Goal: Task Accomplishment & Management: Manage account settings

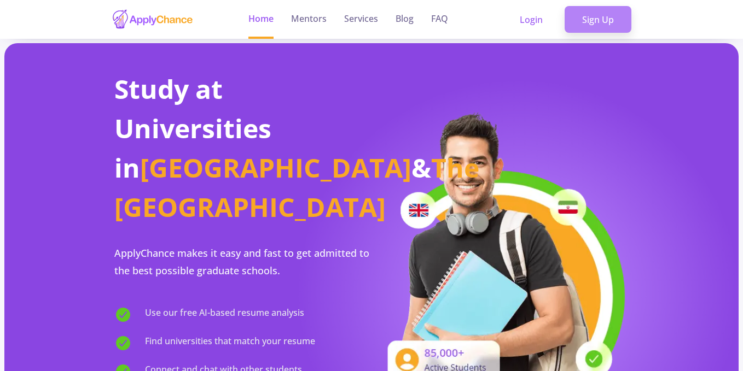
click at [604, 18] on link "Sign Up" at bounding box center [597, 19] width 67 height 27
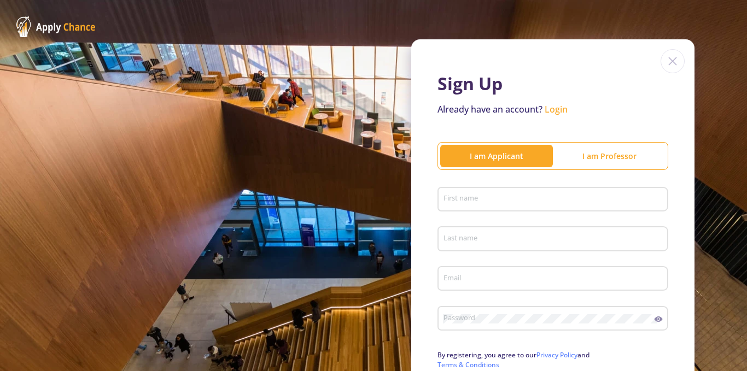
click at [467, 200] on input "First name" at bounding box center [554, 200] width 223 height 10
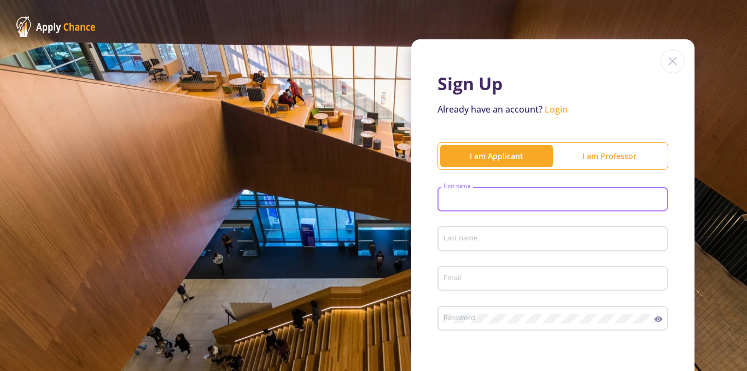
click at [454, 200] on input "First name" at bounding box center [554, 200] width 223 height 10
type input "پویا"
type input "صادقی راد"
type input "[EMAIL_ADDRESS][DOMAIN_NAME]"
click at [452, 200] on input "پویا" at bounding box center [554, 200] width 223 height 10
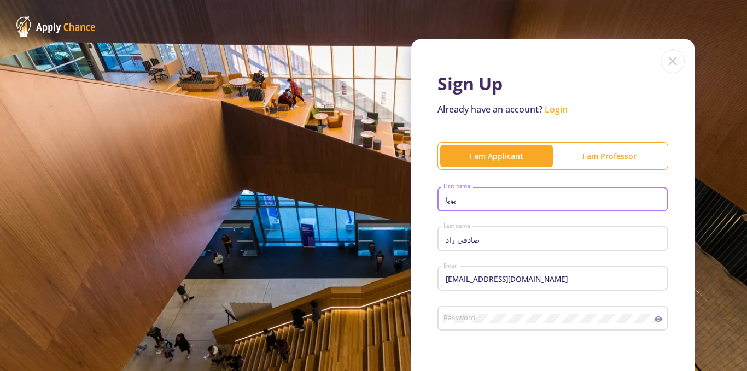
click at [452, 200] on input "پویا" at bounding box center [554, 200] width 223 height 10
type input "p"
click at [462, 239] on input "صادقی راد" at bounding box center [554, 240] width 223 height 10
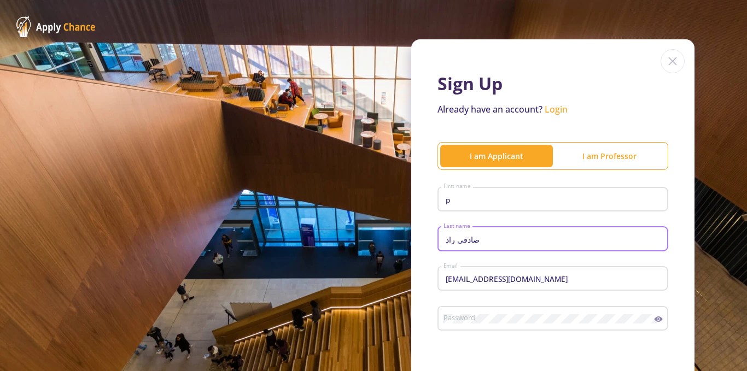
click at [462, 239] on input "صادقی راد" at bounding box center [554, 240] width 223 height 10
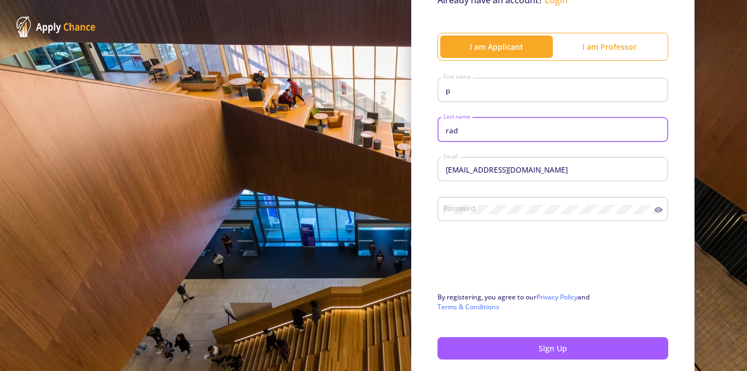
type input "rad"
click at [475, 204] on div "Password" at bounding box center [549, 207] width 212 height 28
click at [654, 207] on icon at bounding box center [658, 210] width 9 height 9
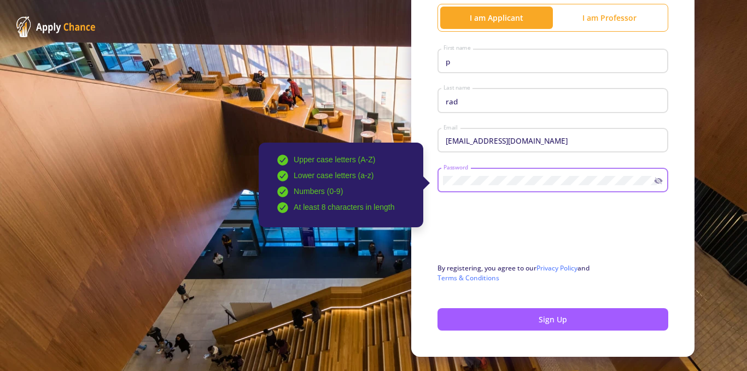
scroll to position [164, 0]
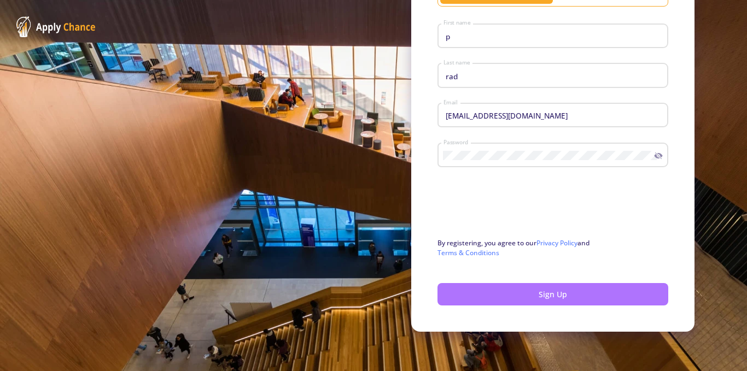
click at [552, 293] on button "Sign Up" at bounding box center [553, 294] width 231 height 22
click at [535, 298] on button "Sign Up" at bounding box center [553, 294] width 231 height 22
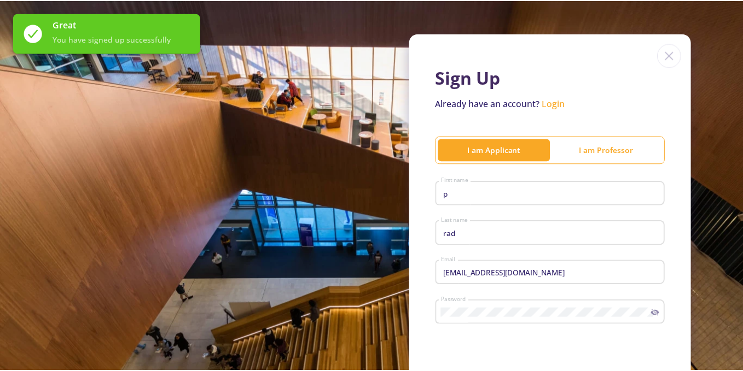
scroll to position [0, 0]
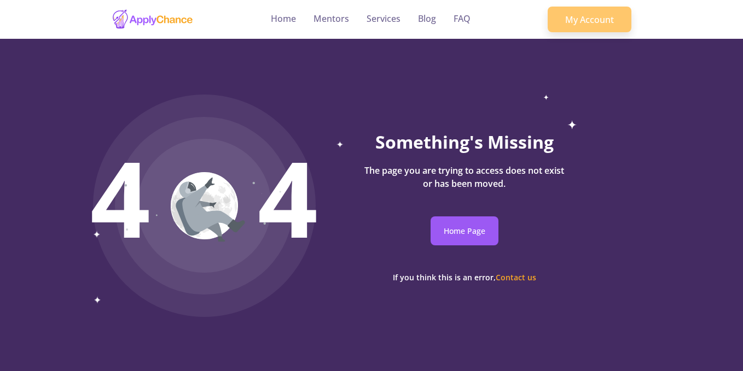
click at [575, 12] on link "My Account" at bounding box center [590, 20] width 84 height 26
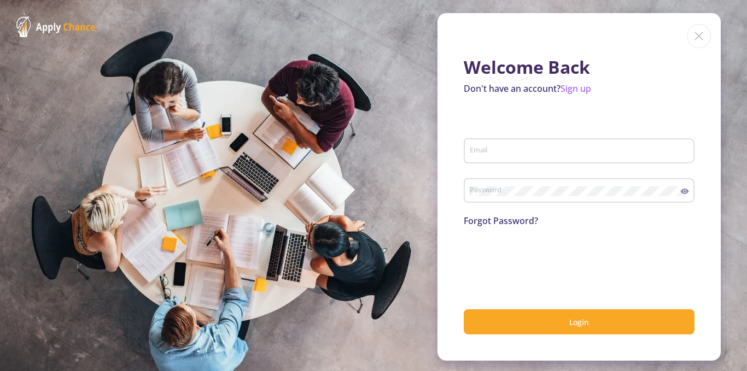
type input "[EMAIL_ADDRESS][DOMAIN_NAME]"
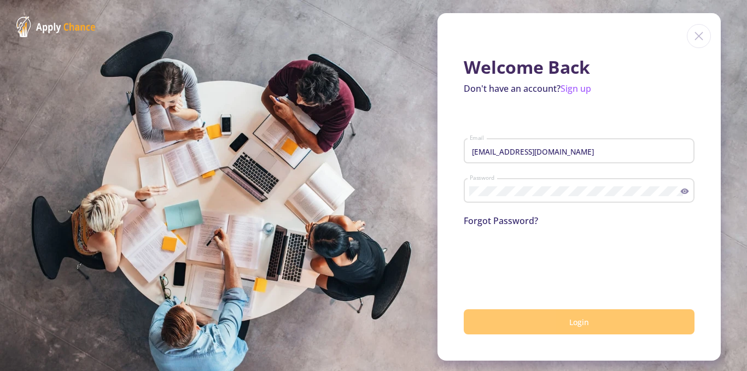
click at [569, 324] on span "Login" at bounding box center [579, 322] width 20 height 10
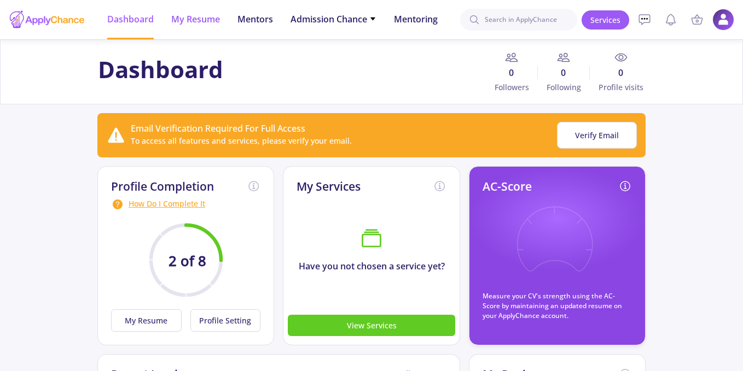
click at [196, 19] on span "My Resume" at bounding box center [195, 19] width 49 height 13
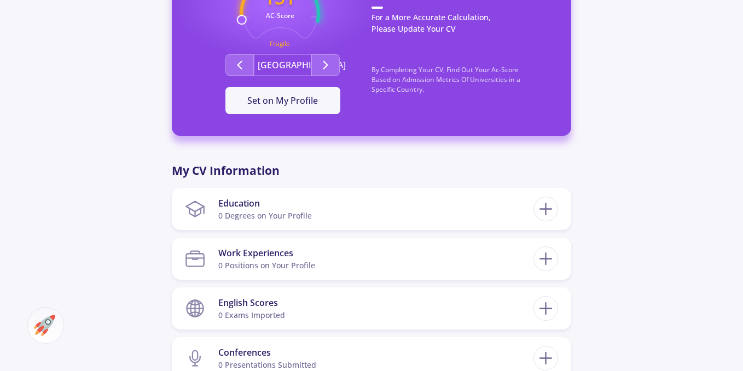
scroll to position [296, 0]
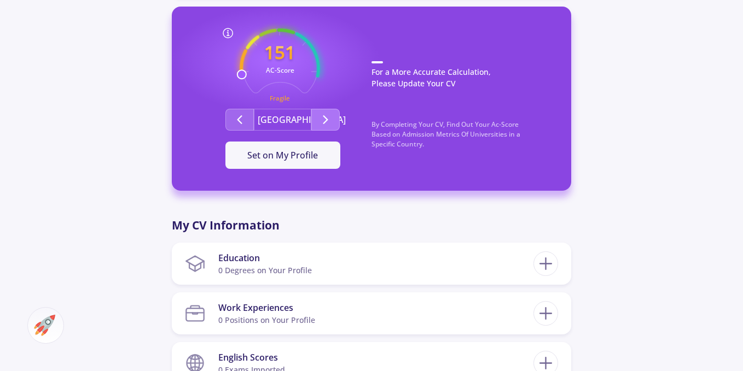
click at [319, 120] on icon "Second group" at bounding box center [325, 119] width 13 height 13
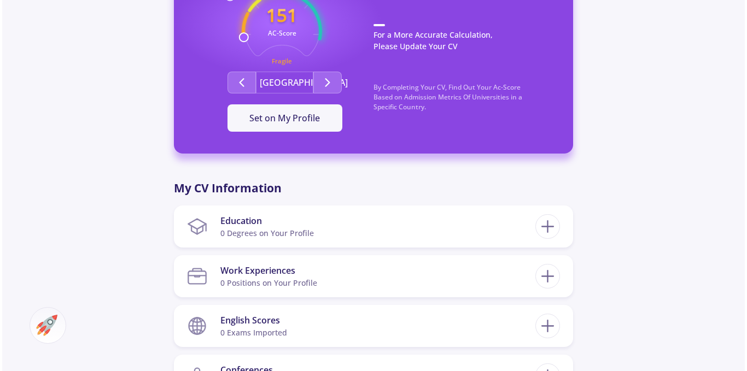
scroll to position [351, 0]
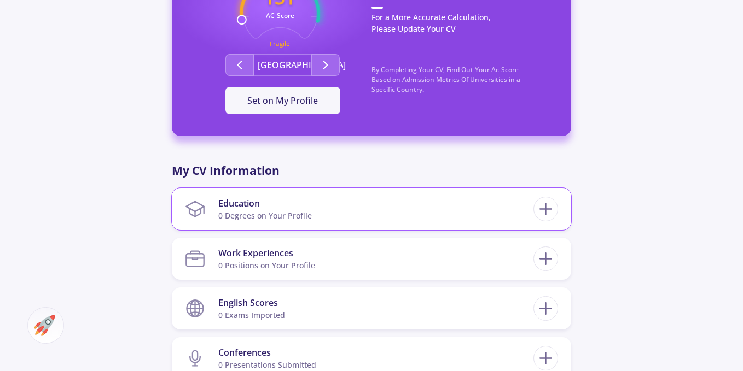
click at [509, 206] on section "Education 0 Degrees on Your Profile" at bounding box center [359, 209] width 348 height 33
click at [546, 211] on icon at bounding box center [545, 209] width 20 height 20
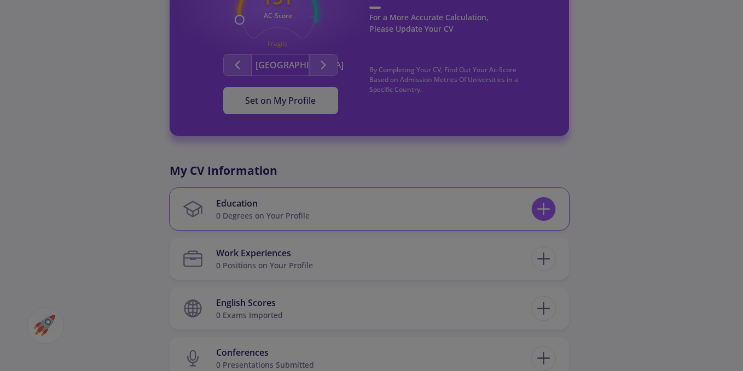
checkbox input "false"
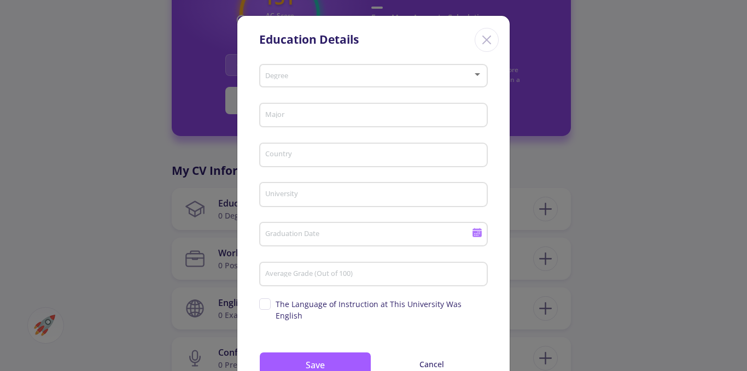
click at [281, 66] on div "Degree" at bounding box center [374, 73] width 218 height 27
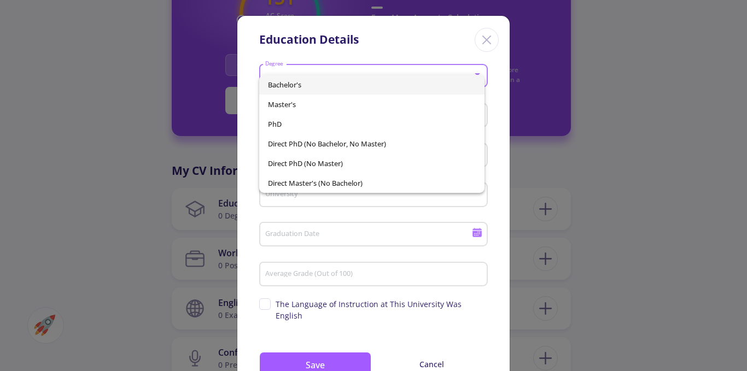
click at [179, 145] on div at bounding box center [373, 185] width 747 height 371
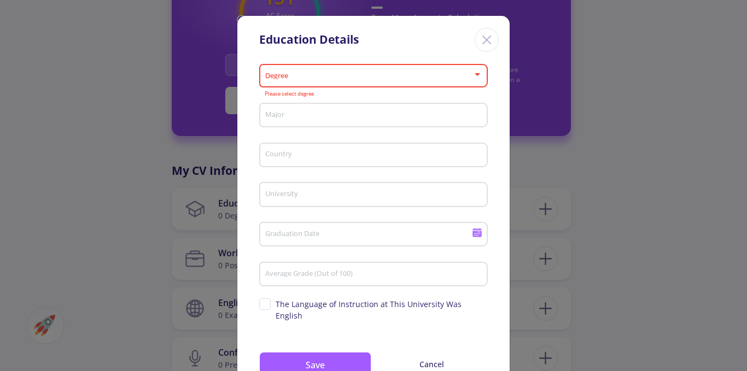
click at [272, 81] on div "Degree" at bounding box center [374, 73] width 218 height 27
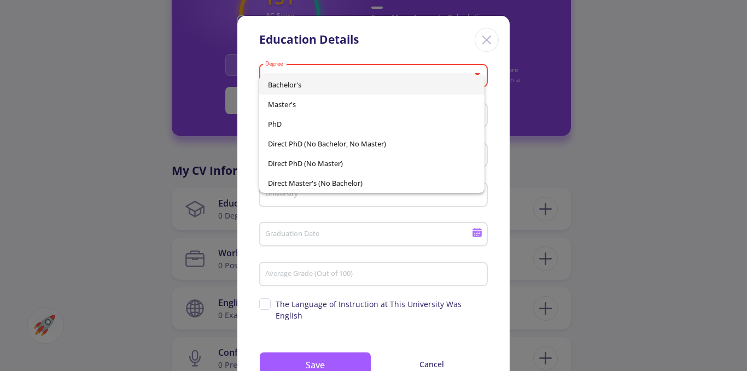
click at [292, 85] on span "Bachelor's" at bounding box center [372, 85] width 208 height 20
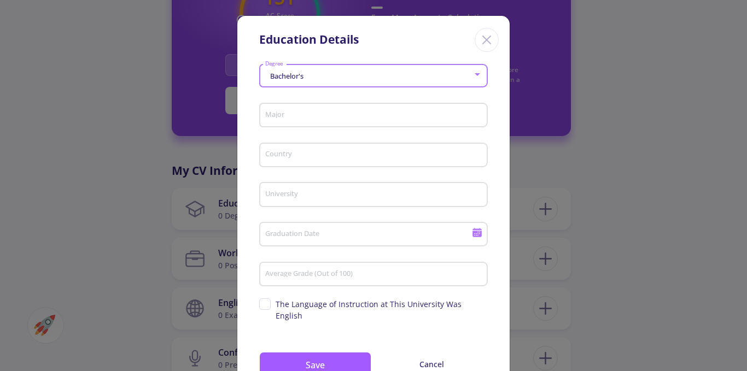
click at [292, 113] on input "Major" at bounding box center [375, 116] width 221 height 10
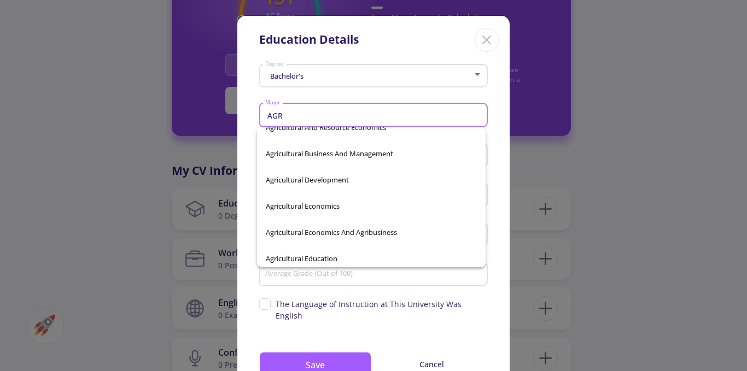
scroll to position [276, 0]
type input "A"
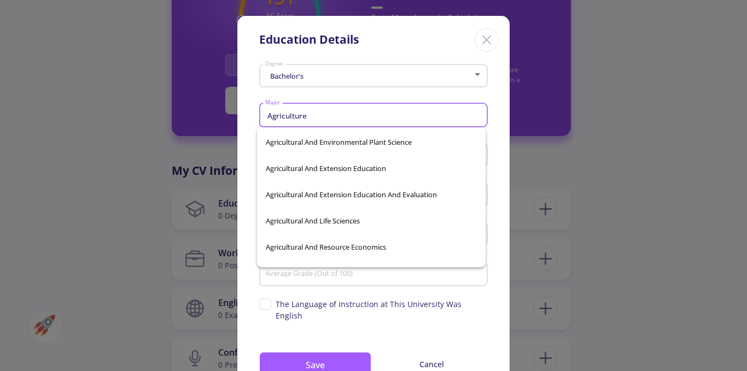
scroll to position [0, 0]
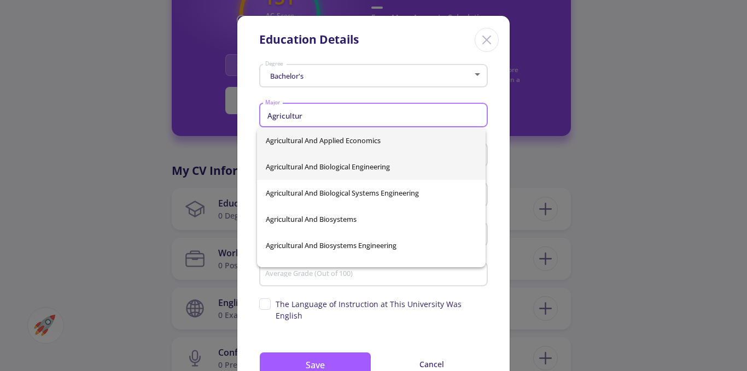
click at [352, 167] on span "Agricultural And Biological Engineering" at bounding box center [371, 167] width 211 height 26
type input "Agricultural And Biological Engineering"
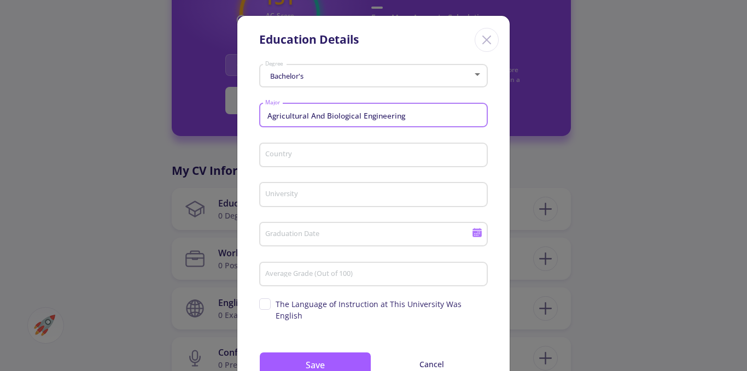
click at [290, 152] on input "Country" at bounding box center [375, 156] width 221 height 10
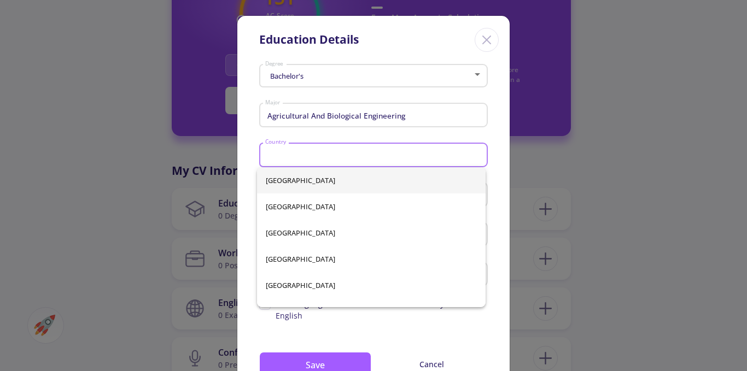
type input "[GEOGRAPHIC_DATA]"
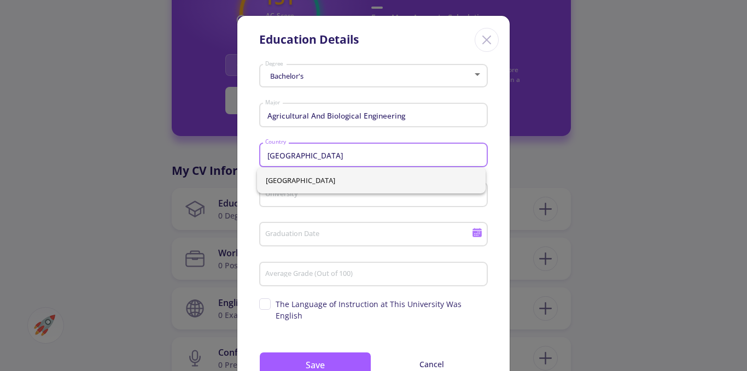
click at [294, 187] on span "[GEOGRAPHIC_DATA]" at bounding box center [371, 180] width 211 height 26
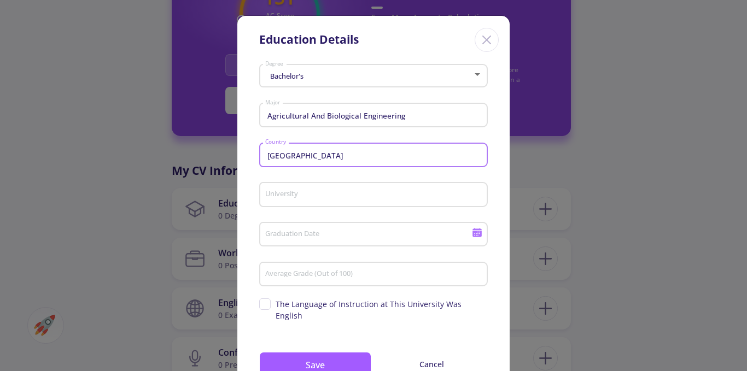
click at [289, 194] on input "University" at bounding box center [375, 195] width 221 height 10
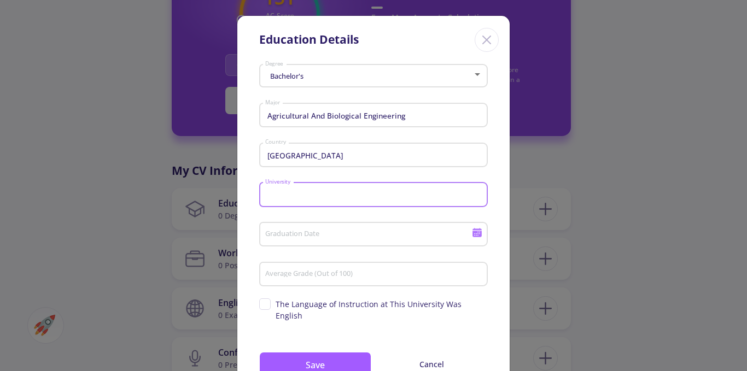
click at [289, 194] on input "University" at bounding box center [375, 195] width 221 height 10
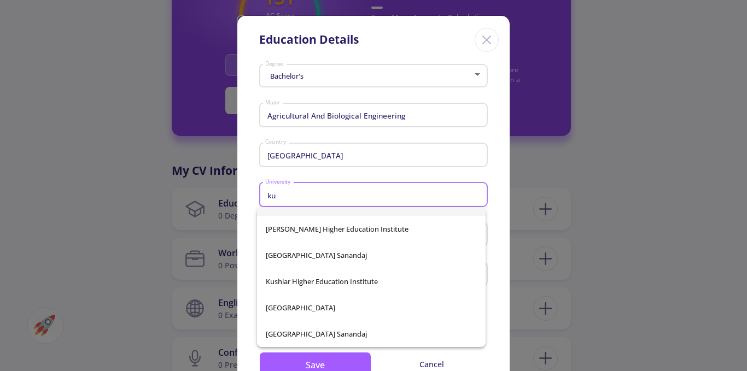
scroll to position [18, 0]
click at [294, 307] on span "[GEOGRAPHIC_DATA]" at bounding box center [371, 308] width 211 height 26
type input "[GEOGRAPHIC_DATA]"
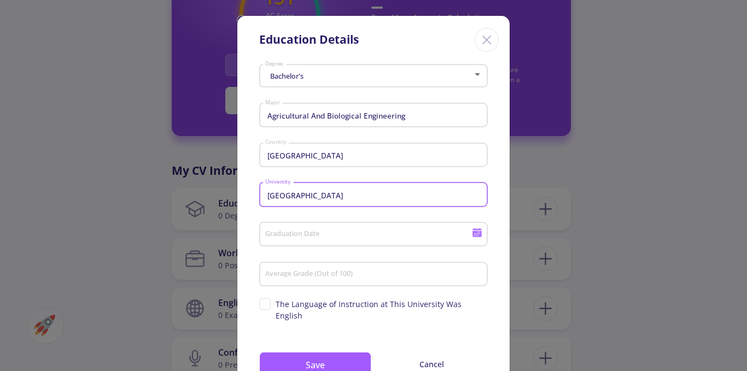
click at [292, 231] on input "Graduation Date" at bounding box center [370, 235] width 211 height 10
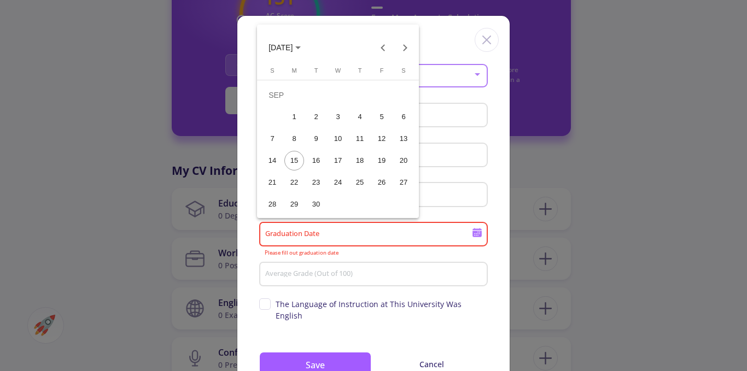
click at [301, 49] on icon "Choose month and year" at bounding box center [297, 47] width 5 height 3
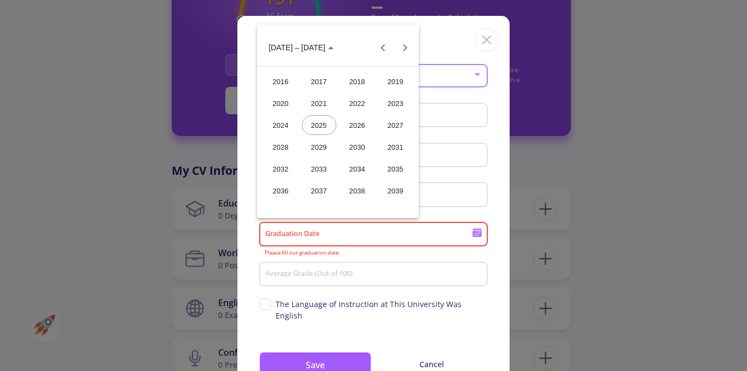
click at [317, 109] on div "2021" at bounding box center [319, 104] width 34 height 20
click at [351, 125] on div "[DATE]" at bounding box center [357, 125] width 34 height 20
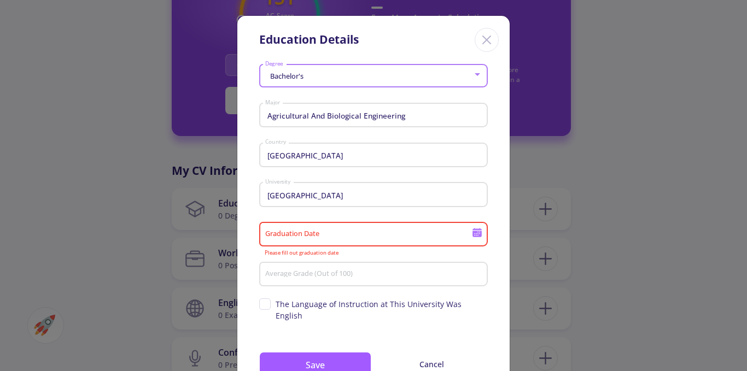
type input "[DATE]"
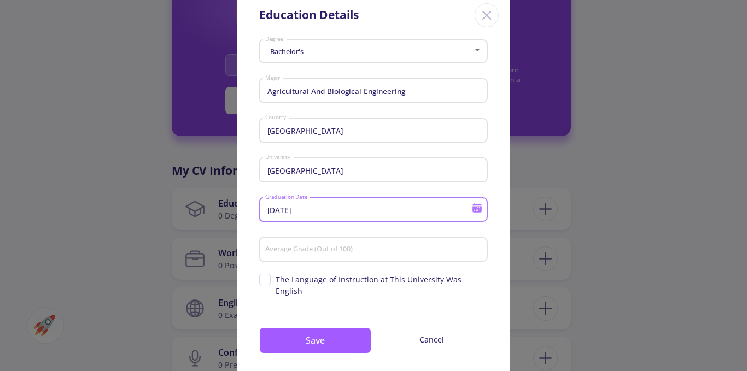
scroll to position [38, 0]
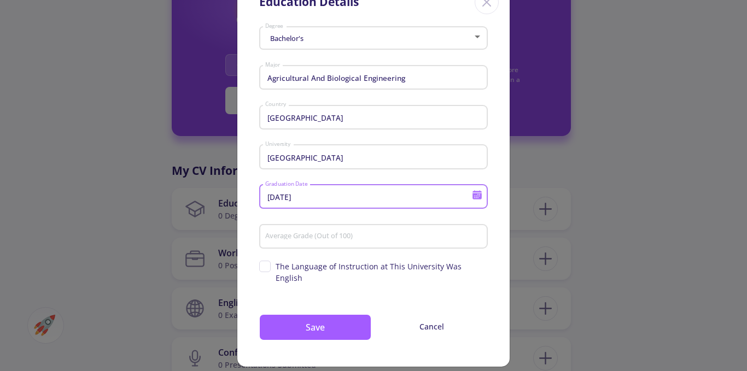
click at [300, 238] on input "Average Grade (Out of 100)" at bounding box center [375, 237] width 221 height 10
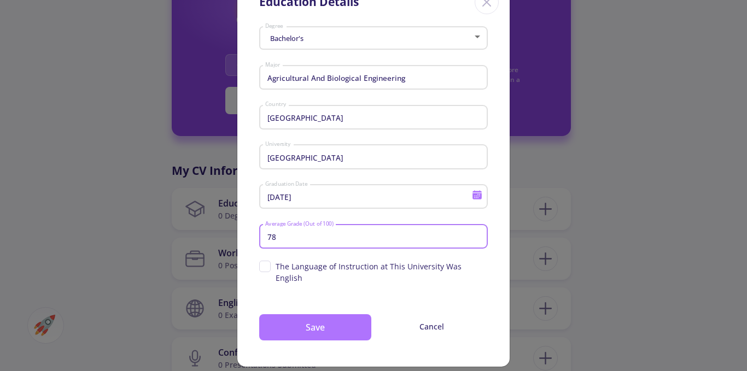
type input "78"
click at [301, 315] on button "Save" at bounding box center [315, 328] width 112 height 26
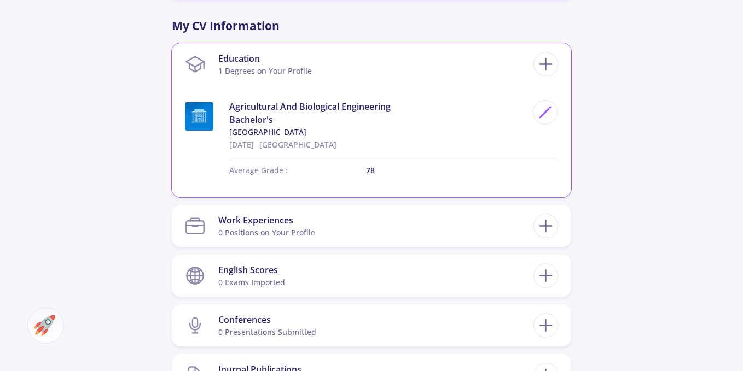
scroll to position [515, 0]
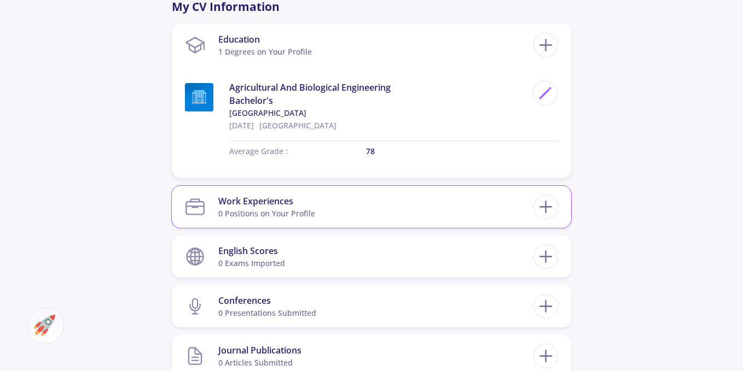
click at [270, 203] on div "Work Experiences" at bounding box center [266, 201] width 97 height 13
click at [551, 202] on icon at bounding box center [545, 207] width 20 height 20
checkbox input "false"
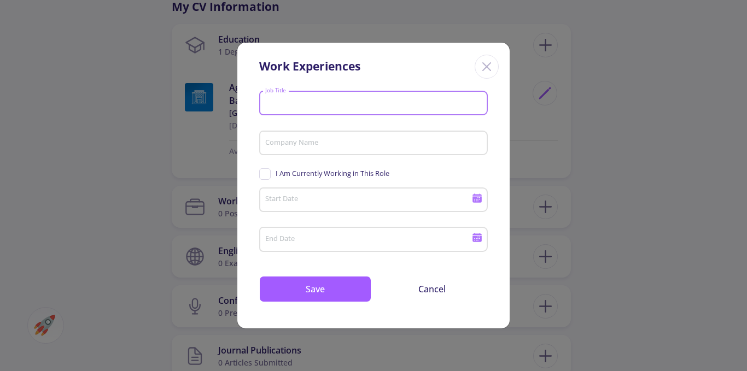
click at [279, 102] on input "Job Title" at bounding box center [375, 104] width 221 height 10
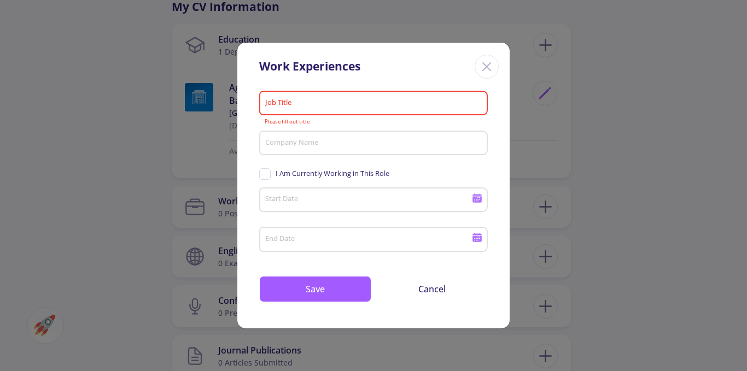
drag, startPoint x: 290, startPoint y: 109, endPoint x: 270, endPoint y: 102, distance: 21.3
click at [270, 102] on input "Job Title" at bounding box center [375, 104] width 221 height 10
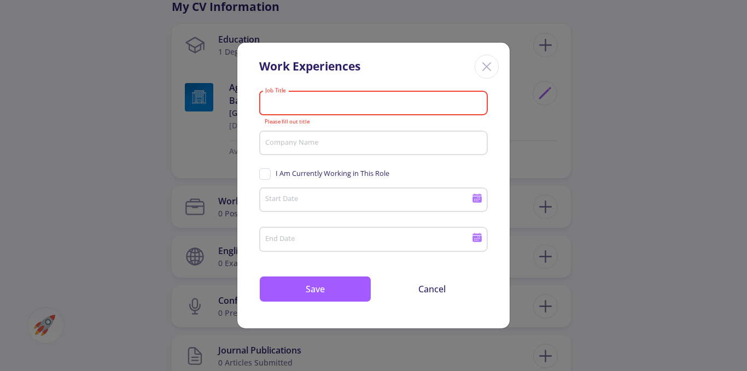
paste input "Chief Executive Officer"
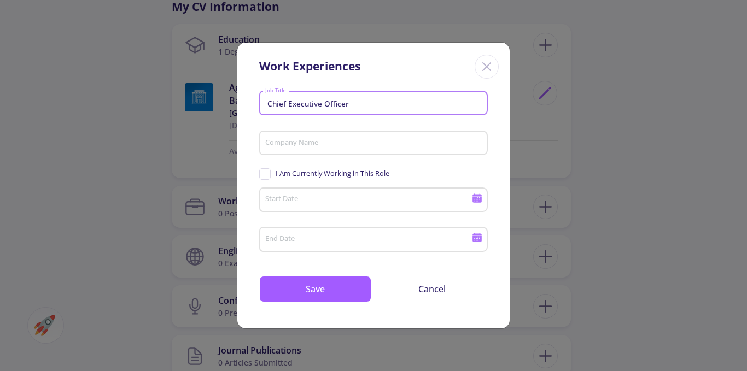
click at [370, 104] on input "Chief Executive Officer" at bounding box center [375, 104] width 221 height 10
type input "Chief Executive Officer"
click at [293, 137] on div "Company Name" at bounding box center [374, 141] width 218 height 28
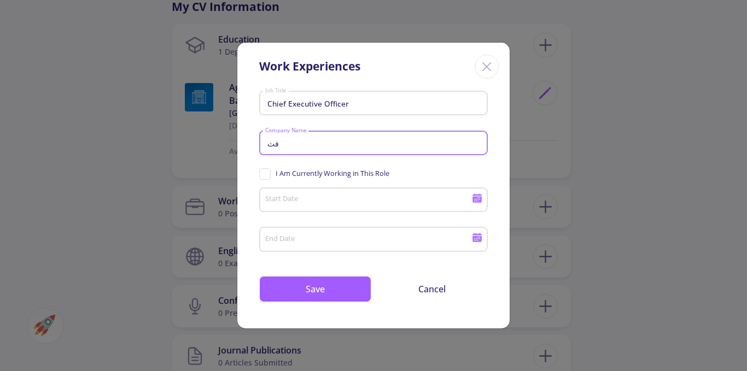
type input "ف"
type input "iranian tech"
click at [266, 174] on span "I Am Currently Working in This Role" at bounding box center [324, 173] width 130 height 10
click at [266, 174] on input "I Am Currently Working in This Role" at bounding box center [262, 171] width 7 height 7
checkbox input "true"
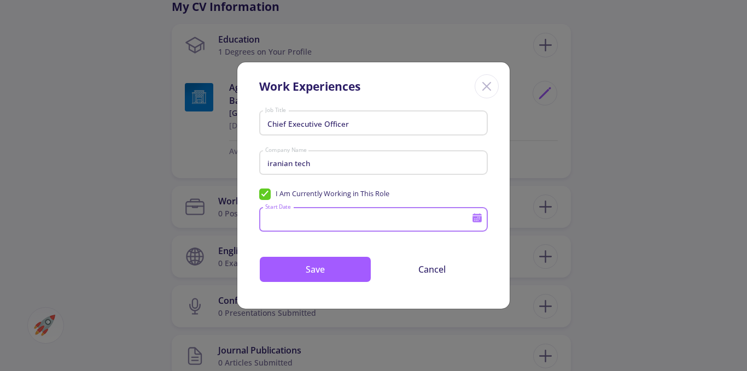
click at [290, 218] on input "Start Date" at bounding box center [370, 221] width 211 height 10
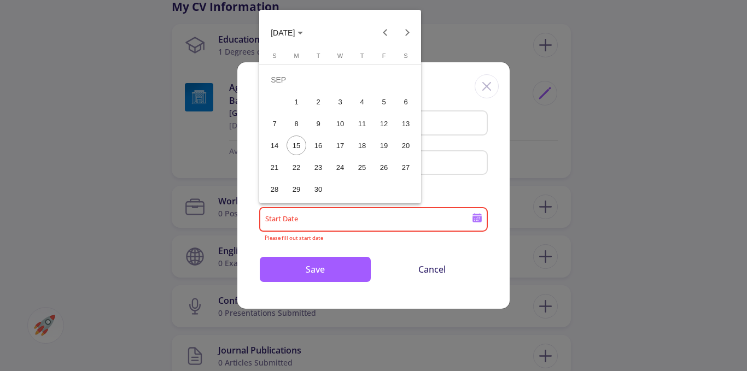
click at [335, 249] on div at bounding box center [373, 185] width 747 height 371
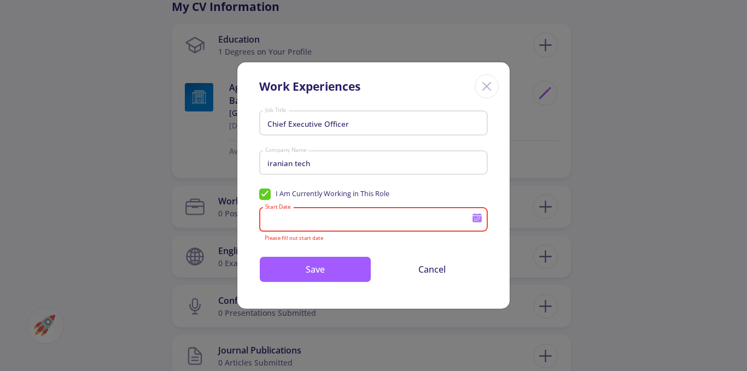
click at [346, 247] on div "Chief Executive Officer Job Title iranian tech Company Name I Am Currently Work…" at bounding box center [373, 208] width 272 height 202
click at [360, 187] on div "I Am Currently Working in This Role" at bounding box center [373, 195] width 229 height 17
click at [473, 219] on icon at bounding box center [477, 220] width 9 height 6
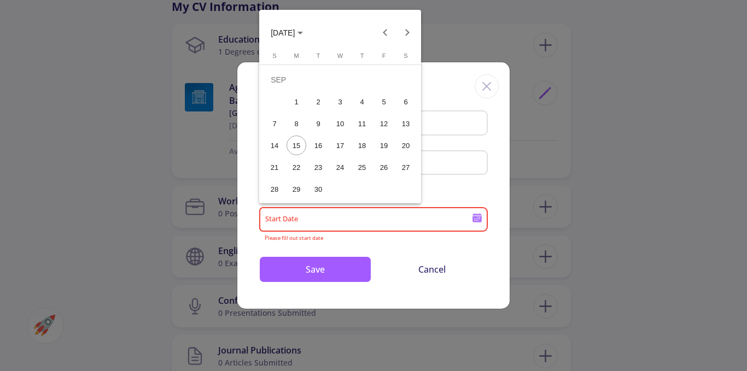
click at [295, 32] on span "[DATE]" at bounding box center [283, 33] width 24 height 9
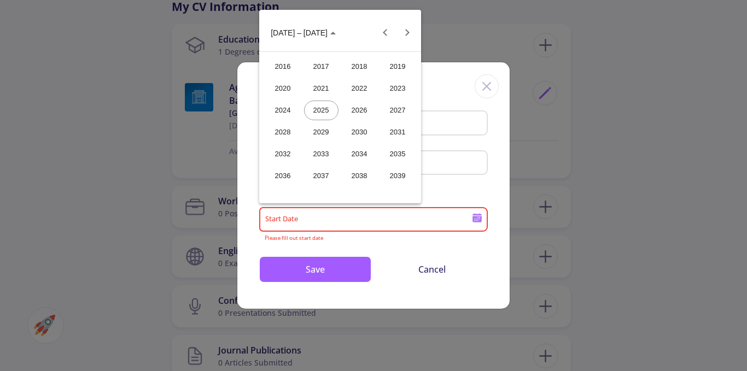
click at [315, 89] on div "2021" at bounding box center [321, 89] width 34 height 20
click at [358, 112] on div "[DATE]" at bounding box center [359, 111] width 34 height 20
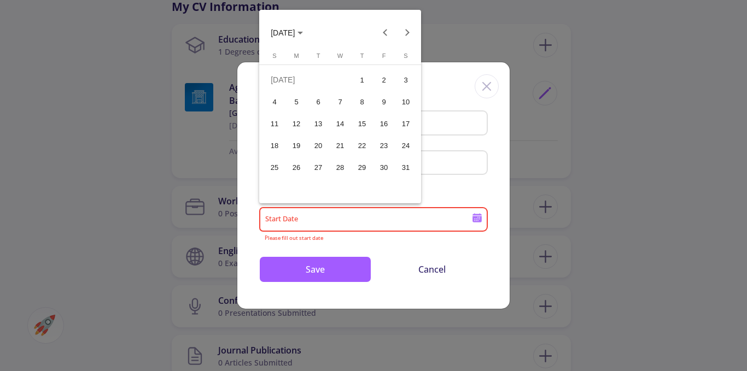
click at [315, 268] on div at bounding box center [373, 185] width 747 height 371
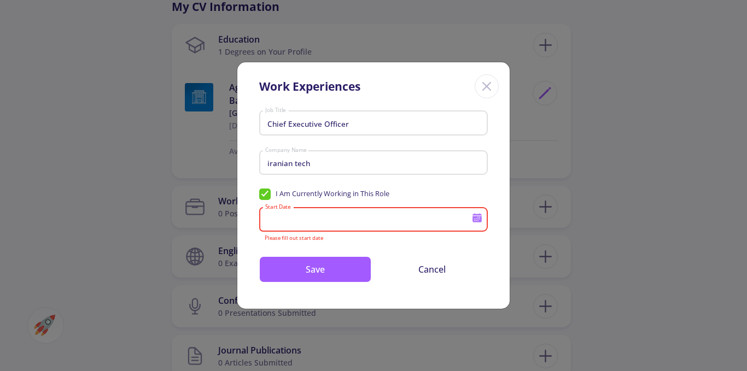
click at [310, 216] on input "Start Date" at bounding box center [370, 221] width 211 height 10
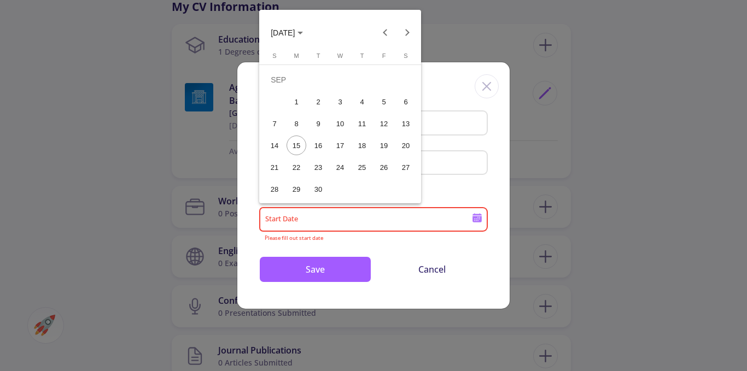
click at [303, 34] on span "[DATE]" at bounding box center [287, 32] width 32 height 9
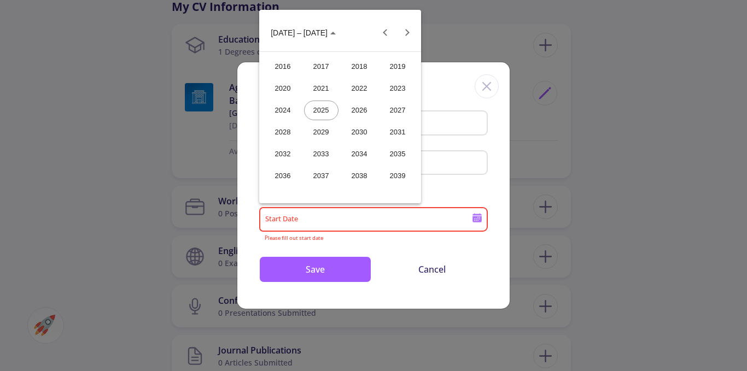
click at [287, 86] on div "2020" at bounding box center [283, 89] width 34 height 20
click at [329, 88] on div "FEB" at bounding box center [321, 89] width 34 height 20
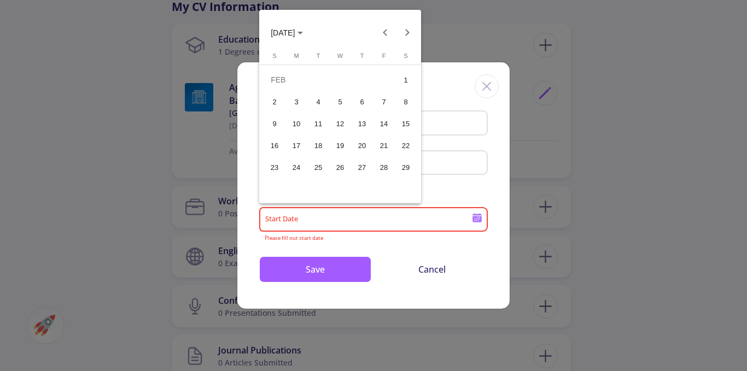
click at [339, 102] on div "5" at bounding box center [340, 102] width 20 height 20
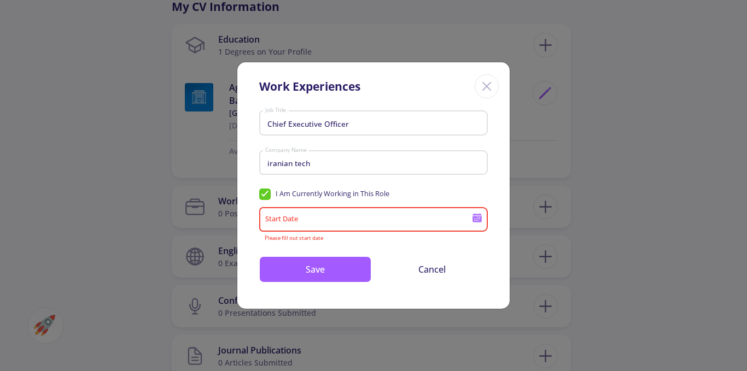
type input "[DATE]"
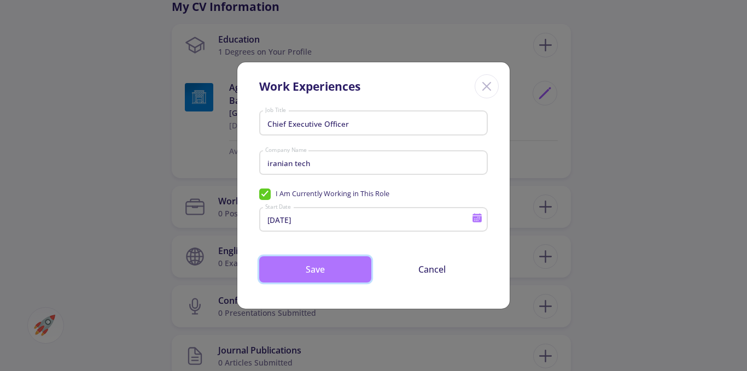
click at [318, 268] on button "Save" at bounding box center [315, 270] width 112 height 26
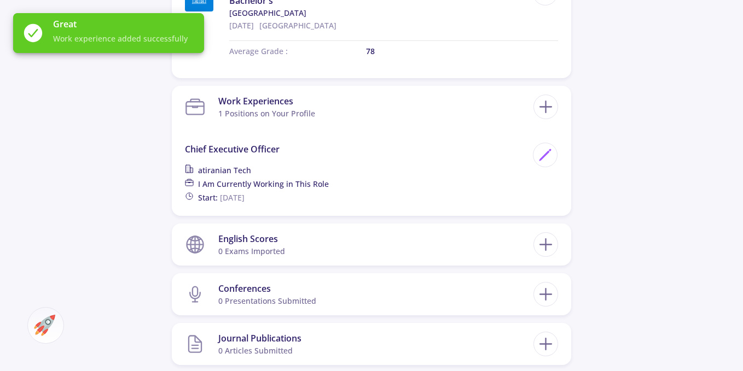
scroll to position [625, 0]
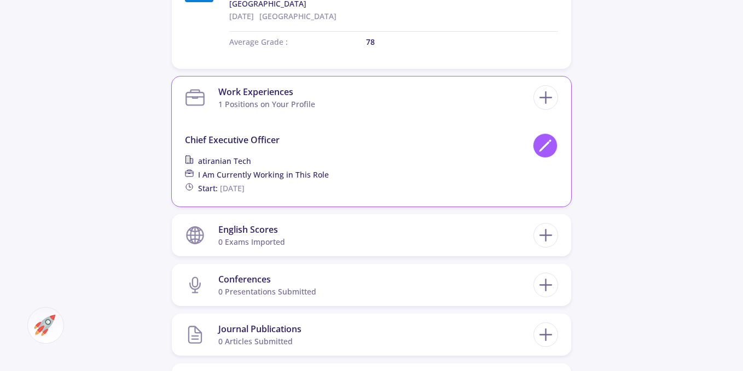
click at [540, 145] on icon at bounding box center [545, 145] width 15 height 15
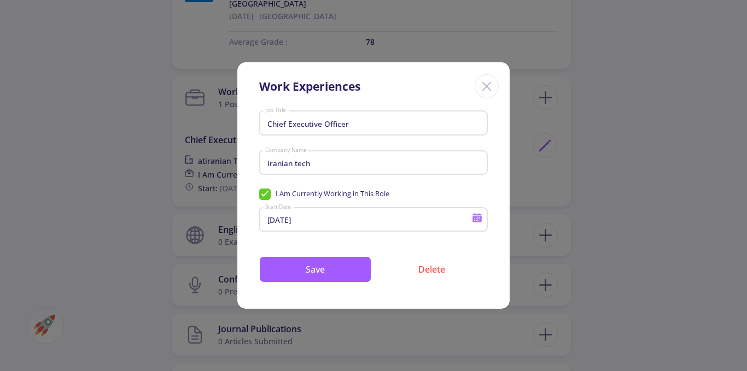
click at [317, 125] on input "Chief Executive Officer" at bounding box center [375, 124] width 221 height 10
click at [359, 124] on input "Chief Executive Officer" at bounding box center [375, 124] width 221 height 10
type input "Chief Executive Officer"
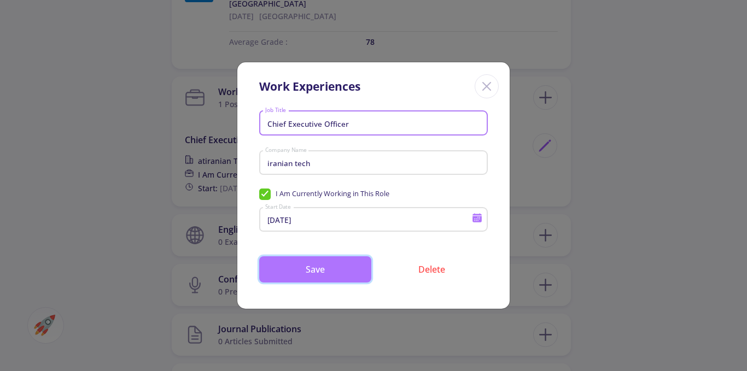
click at [321, 275] on button "Save" at bounding box center [315, 270] width 112 height 26
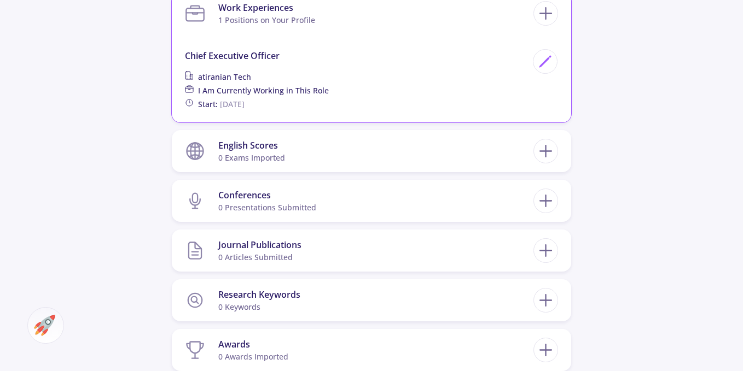
scroll to position [711, 0]
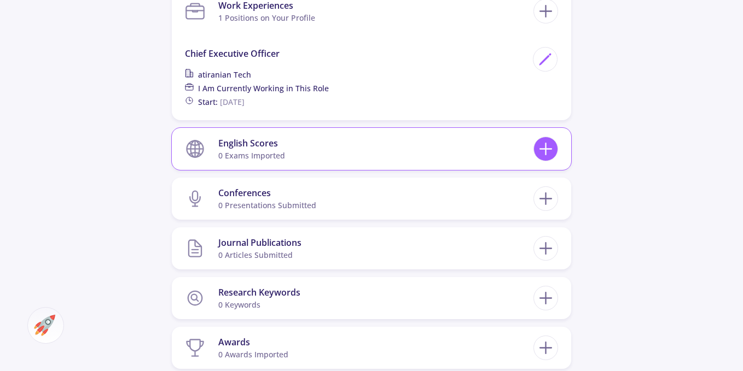
click at [549, 150] on icon at bounding box center [545, 149] width 20 height 20
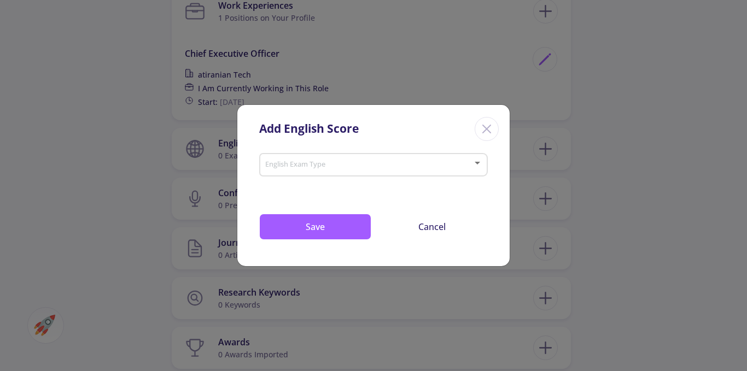
click at [414, 163] on span at bounding box center [370, 165] width 206 height 8
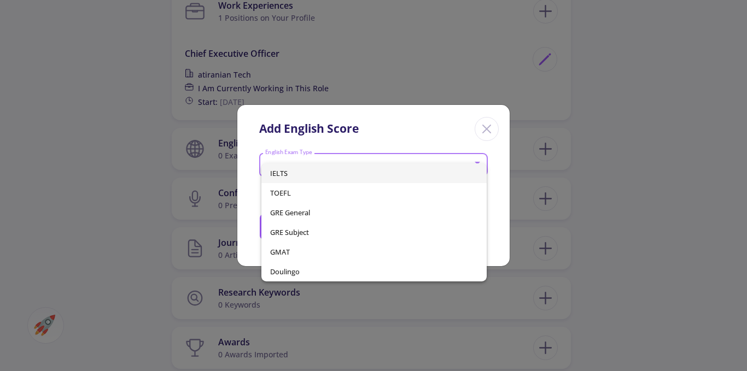
click at [282, 172] on span "IELTS" at bounding box center [374, 174] width 208 height 20
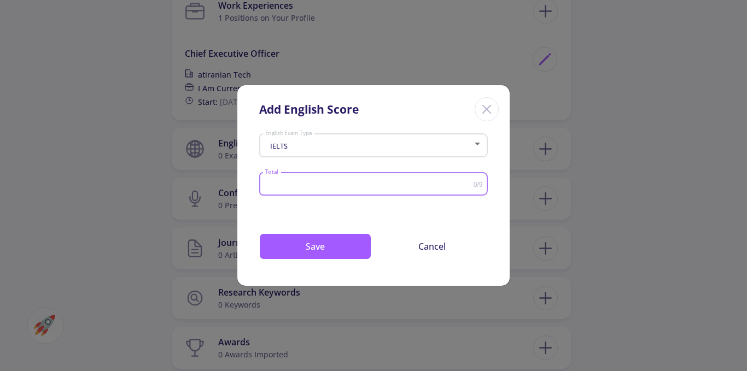
click at [295, 182] on input "Total" at bounding box center [369, 184] width 209 height 8
type input "8"
click at [328, 254] on button "Save" at bounding box center [315, 247] width 112 height 26
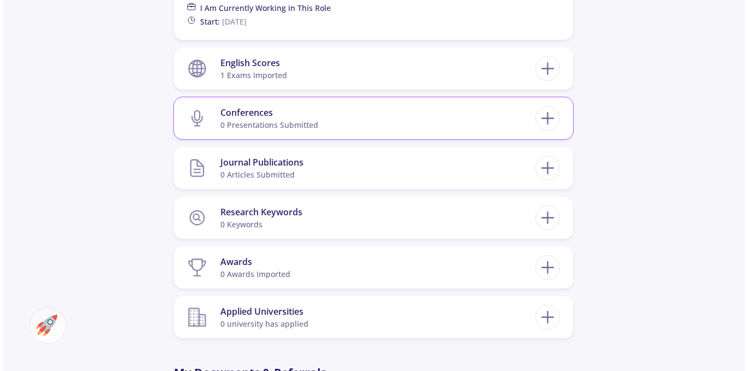
scroll to position [820, 0]
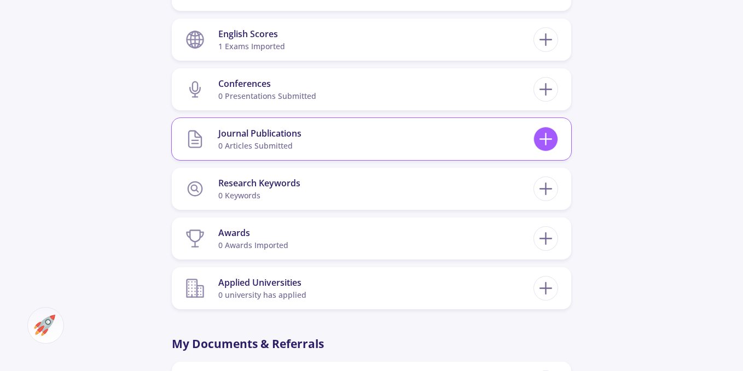
click at [550, 136] on icon at bounding box center [545, 139] width 20 height 20
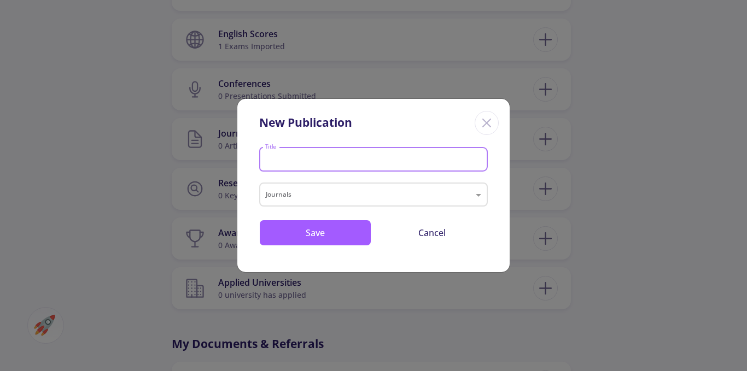
click at [273, 158] on input "Title" at bounding box center [375, 160] width 221 height 10
click at [302, 192] on input "text" at bounding box center [363, 196] width 194 height 13
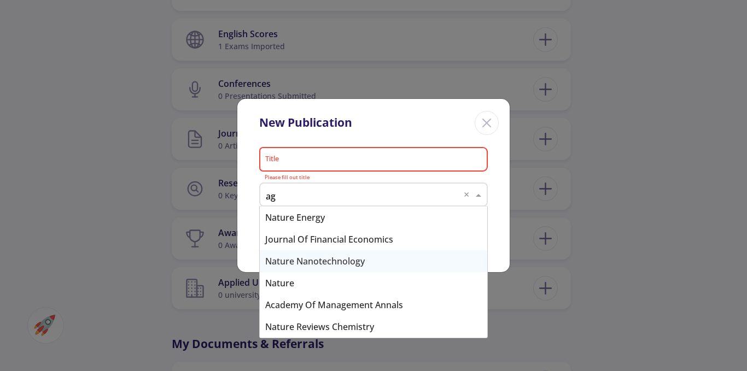
scroll to position [0, 0]
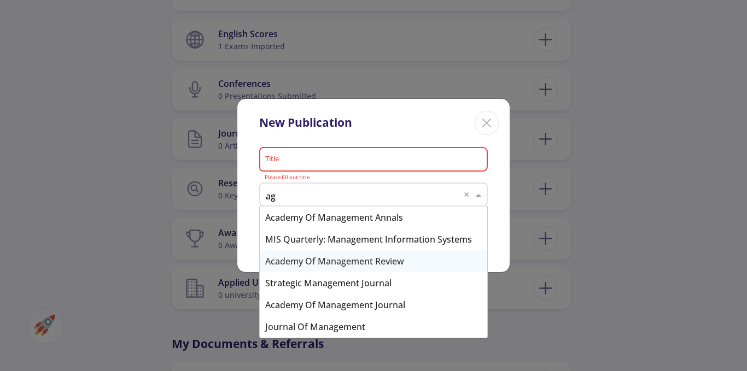
type input "agr"
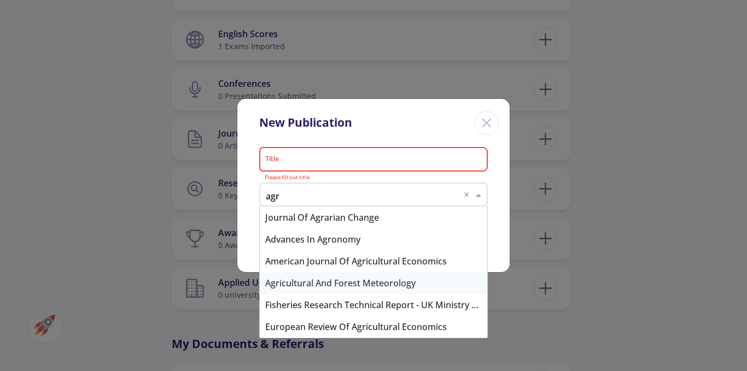
click at [379, 284] on div "Agricultural and Forest Meteorology" at bounding box center [374, 283] width 228 height 22
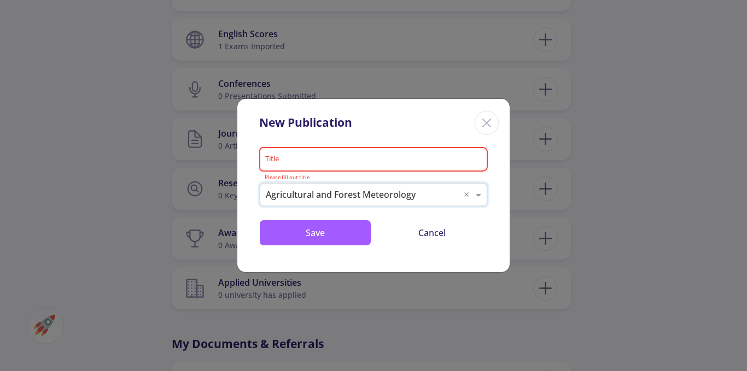
click at [293, 158] on input "Title" at bounding box center [375, 160] width 221 height 10
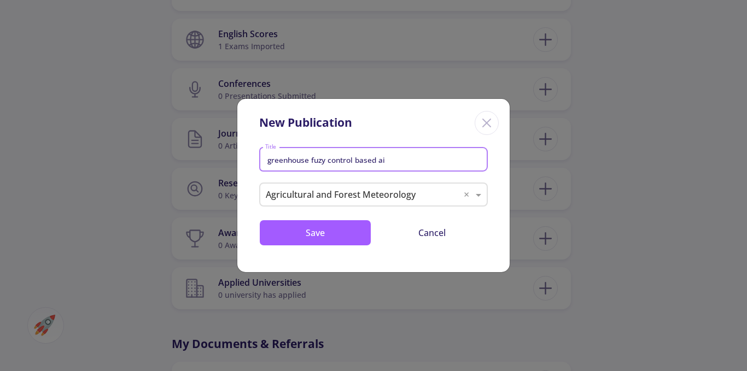
click at [375, 159] on input "greenhouse fuzy control based ai" at bounding box center [375, 160] width 221 height 10
drag, startPoint x: 376, startPoint y: 159, endPoint x: 387, endPoint y: 159, distance: 10.4
click at [387, 159] on input "greenhouse fuzy control based ai" at bounding box center [375, 160] width 221 height 10
drag, startPoint x: 387, startPoint y: 159, endPoint x: 380, endPoint y: 160, distance: 7.2
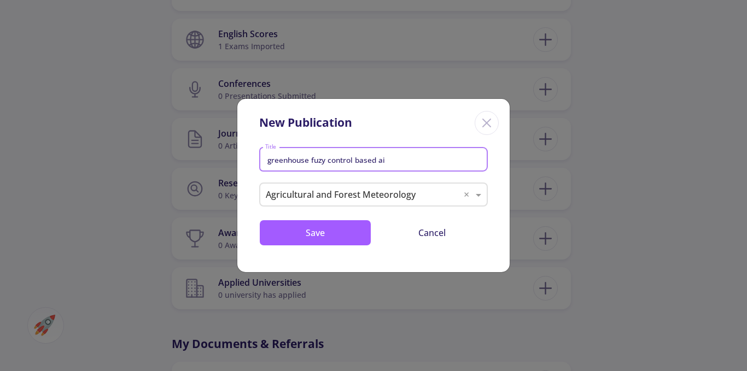
click at [380, 160] on input "greenhouse fuzy control based ai" at bounding box center [375, 160] width 221 height 10
type input "greenhouse fuzy control based LLM"
click at [329, 229] on button "Save" at bounding box center [315, 233] width 112 height 26
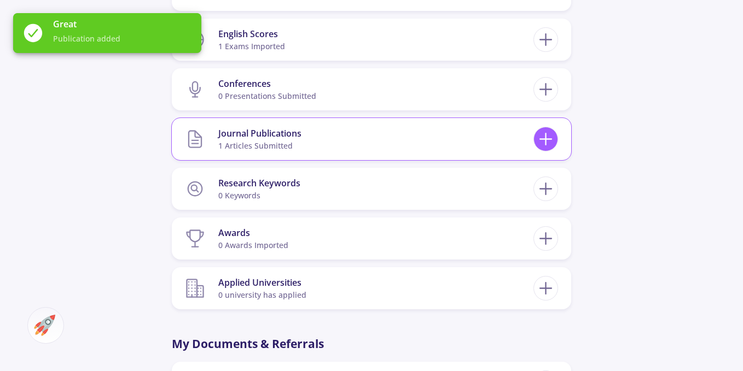
click at [551, 142] on icon at bounding box center [545, 139] width 20 height 20
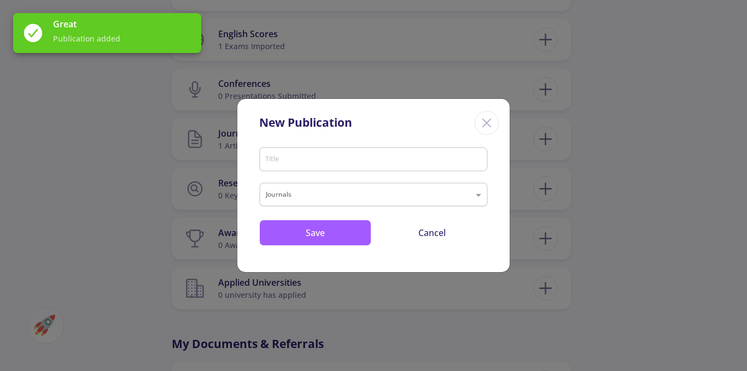
click at [297, 195] on input "text" at bounding box center [363, 196] width 194 height 13
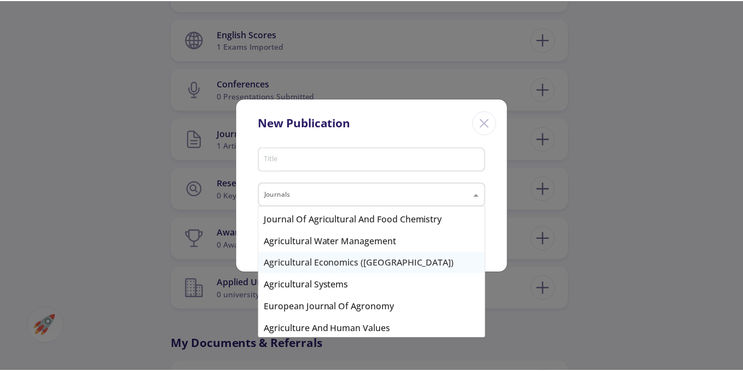
scroll to position [219, 0]
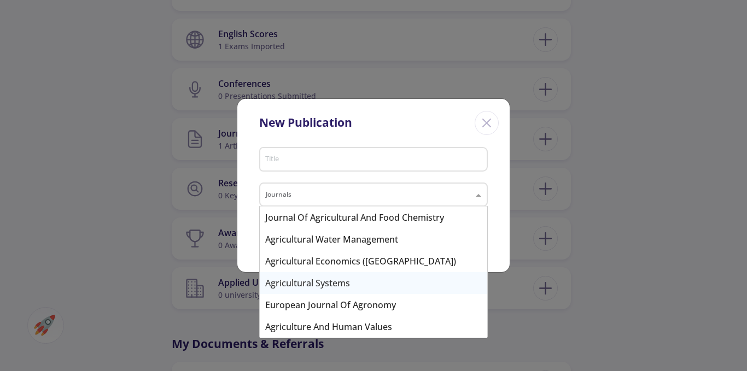
click at [328, 288] on div "Agricultural Systems" at bounding box center [374, 283] width 228 height 22
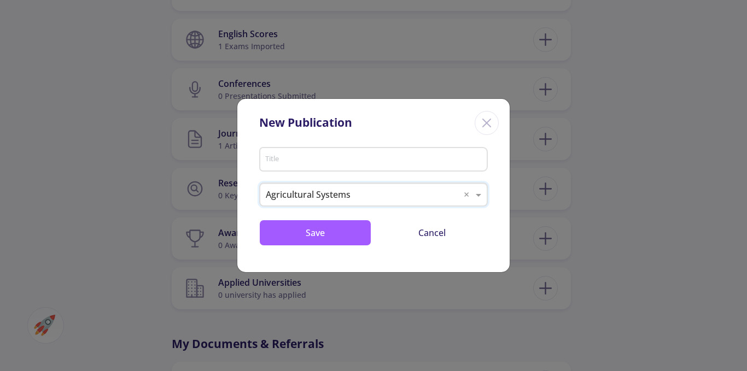
click at [307, 162] on input "Title" at bounding box center [375, 160] width 221 height 10
type input "S"
type input "soil carbon"
click at [299, 231] on button "Save" at bounding box center [315, 233] width 112 height 26
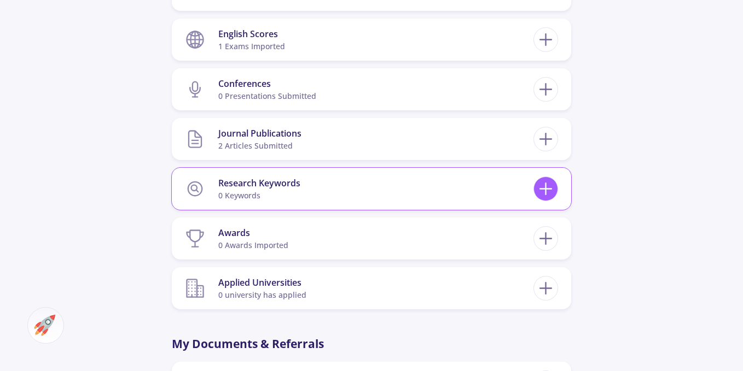
click at [538, 184] on icon at bounding box center [545, 189] width 20 height 20
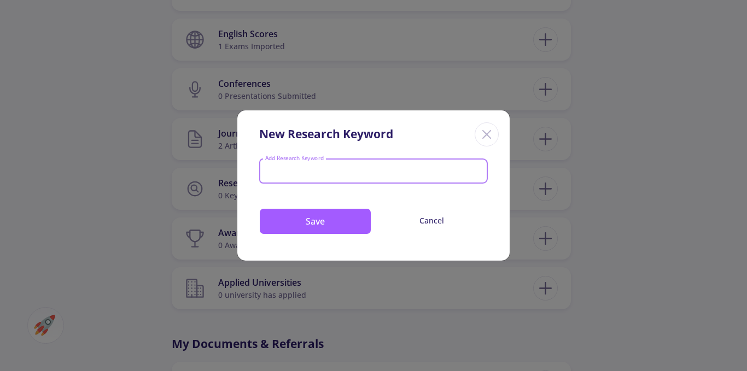
click at [321, 174] on input "Add Research Keyword" at bounding box center [374, 172] width 218 height 10
type input "d"
click at [485, 138] on icon "Close" at bounding box center [487, 135] width 18 height 18
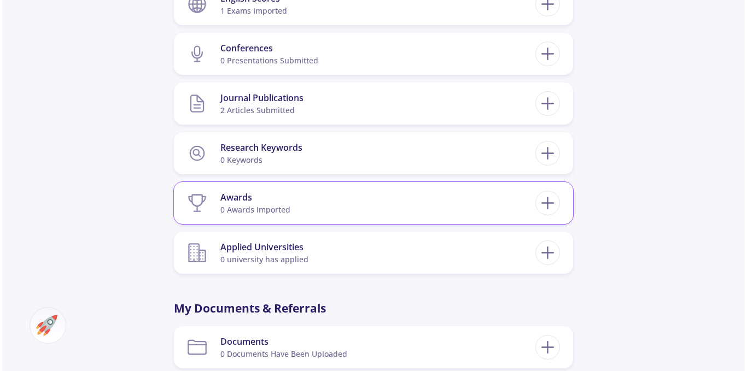
scroll to position [875, 0]
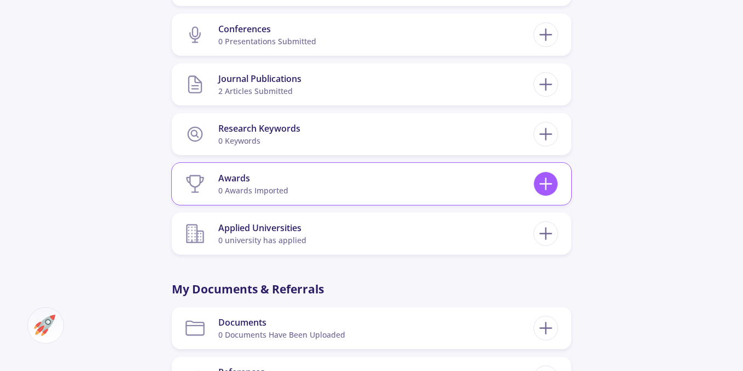
click at [552, 178] on icon at bounding box center [545, 184] width 20 height 20
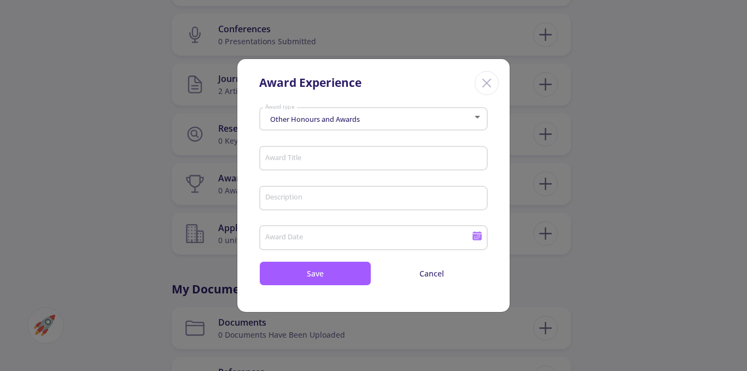
click at [357, 119] on span "Other Honours and Awards" at bounding box center [313, 119] width 92 height 10
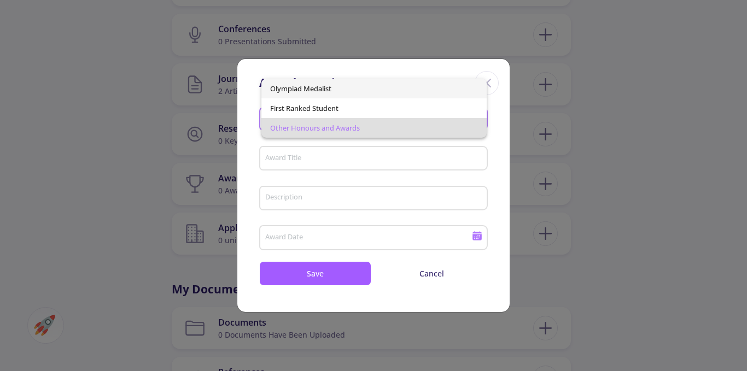
click at [319, 87] on span "Olympiad Medalist" at bounding box center [374, 89] width 208 height 20
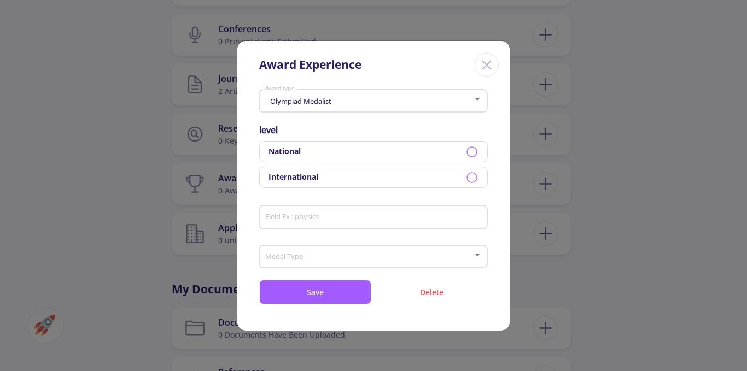
click at [475, 149] on icon at bounding box center [471, 151] width 13 height 13
click at [287, 216] on input "Field Ex : physics" at bounding box center [375, 218] width 221 height 10
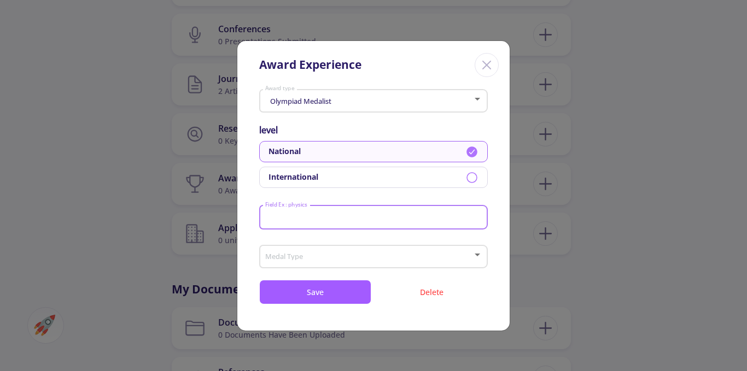
click at [306, 256] on span at bounding box center [370, 257] width 206 height 8
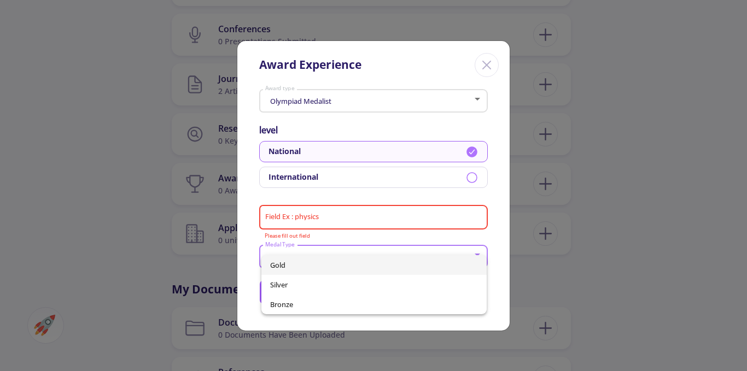
click at [325, 235] on div at bounding box center [373, 185] width 747 height 371
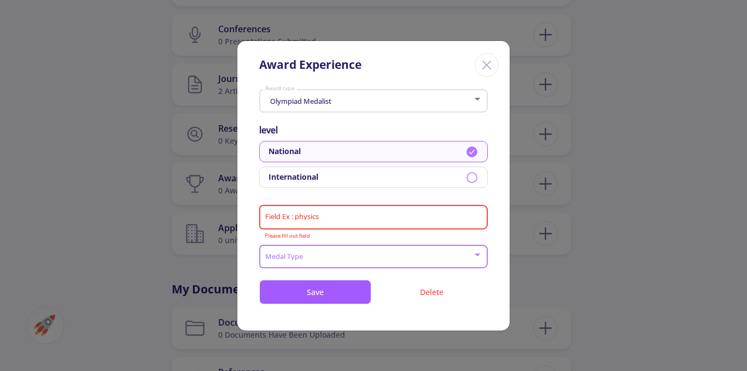
click at [364, 260] on span at bounding box center [370, 257] width 206 height 8
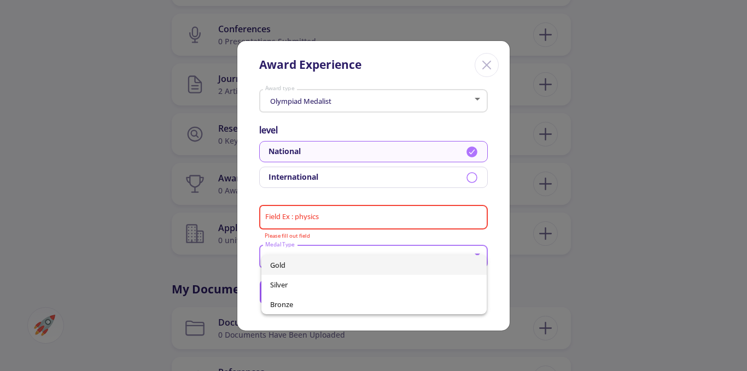
click at [407, 170] on div at bounding box center [373, 185] width 747 height 371
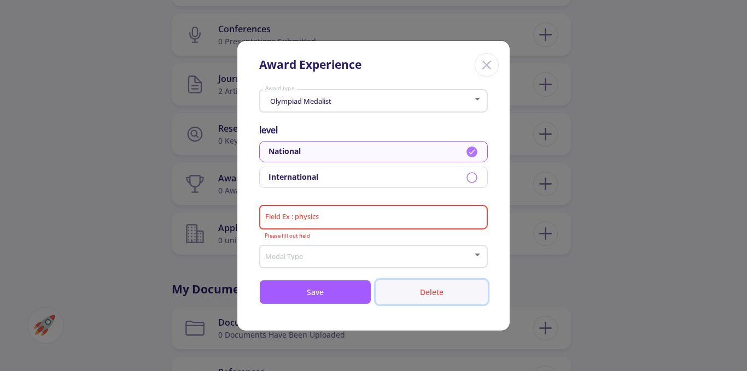
click at [428, 294] on button "Delete" at bounding box center [432, 292] width 112 height 25
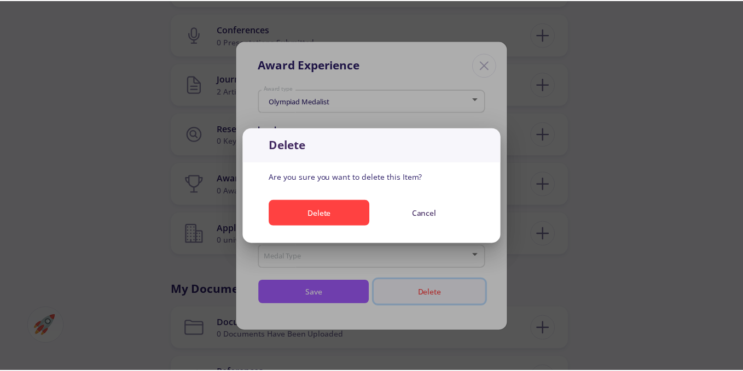
scroll to position [0, 0]
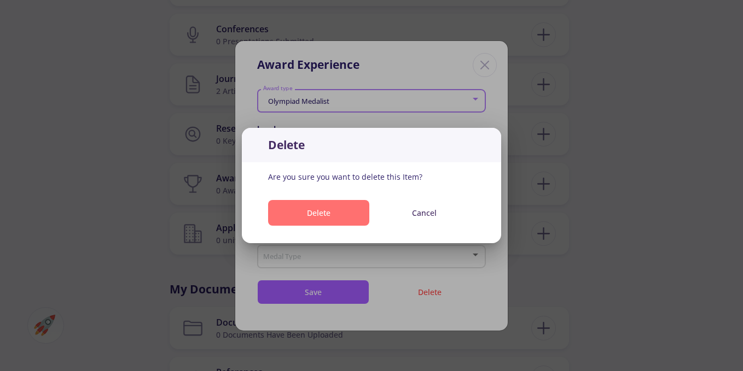
click at [345, 216] on button "Delete" at bounding box center [318, 213] width 101 height 26
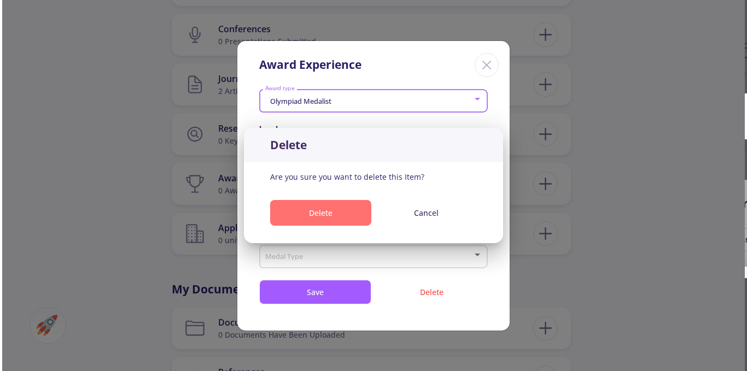
scroll to position [875, 0]
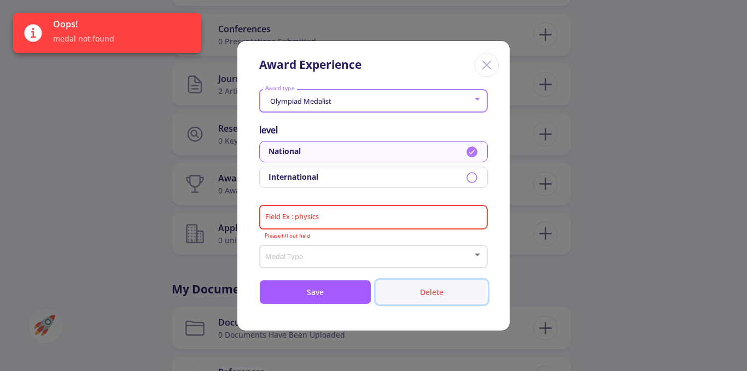
click at [416, 296] on button "Delete" at bounding box center [432, 292] width 112 height 25
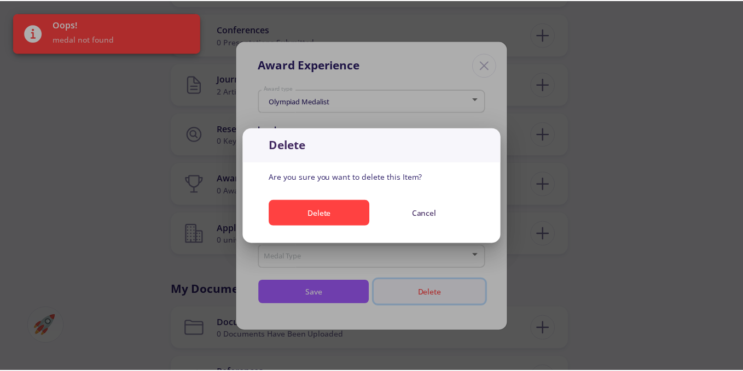
scroll to position [0, 0]
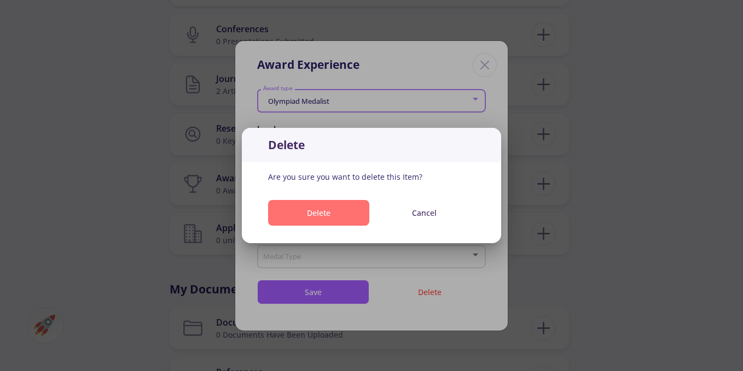
click at [306, 209] on button "Delete" at bounding box center [318, 213] width 101 height 26
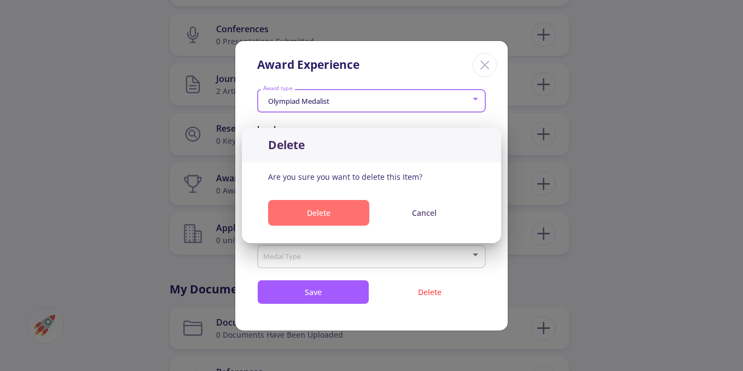
scroll to position [875, 0]
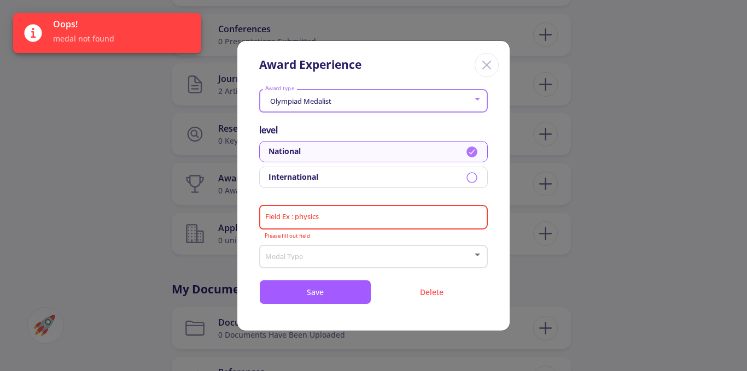
click at [481, 61] on icon "Close" at bounding box center [487, 65] width 18 height 18
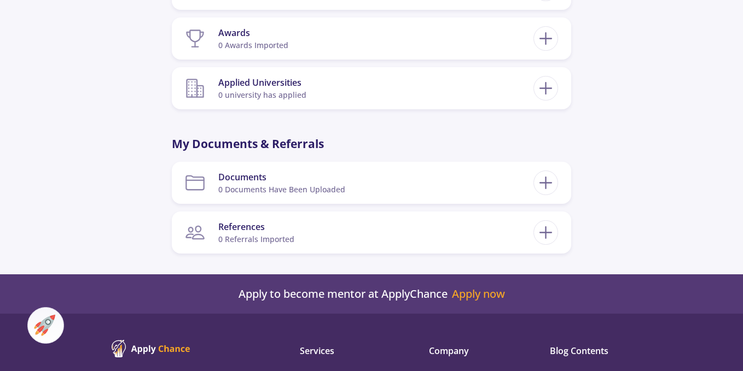
scroll to position [1039, 0]
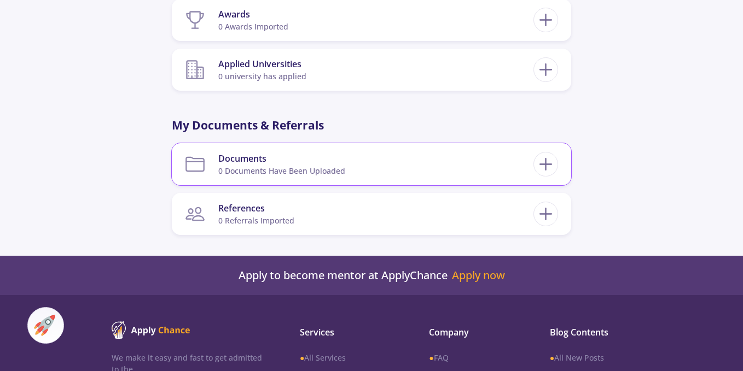
click at [259, 163] on div "Documents" at bounding box center [281, 158] width 127 height 13
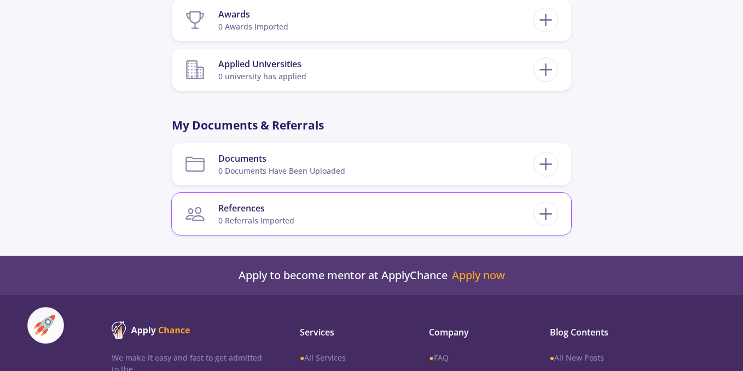
click at [306, 217] on section "References 0 referrals imported" at bounding box center [359, 213] width 348 height 33
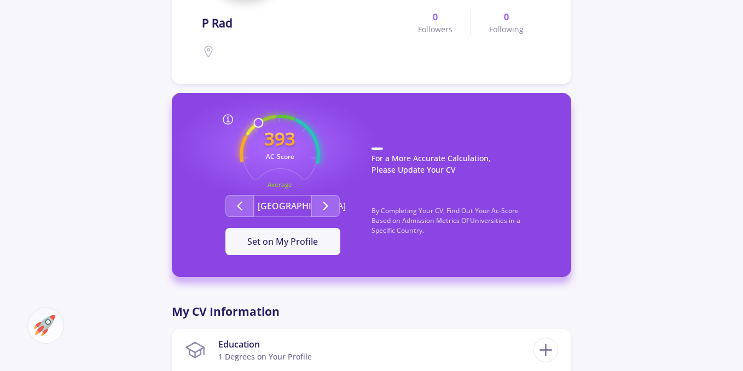
scroll to position [219, 0]
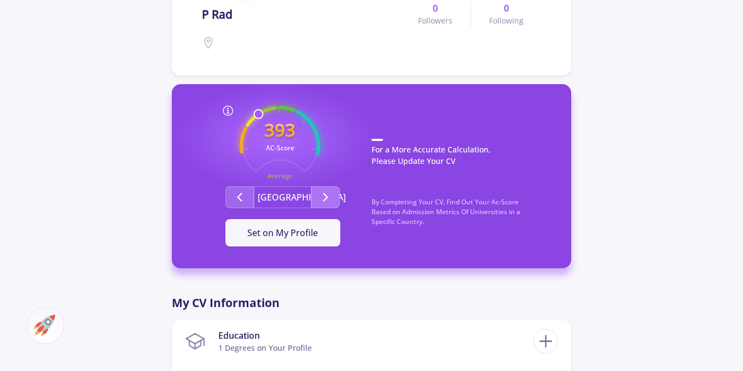
click at [319, 188] on button "Second group" at bounding box center [325, 198] width 28 height 22
click at [278, 230] on span "Set on My Profile" at bounding box center [282, 233] width 71 height 12
click at [282, 233] on span "Set on My Profile" at bounding box center [282, 233] width 71 height 12
click at [299, 238] on span "Set on My Profile" at bounding box center [282, 233] width 71 height 12
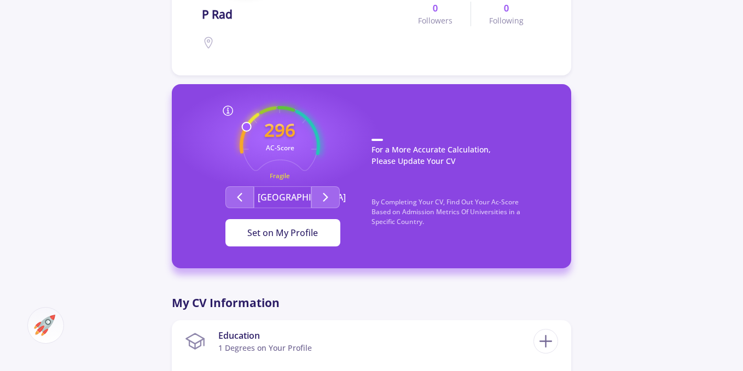
click at [299, 238] on span "Set on My Profile" at bounding box center [282, 233] width 71 height 12
click at [323, 199] on icon "Second group" at bounding box center [325, 197] width 13 height 13
click at [305, 234] on span "Set on My Profile" at bounding box center [282, 233] width 71 height 12
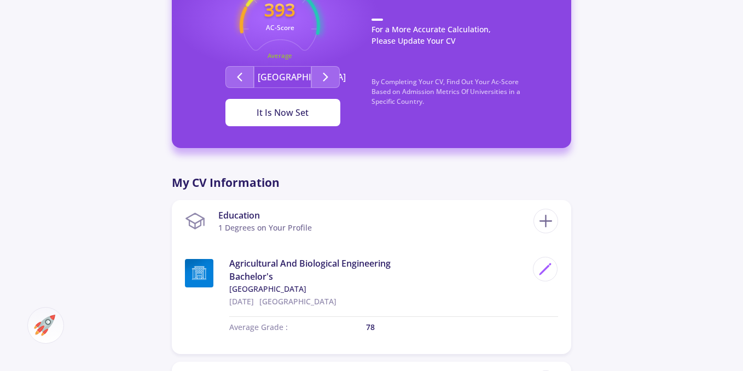
scroll to position [273, 0]
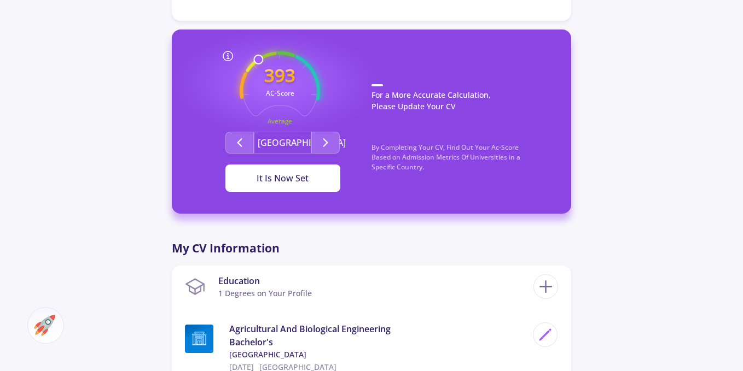
click at [292, 178] on div "It Is Now Set" at bounding box center [283, 178] width 80 height 13
click at [293, 175] on div "It Is Now Set" at bounding box center [283, 178] width 80 height 13
click at [293, 174] on div "It Is Now Set" at bounding box center [283, 178] width 80 height 13
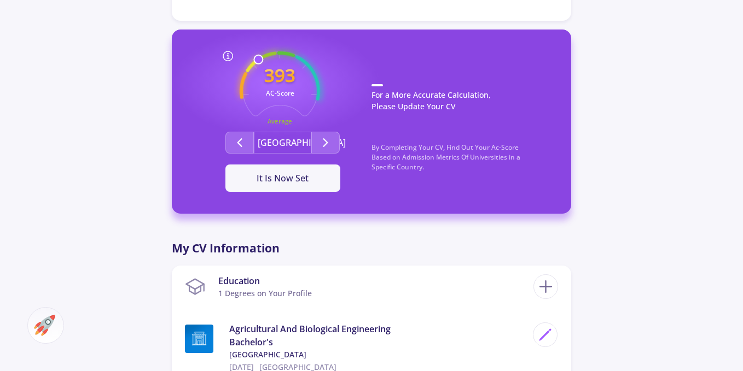
click at [231, 53] on icon at bounding box center [228, 56] width 13 height 13
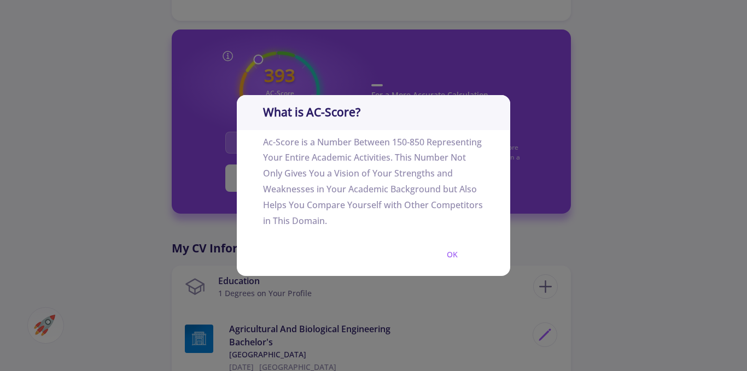
drag, startPoint x: 299, startPoint y: 220, endPoint x: 354, endPoint y: 220, distance: 55.2
click at [343, 220] on p "Ac-Score is a Number Between 150-850 Representing Your Entire Academic Activiti…" at bounding box center [373, 181] width 221 height 103
click at [356, 220] on p "Ac-Score is a Number Between 150-850 Representing Your Entire Academic Activiti…" at bounding box center [373, 181] width 221 height 103
click at [449, 254] on button "OK" at bounding box center [452, 255] width 63 height 26
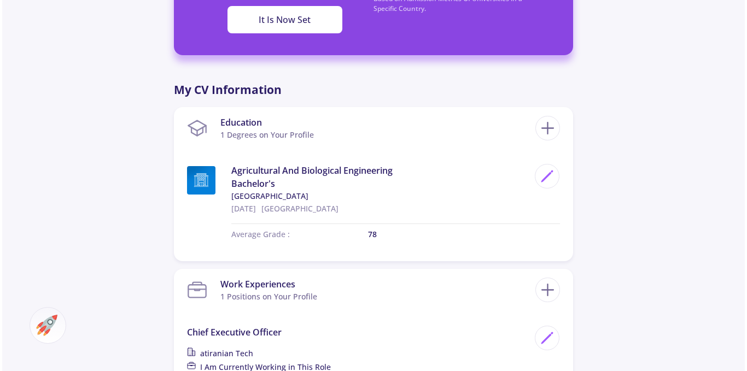
scroll to position [438, 0]
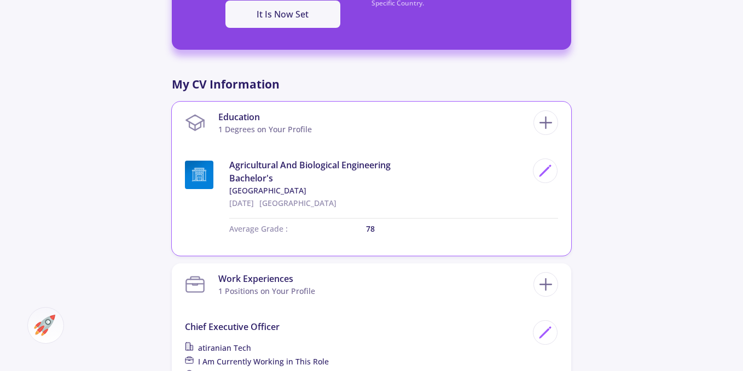
click at [376, 228] on p "78" at bounding box center [462, 228] width 192 height 11
click at [539, 174] on icon at bounding box center [545, 171] width 15 height 15
type input "[DATE]"
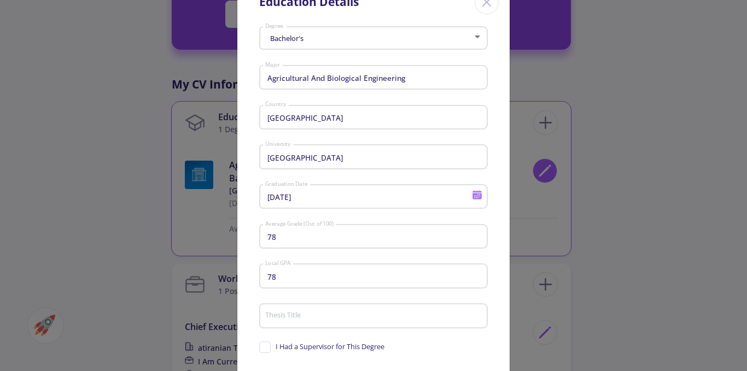
scroll to position [0, 0]
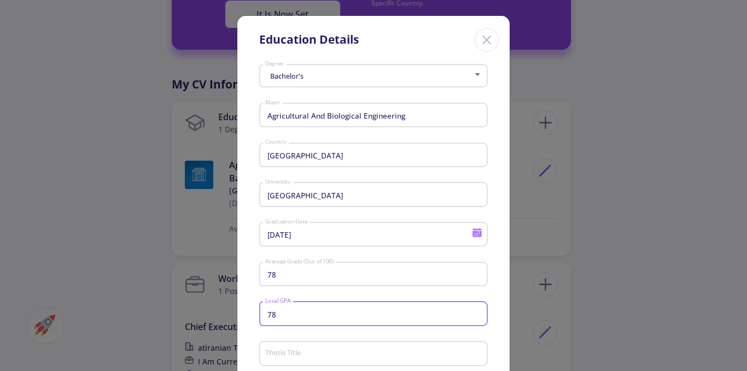
drag, startPoint x: 278, startPoint y: 317, endPoint x: 265, endPoint y: 315, distance: 12.8
click at [265, 315] on input "78" at bounding box center [375, 315] width 221 height 10
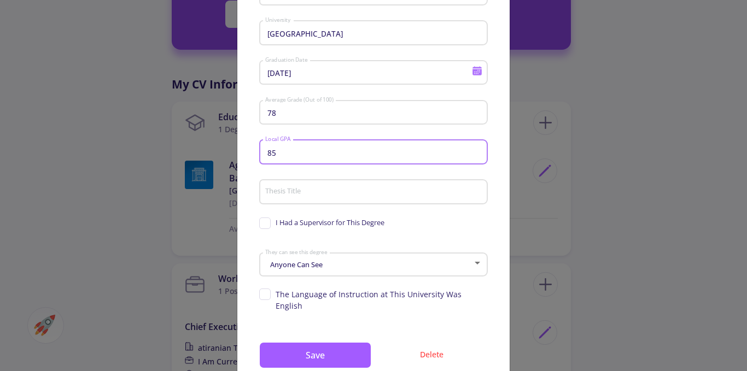
scroll to position [164, 0]
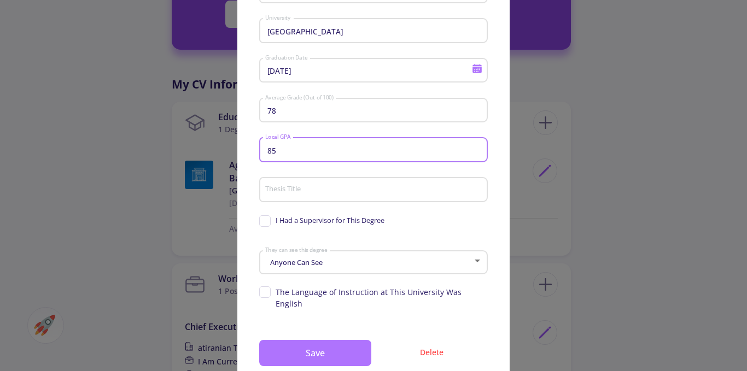
type input "85"
click at [323, 340] on button "Save" at bounding box center [315, 353] width 112 height 26
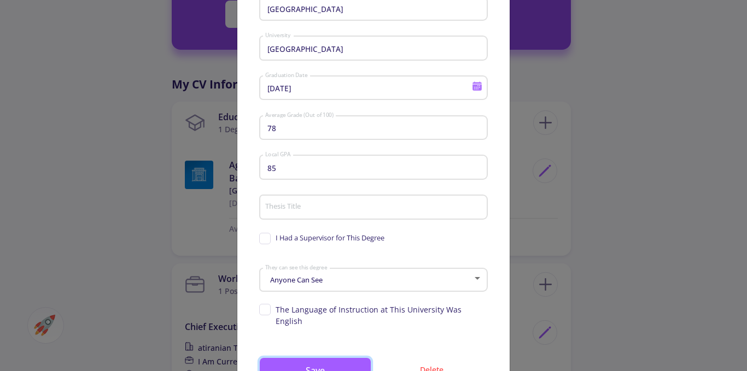
scroll to position [190, 0]
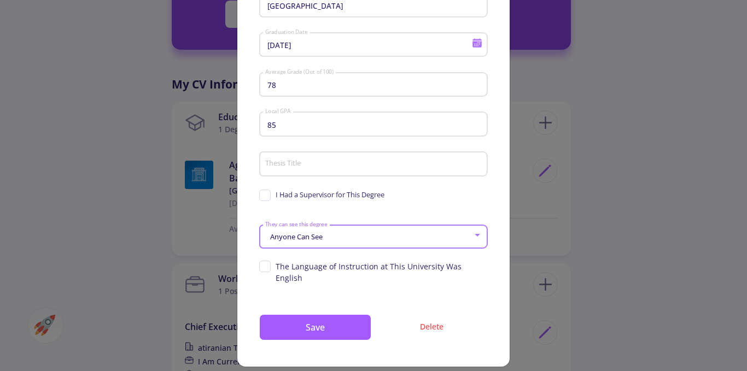
click at [278, 236] on span "Anyone Can See" at bounding box center [294, 237] width 55 height 10
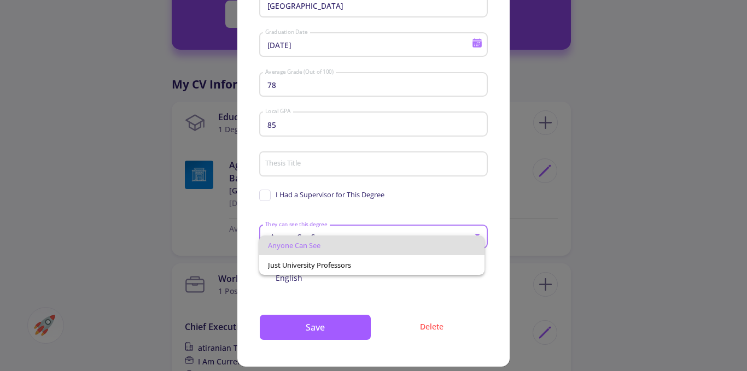
click at [301, 249] on span "Anyone Can See" at bounding box center [372, 246] width 208 height 20
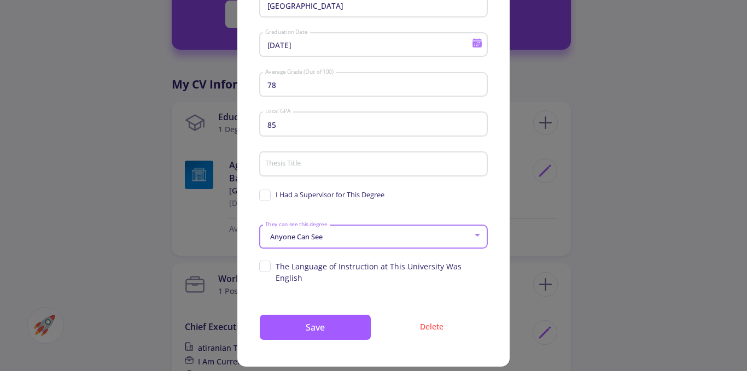
click at [304, 235] on span "Anyone Can See" at bounding box center [294, 237] width 55 height 10
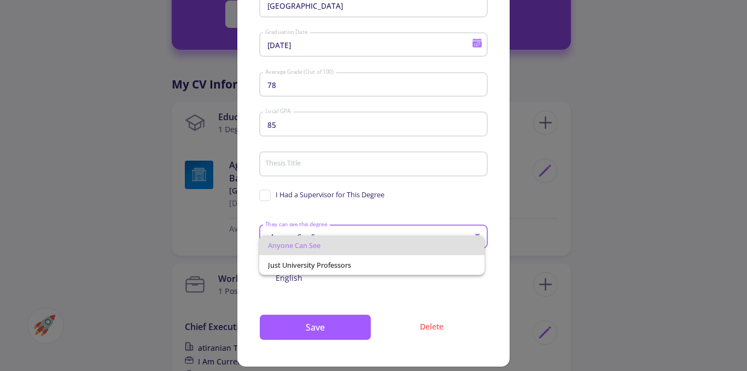
click at [334, 284] on div at bounding box center [373, 185] width 747 height 371
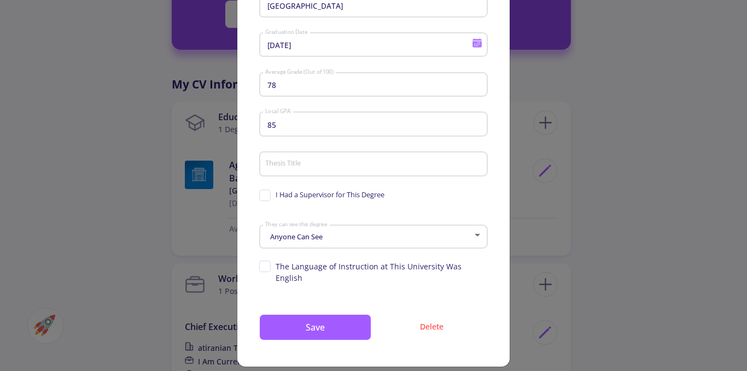
click at [336, 265] on span "The Language of Instruction at This University Was English" at bounding box center [382, 272] width 212 height 23
click at [266, 265] on input "The Language of Instruction at This University Was English" at bounding box center [262, 264] width 7 height 7
click at [276, 267] on span "The Language of Instruction at This University Was English" at bounding box center [382, 272] width 212 height 23
click at [266, 267] on input "The Language of Instruction at This University Was English" at bounding box center [262, 264] width 7 height 7
checkbox input "false"
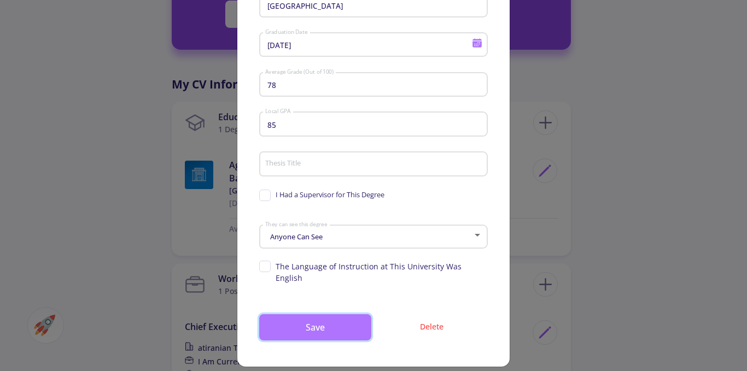
click at [333, 316] on button "Save" at bounding box center [315, 328] width 112 height 26
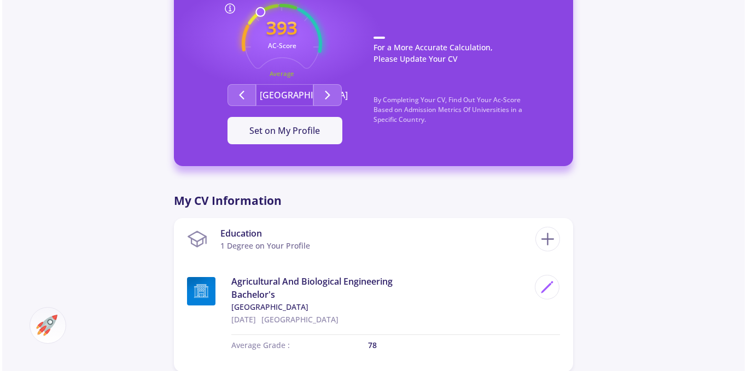
scroll to position [383, 0]
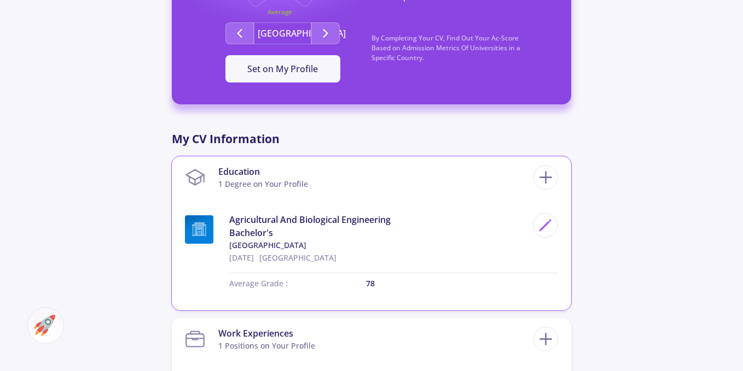
click at [374, 294] on div "78" at bounding box center [462, 288] width 192 height 20
click at [371, 286] on p "78" at bounding box center [462, 283] width 192 height 11
click at [551, 217] on div at bounding box center [545, 225] width 25 height 25
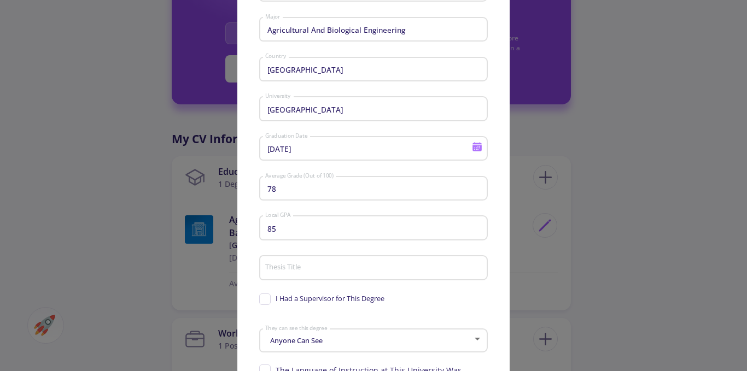
scroll to position [109, 0]
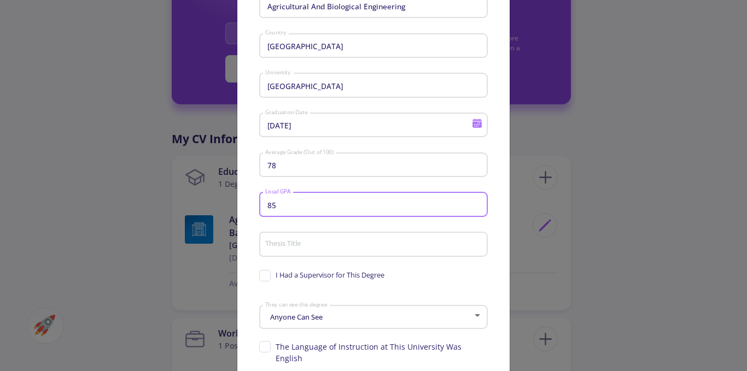
drag, startPoint x: 273, startPoint y: 203, endPoint x: 261, endPoint y: 202, distance: 12.6
click at [261, 202] on div "85 Local GPA" at bounding box center [373, 202] width 229 height 28
click at [286, 204] on input "85" at bounding box center [375, 205] width 221 height 10
drag, startPoint x: 279, startPoint y: 205, endPoint x: 260, endPoint y: 203, distance: 19.2
click at [260, 203] on div "85 Local GPA" at bounding box center [373, 202] width 229 height 28
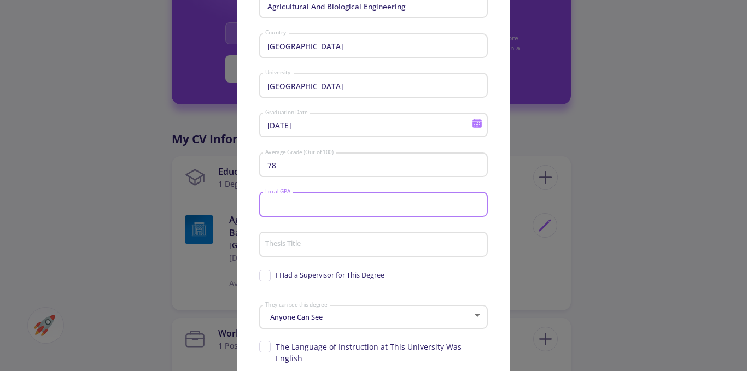
click at [305, 164] on input "78" at bounding box center [375, 166] width 221 height 10
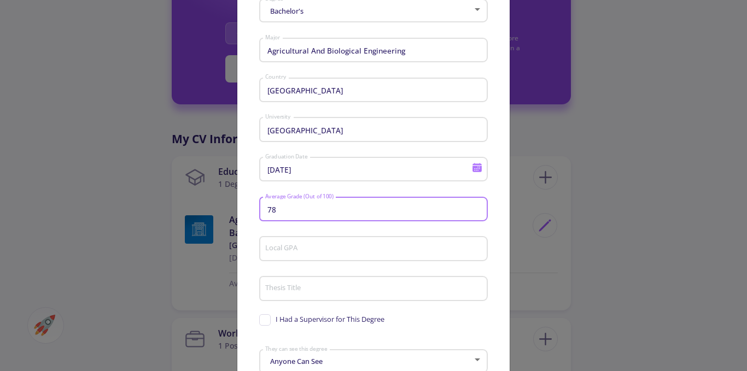
scroll to position [55, 0]
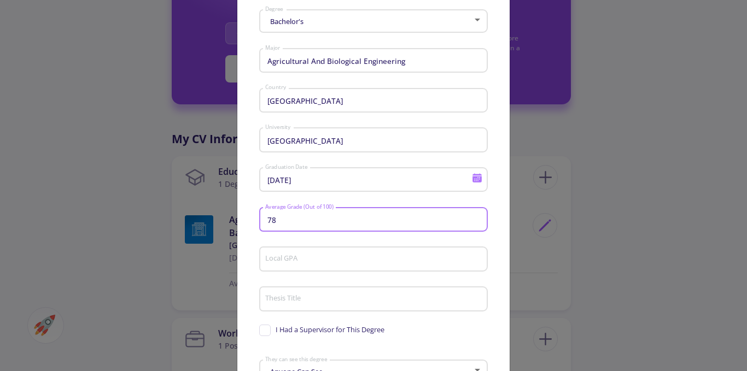
drag, startPoint x: 272, startPoint y: 219, endPoint x: 256, endPoint y: 221, distance: 16.5
click at [256, 221] on div "Bachelor's Degree Agricultural And Biological Engineering Major [GEOGRAPHIC_DAT…" at bounding box center [373, 253] width 272 height 497
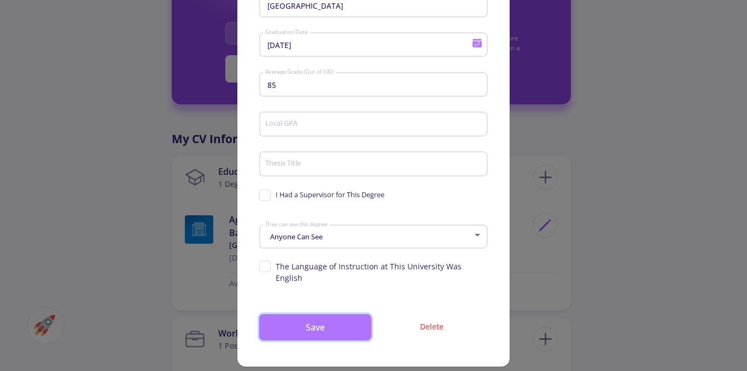
click at [308, 325] on button "Save" at bounding box center [315, 328] width 112 height 26
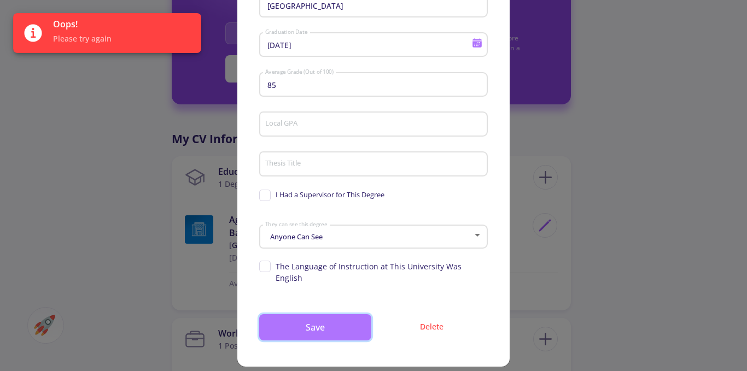
click at [339, 319] on button "Save" at bounding box center [315, 328] width 112 height 26
click at [322, 317] on button "Save" at bounding box center [315, 328] width 112 height 26
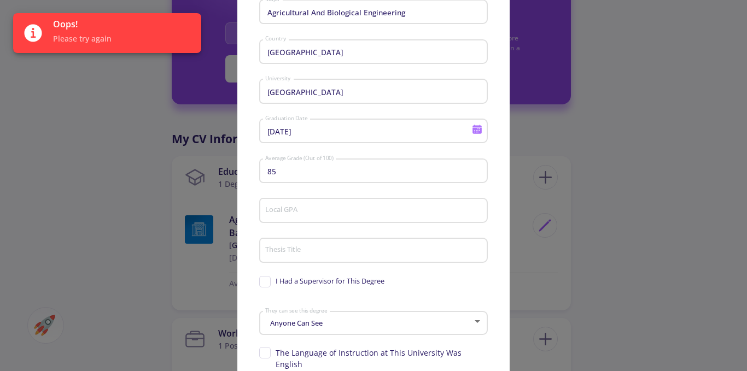
scroll to position [0, 0]
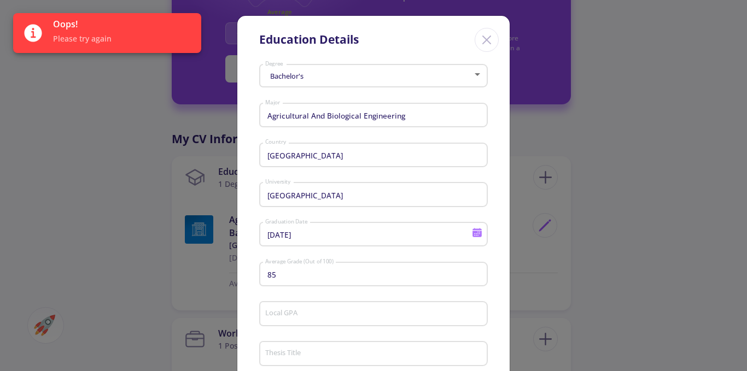
click at [483, 32] on icon "Close" at bounding box center [487, 40] width 18 height 18
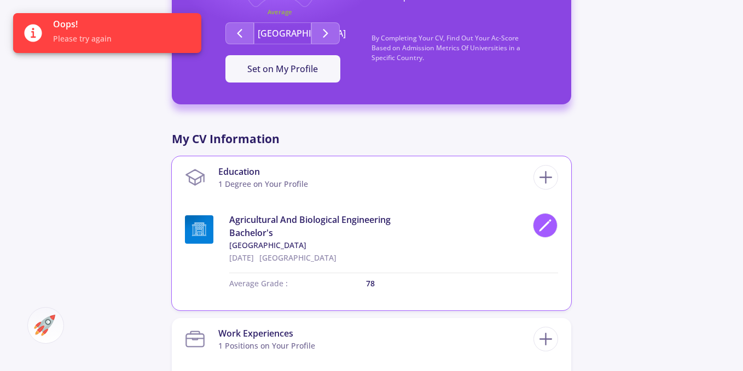
click at [551, 222] on icon at bounding box center [545, 225] width 15 height 15
type input "78"
type input "85"
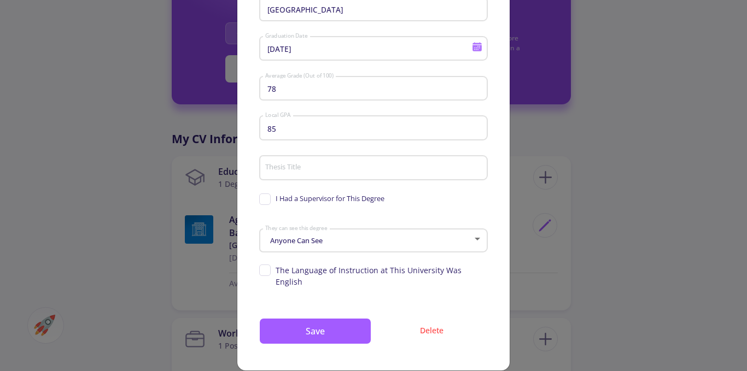
scroll to position [190, 0]
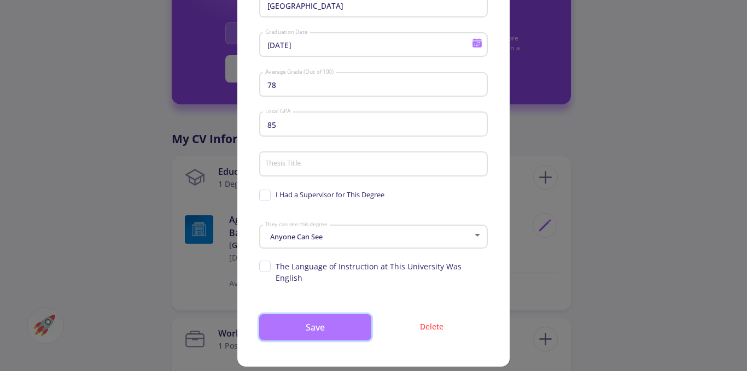
click at [345, 315] on button "Save" at bounding box center [315, 328] width 112 height 26
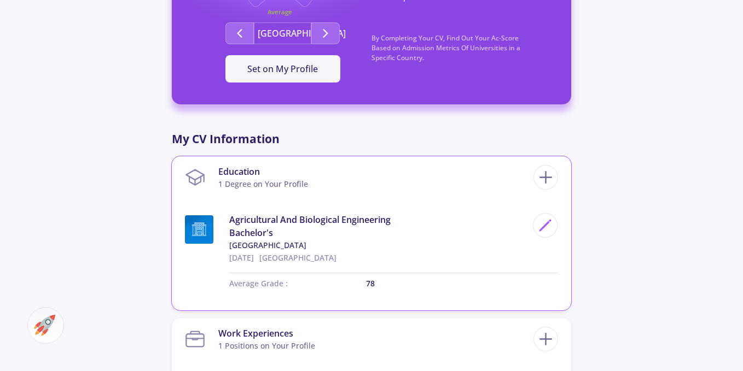
click at [372, 283] on p "78" at bounding box center [462, 283] width 192 height 11
click at [372, 284] on p "78" at bounding box center [462, 283] width 192 height 11
click at [543, 224] on icon at bounding box center [545, 225] width 15 height 15
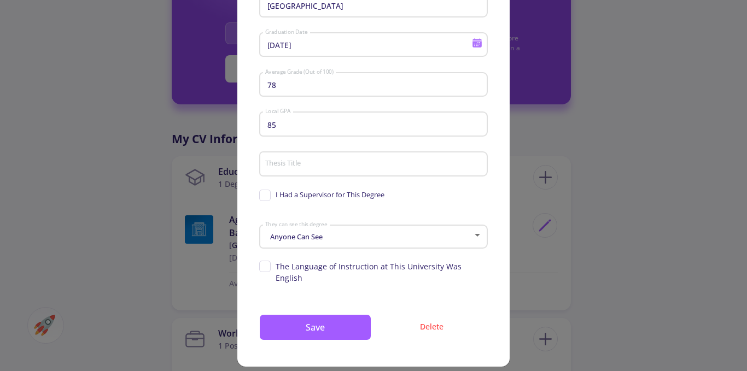
click at [267, 125] on input "85" at bounding box center [375, 125] width 221 height 10
click at [272, 86] on input "78" at bounding box center [375, 85] width 221 height 10
type input "85"
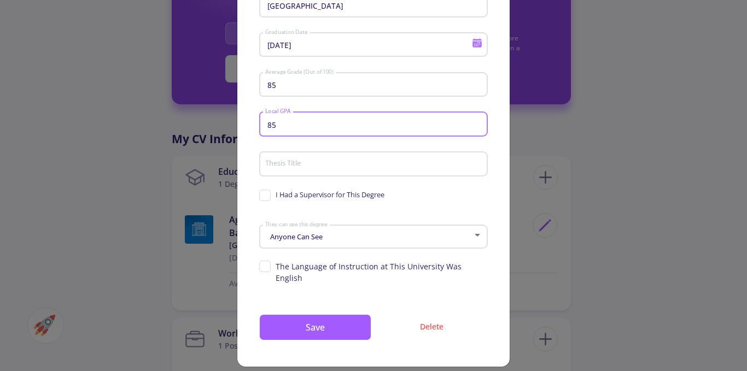
click at [272, 125] on input "85" at bounding box center [375, 125] width 221 height 10
click at [271, 125] on input "85" at bounding box center [375, 125] width 221 height 10
type input "0"
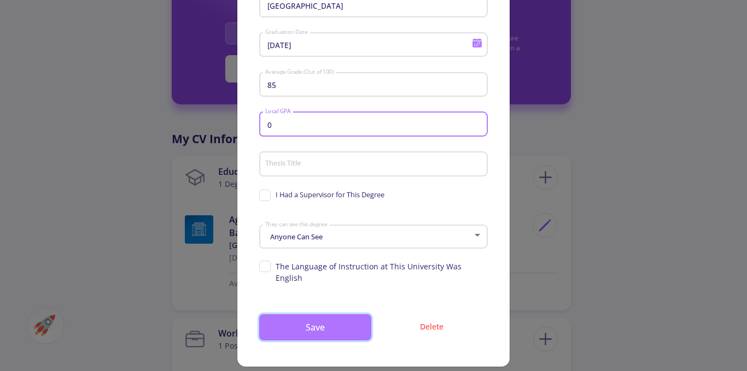
click at [312, 317] on button "Save" at bounding box center [315, 328] width 112 height 26
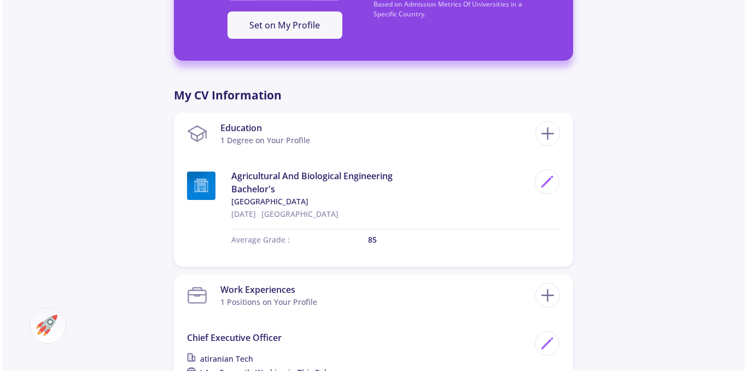
scroll to position [438, 0]
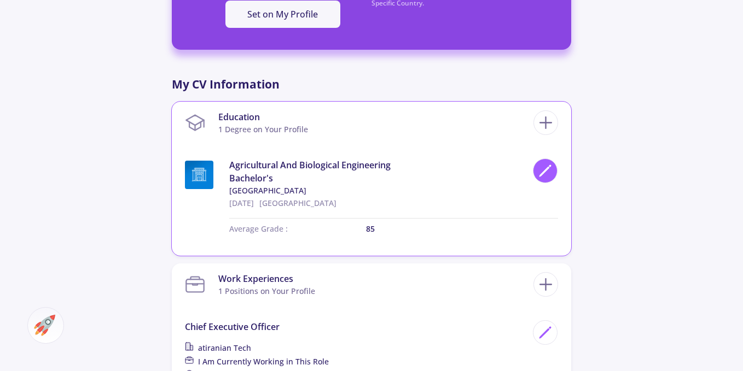
click at [548, 170] on polygon at bounding box center [544, 171] width 9 height 9
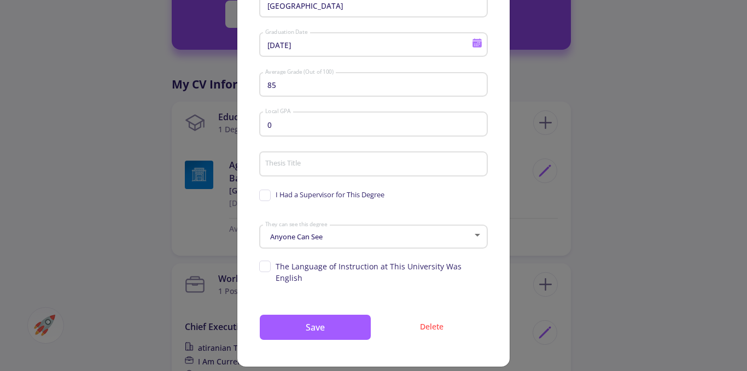
scroll to position [0, 0]
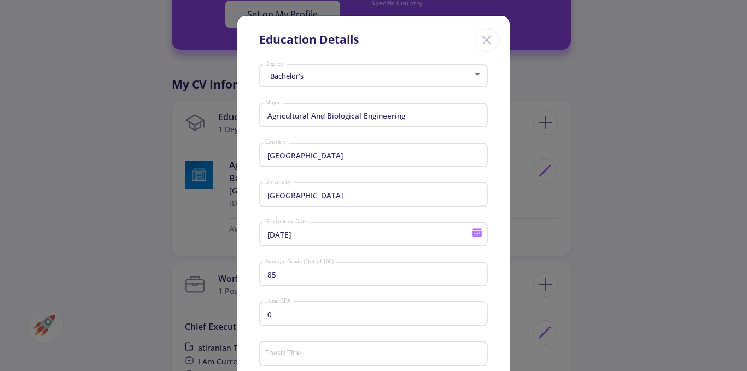
drag, startPoint x: 279, startPoint y: 281, endPoint x: 244, endPoint y: 278, distance: 35.1
click at [244, 278] on div "Bachelor's Degree Agricultural And Biological Engineering Major [GEOGRAPHIC_DAT…" at bounding box center [373, 308] width 272 height 497
click at [272, 284] on div "85 Average Grade (Out of 100)" at bounding box center [374, 272] width 218 height 28
drag, startPoint x: 275, startPoint y: 272, endPoint x: 259, endPoint y: 272, distance: 15.9
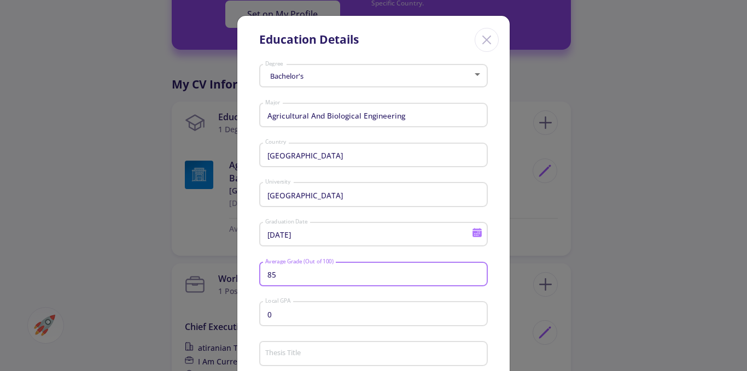
click at [259, 272] on div "85 Average Grade (Out of 100)" at bounding box center [373, 272] width 229 height 28
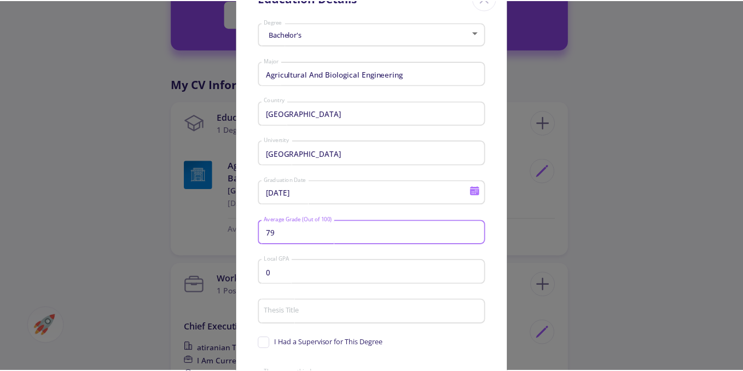
scroll to position [190, 0]
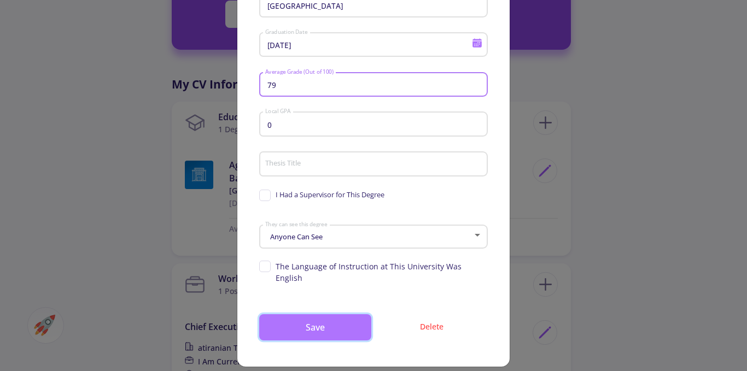
click at [303, 318] on button "Save" at bounding box center [315, 328] width 112 height 26
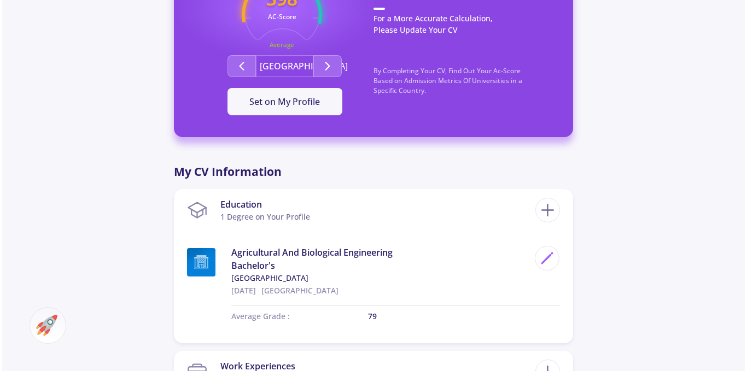
scroll to position [383, 0]
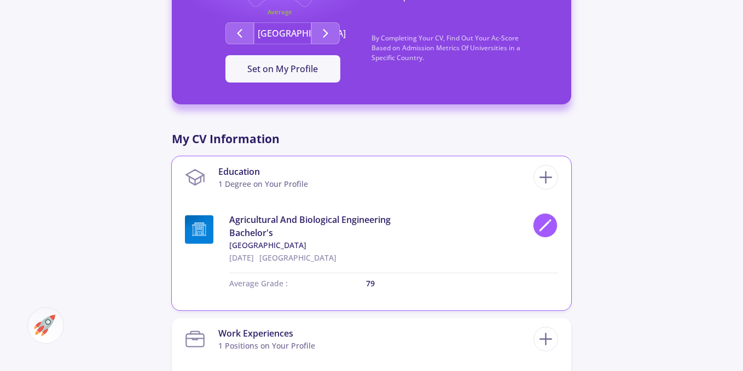
click at [545, 220] on icon at bounding box center [545, 225] width 15 height 15
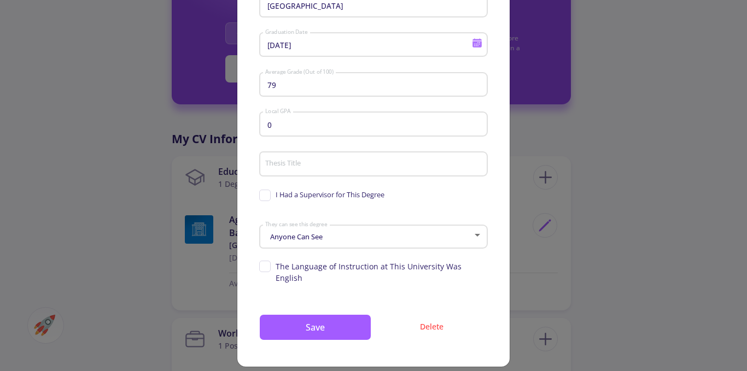
scroll to position [0, 0]
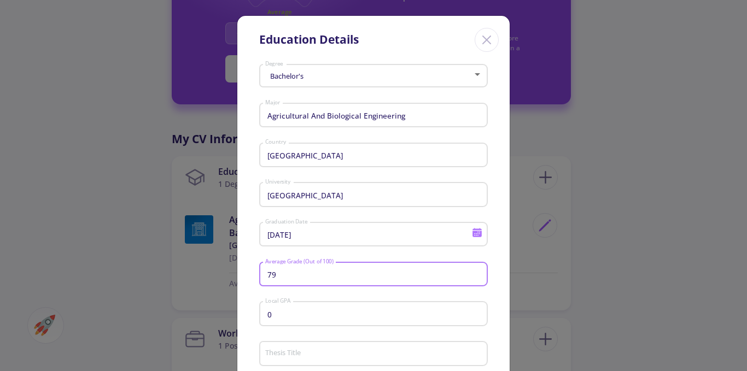
drag, startPoint x: 273, startPoint y: 275, endPoint x: 261, endPoint y: 275, distance: 12.6
click at [261, 275] on div "79 Average Grade (Out of 100)" at bounding box center [373, 272] width 229 height 28
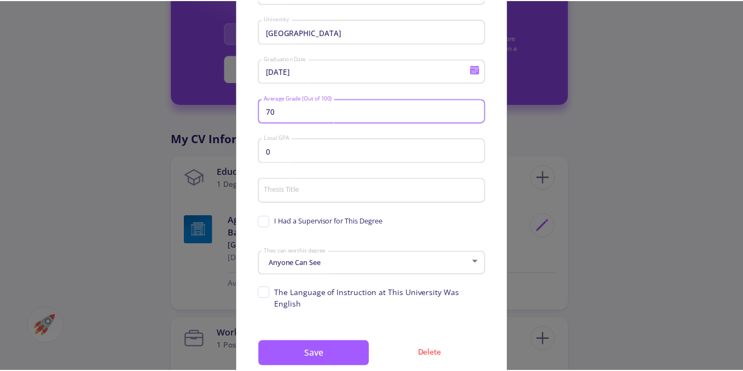
scroll to position [164, 0]
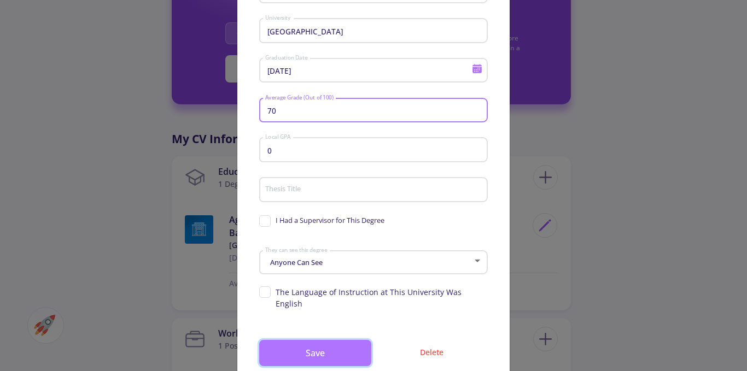
click at [319, 340] on button "Save" at bounding box center [315, 353] width 112 height 26
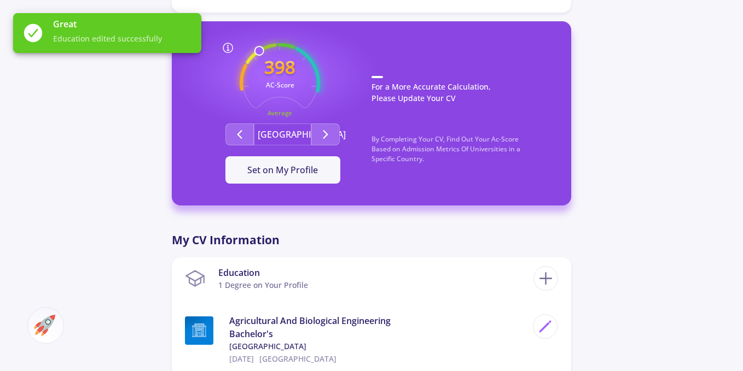
scroll to position [273, 0]
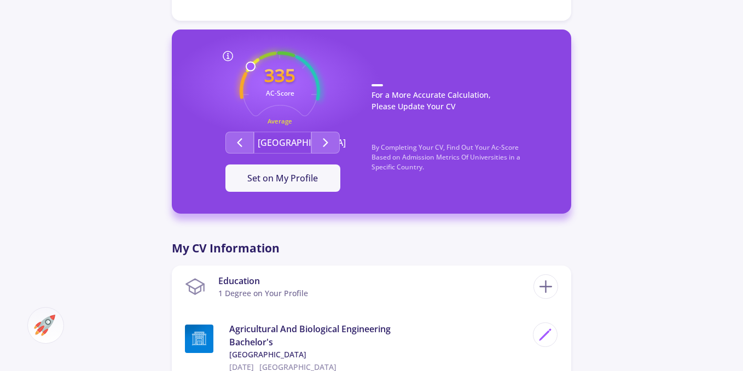
click at [225, 55] on icon at bounding box center [228, 56] width 13 height 13
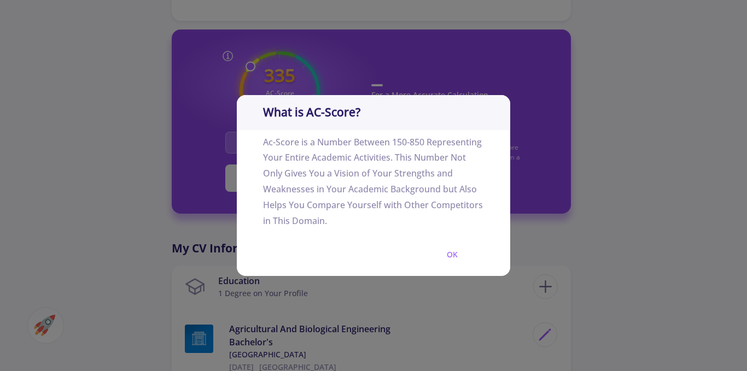
drag, startPoint x: 450, startPoint y: 256, endPoint x: 439, endPoint y: 256, distance: 10.9
click at [450, 256] on button "OK" at bounding box center [452, 255] width 63 height 26
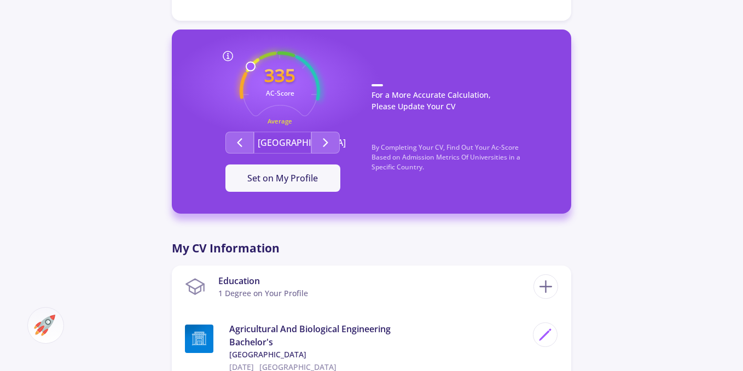
drag, startPoint x: 252, startPoint y: 64, endPoint x: 252, endPoint y: 91, distance: 27.4
click at [252, 91] on icon "335 AC-Score Average" at bounding box center [280, 91] width 80 height 80
click at [328, 145] on icon "Second group" at bounding box center [325, 142] width 13 height 13
click at [244, 136] on button "Second group" at bounding box center [239, 143] width 28 height 22
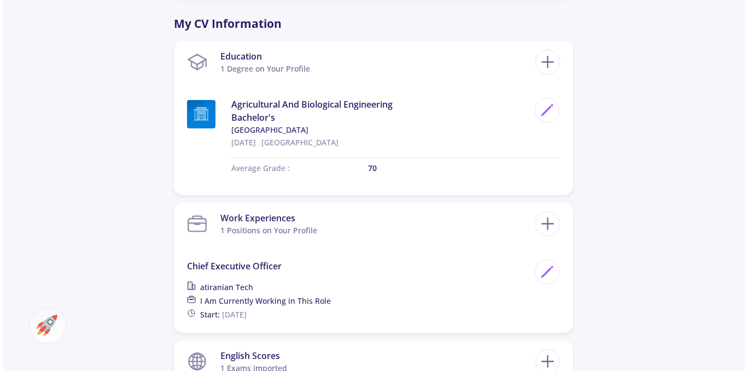
scroll to position [438, 0]
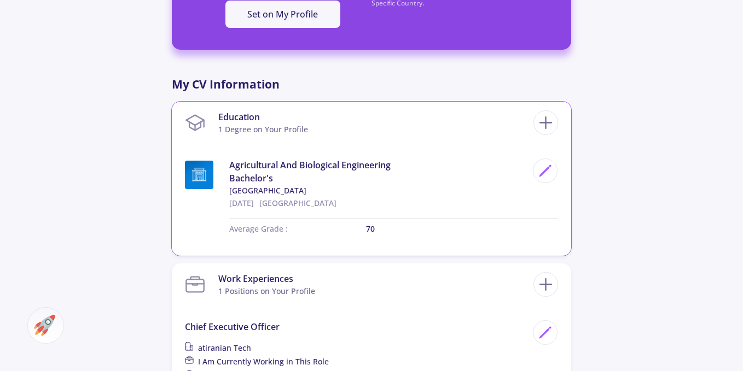
drag, startPoint x: 377, startPoint y: 229, endPoint x: 359, endPoint y: 228, distance: 17.5
click at [359, 228] on div "Average Grade : 70" at bounding box center [387, 226] width 342 height 34
click at [556, 168] on div at bounding box center [545, 171] width 25 height 25
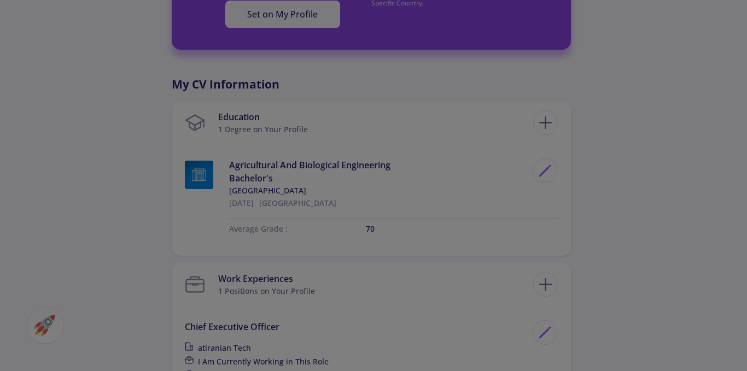
scroll to position [0, 0]
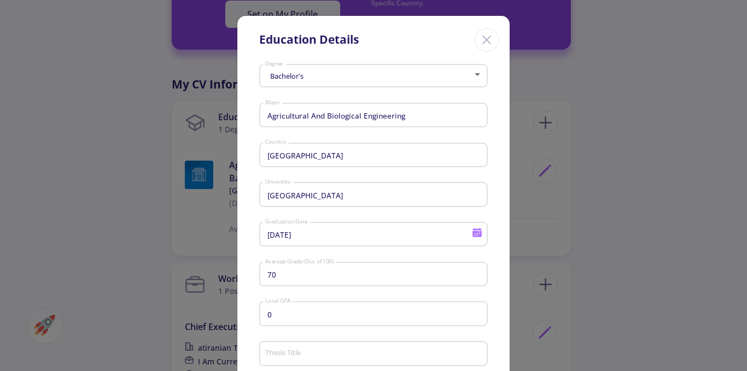
click at [274, 275] on input "70" at bounding box center [375, 275] width 221 height 10
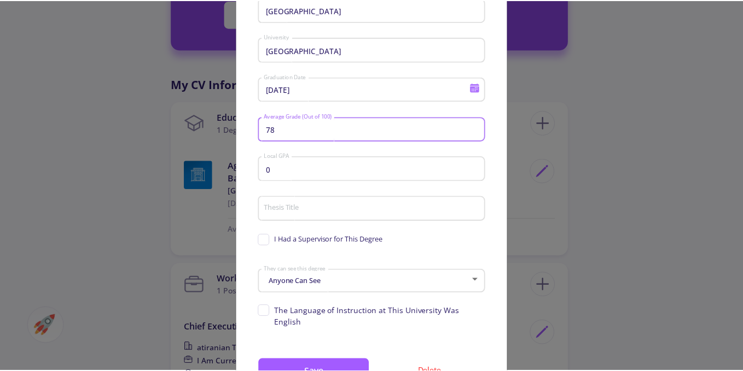
scroll to position [190, 0]
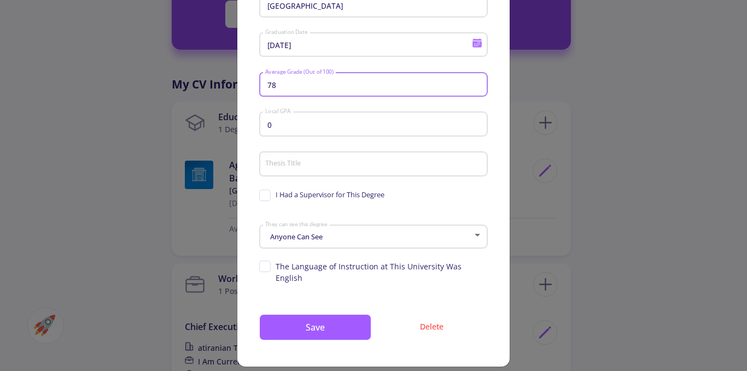
click at [268, 82] on input "78" at bounding box center [375, 85] width 221 height 10
type input "79"
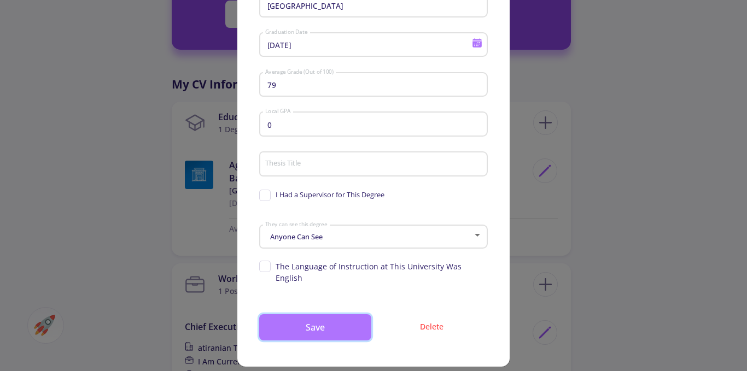
click at [323, 319] on button "Save" at bounding box center [315, 328] width 112 height 26
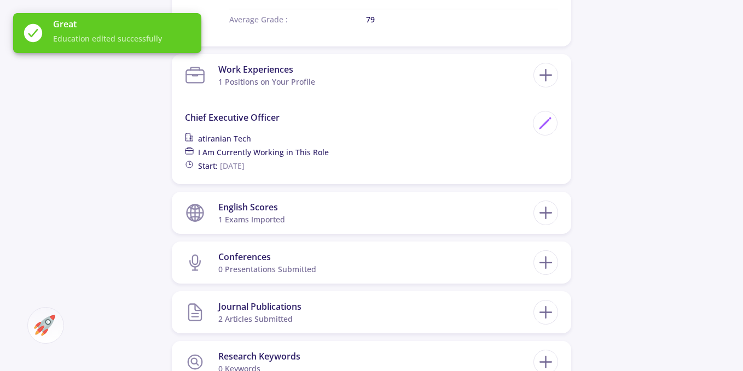
scroll to position [656, 0]
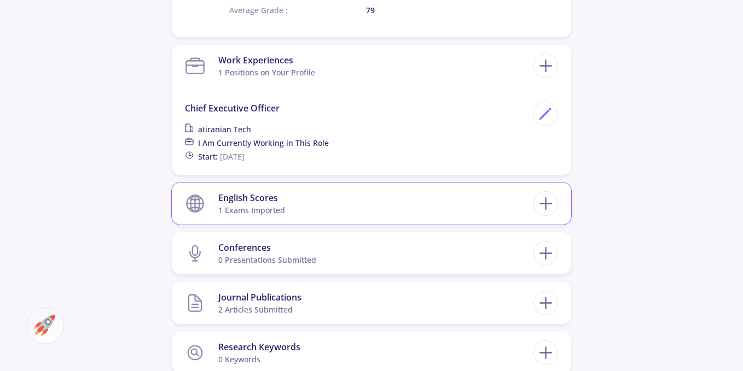
click at [287, 214] on section "English Scores 1 exams imported" at bounding box center [359, 203] width 348 height 33
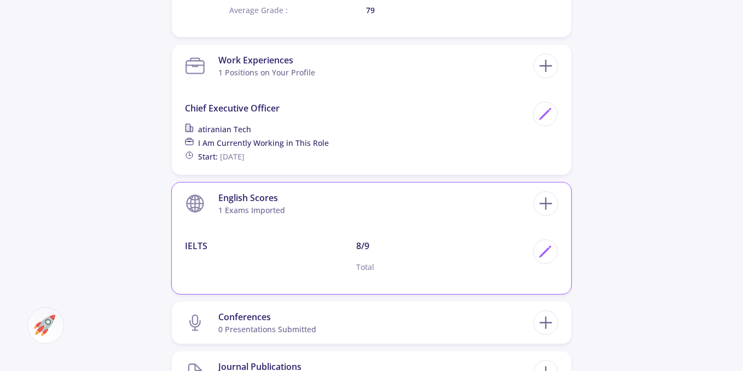
click at [287, 208] on section "English Scores 1 exams imported" at bounding box center [359, 203] width 348 height 33
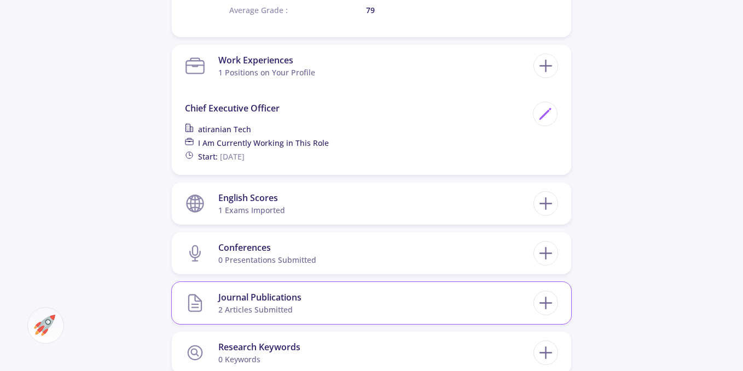
scroll to position [766, 0]
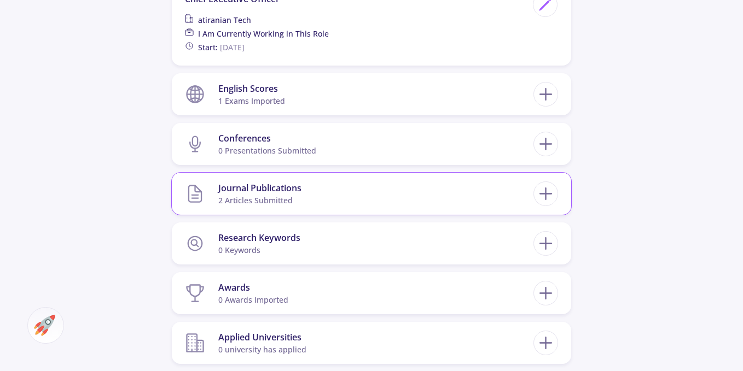
click at [301, 189] on div "Journal Publications" at bounding box center [259, 188] width 83 height 13
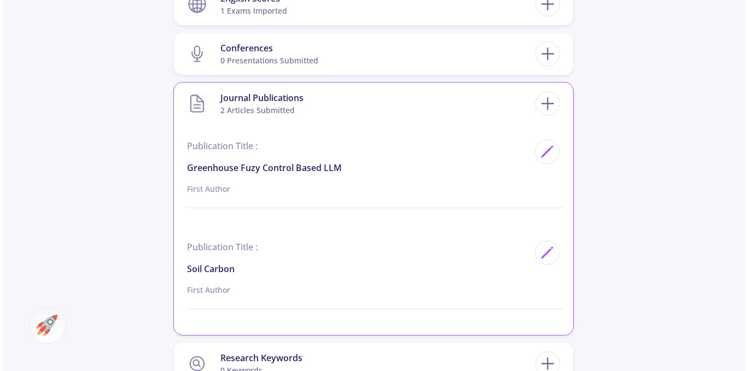
scroll to position [875, 0]
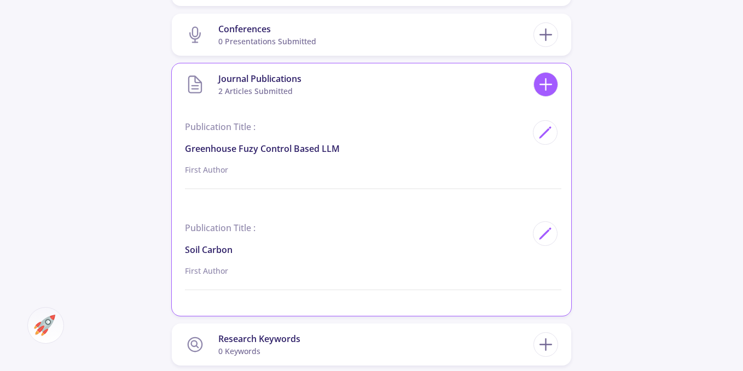
click at [545, 77] on icon at bounding box center [545, 84] width 20 height 20
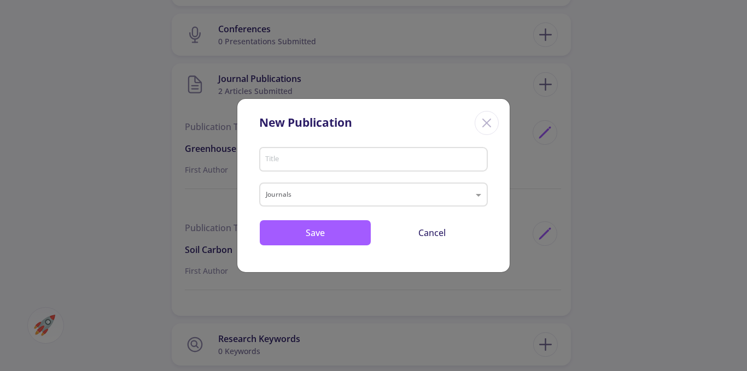
click at [270, 158] on input "Title" at bounding box center [375, 160] width 221 height 10
click at [372, 199] on input "text" at bounding box center [363, 196] width 194 height 13
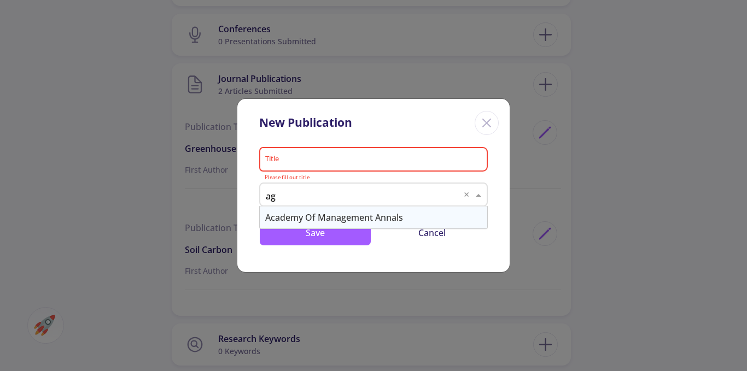
type input "agr"
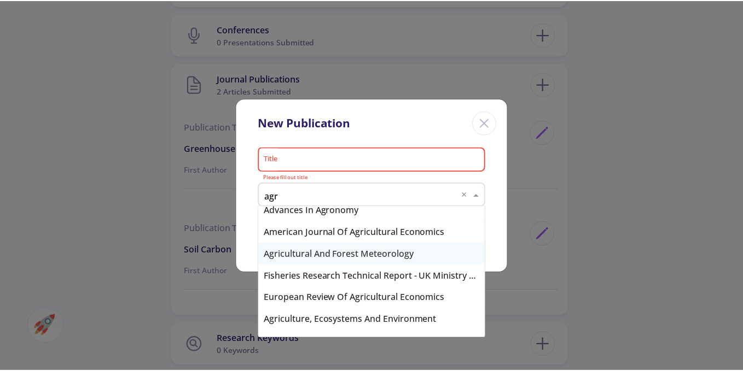
scroll to position [55, 0]
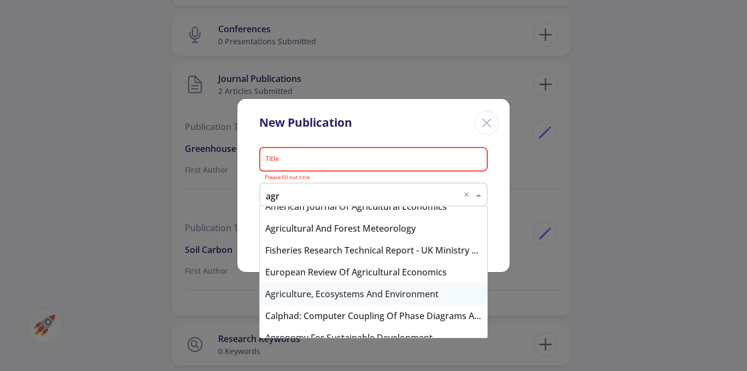
click at [347, 292] on div "Agriculture, Ecosystems and Environment" at bounding box center [374, 294] width 228 height 22
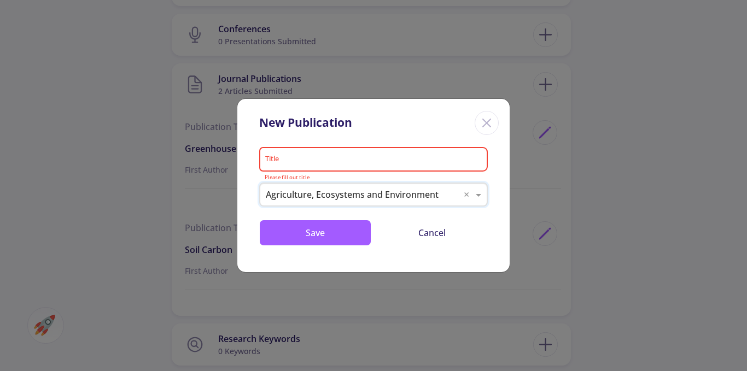
click at [291, 162] on input "Title" at bounding box center [375, 160] width 221 height 10
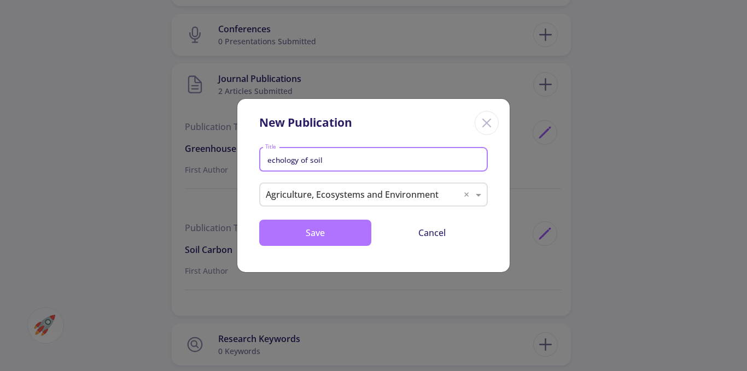
type input "echology of soil"
click at [322, 227] on button "Save" at bounding box center [315, 233] width 112 height 26
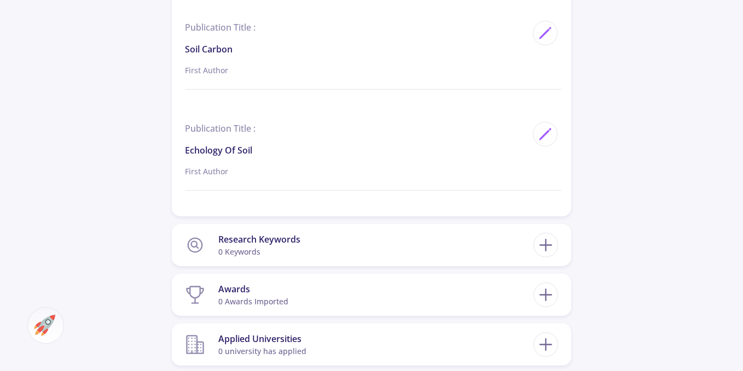
scroll to position [1149, 0]
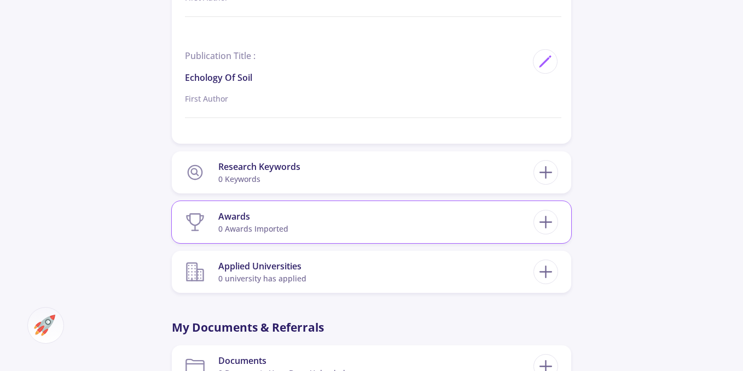
click at [246, 220] on div "Awards" at bounding box center [253, 216] width 70 height 13
click at [546, 222] on icon at bounding box center [545, 222] width 20 height 20
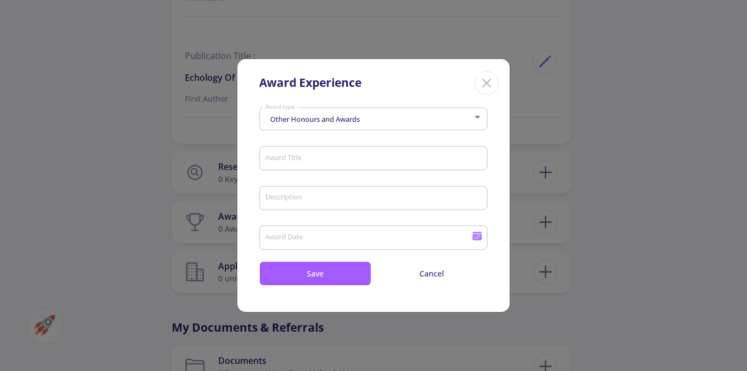
click at [291, 118] on span "Other Honours and Awards" at bounding box center [313, 119] width 92 height 10
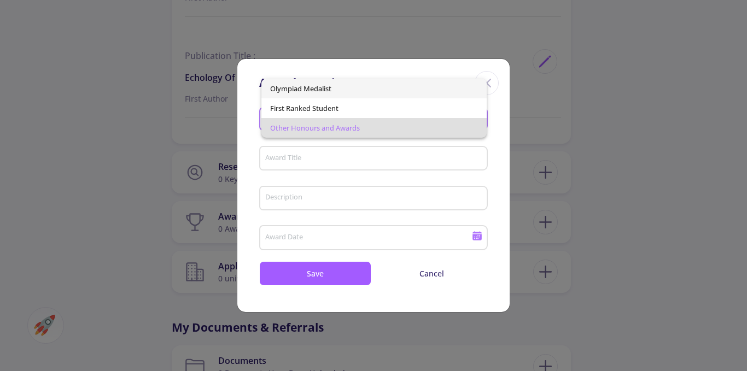
click at [292, 90] on span "Olympiad Medalist" at bounding box center [374, 89] width 208 height 20
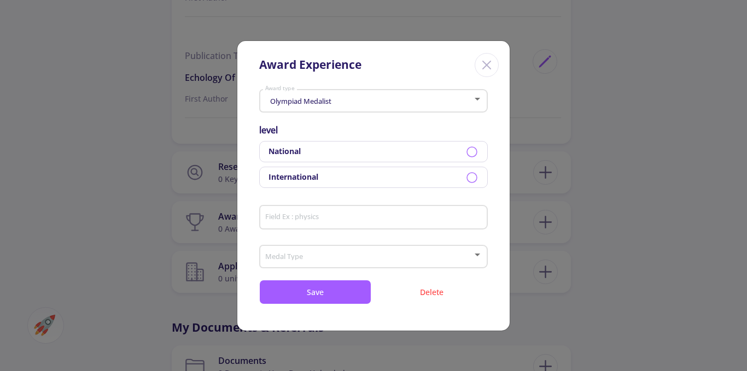
click at [301, 106] on div "Olympiad Medalist Award type" at bounding box center [374, 98] width 218 height 27
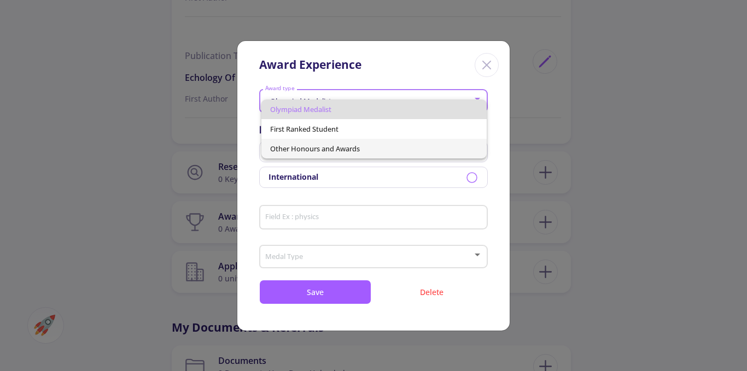
click at [310, 151] on span "Other Honours and Awards" at bounding box center [374, 149] width 208 height 20
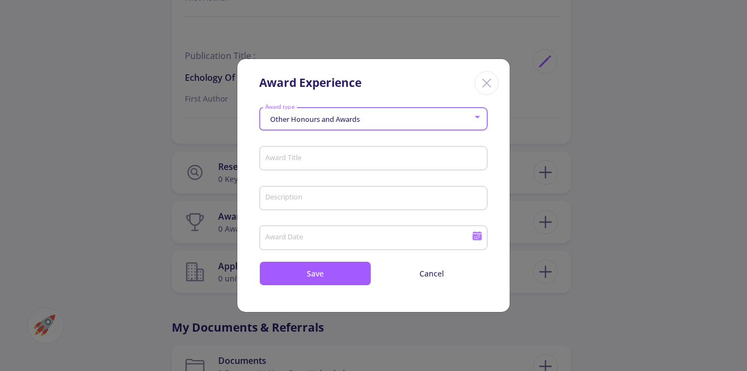
drag, startPoint x: 368, startPoint y: 119, endPoint x: 263, endPoint y: 117, distance: 105.6
click at [263, 117] on div "Other Honours and Awards Award type" at bounding box center [373, 116] width 229 height 27
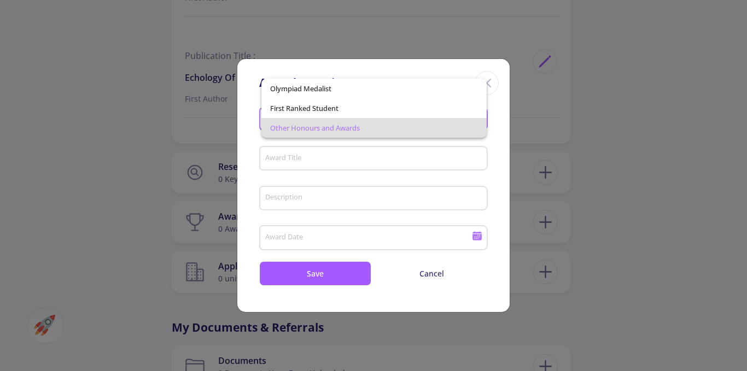
click at [297, 141] on div at bounding box center [373, 185] width 747 height 371
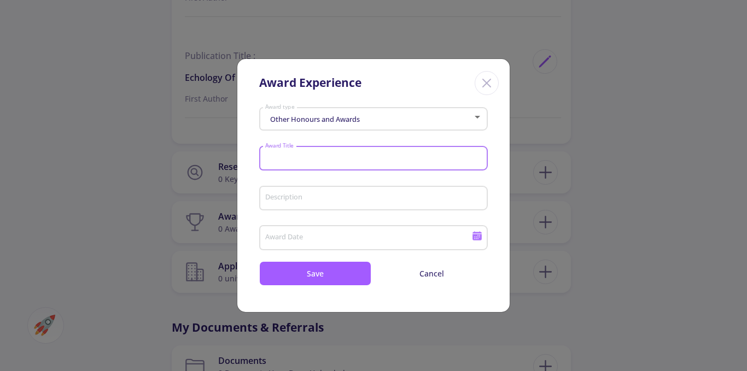
click at [286, 156] on input "Award Title" at bounding box center [375, 159] width 221 height 10
click at [281, 192] on div "Description" at bounding box center [374, 196] width 218 height 28
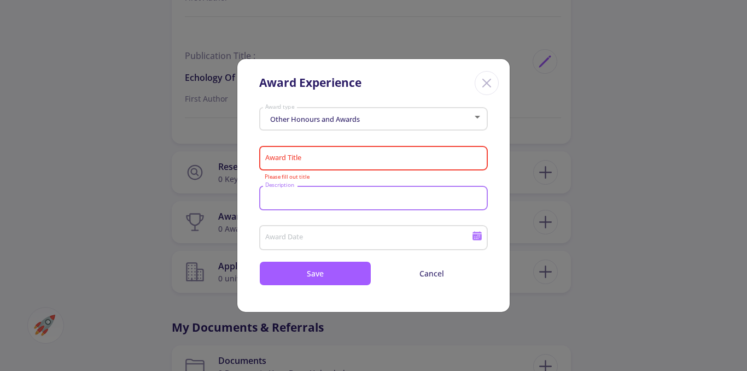
click at [288, 240] on input "Award Date" at bounding box center [370, 239] width 211 height 10
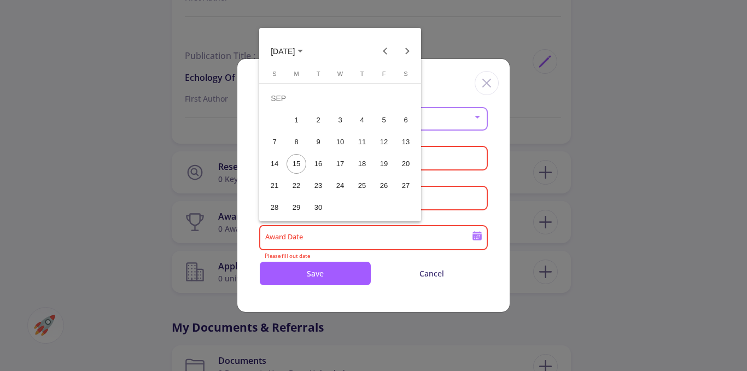
click at [294, 236] on div at bounding box center [373, 185] width 747 height 371
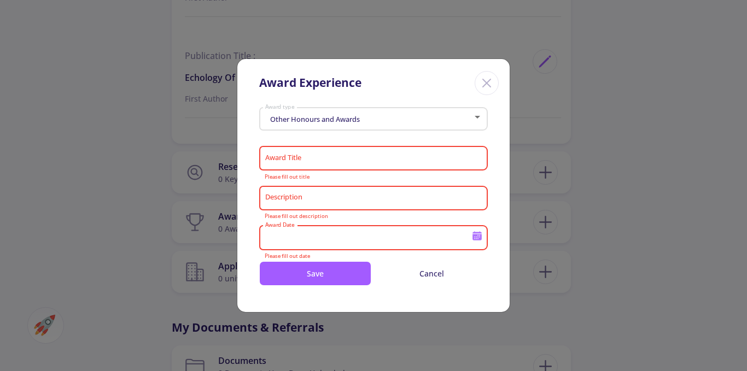
click at [282, 199] on input "Description" at bounding box center [375, 199] width 221 height 10
paste input "Top Technologis"
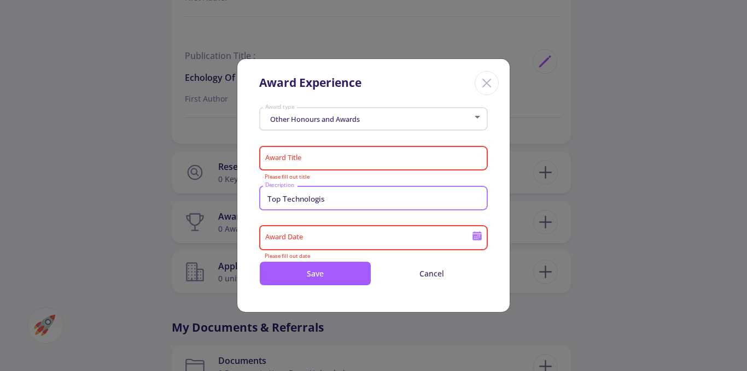
type input "Top Technologis"
click at [305, 236] on input "Award Date" at bounding box center [370, 239] width 211 height 10
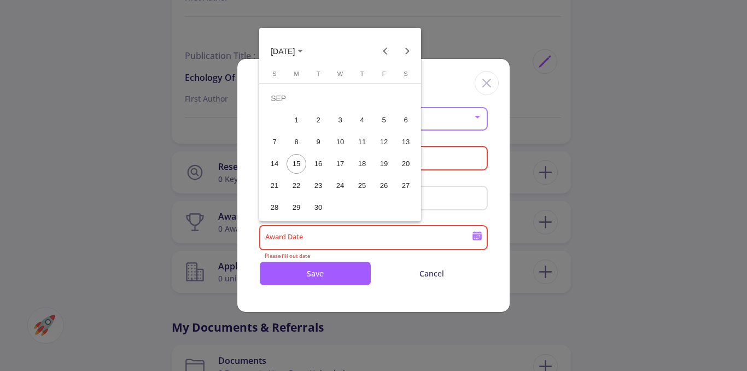
click at [303, 49] on span "[DATE]" at bounding box center [287, 50] width 32 height 9
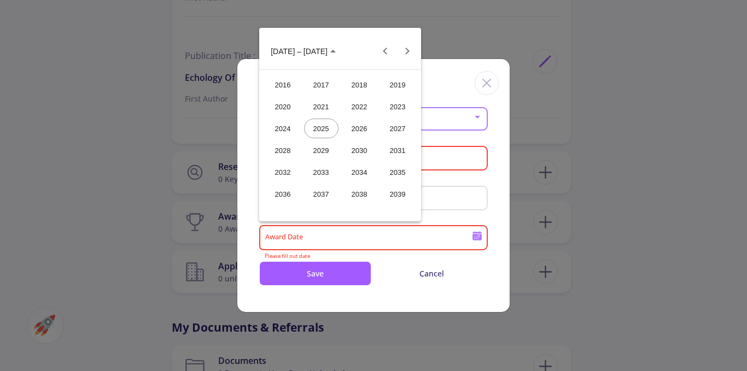
click at [285, 127] on div "2024" at bounding box center [283, 129] width 34 height 20
click at [429, 216] on div at bounding box center [373, 185] width 747 height 371
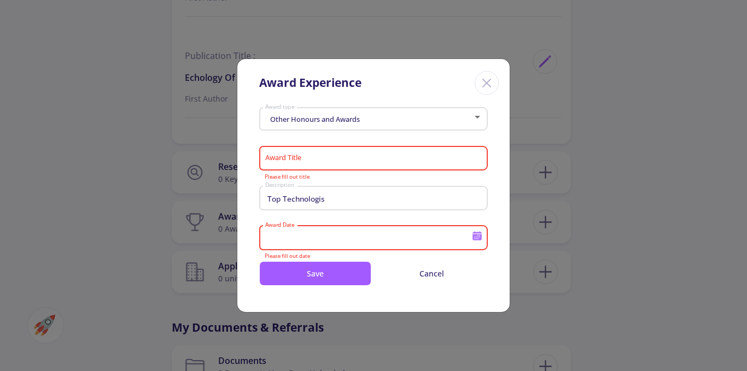
click at [303, 159] on input "Award Title" at bounding box center [375, 159] width 221 height 10
type input "خ"
click at [306, 195] on input "Top Technologis" at bounding box center [375, 199] width 221 height 10
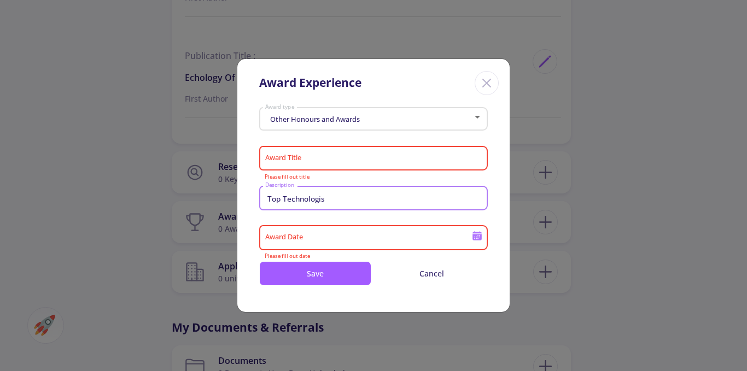
click at [310, 163] on input "Award Title" at bounding box center [375, 159] width 221 height 10
paste input "Top Technologis"
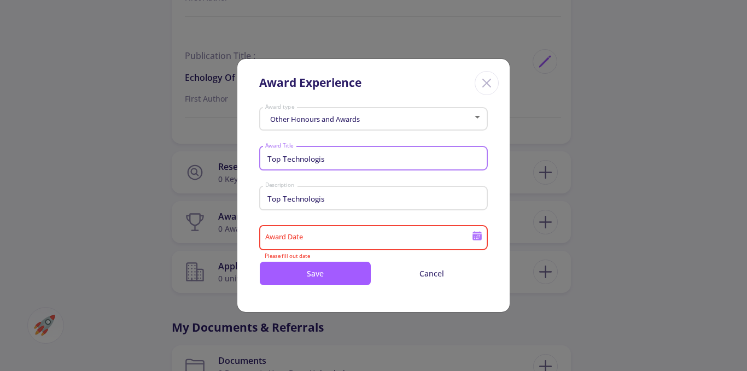
type input "Top Technologis"
click at [322, 200] on input "Top Technologis" at bounding box center [375, 199] width 221 height 10
click at [302, 235] on input "Award Date" at bounding box center [370, 239] width 211 height 10
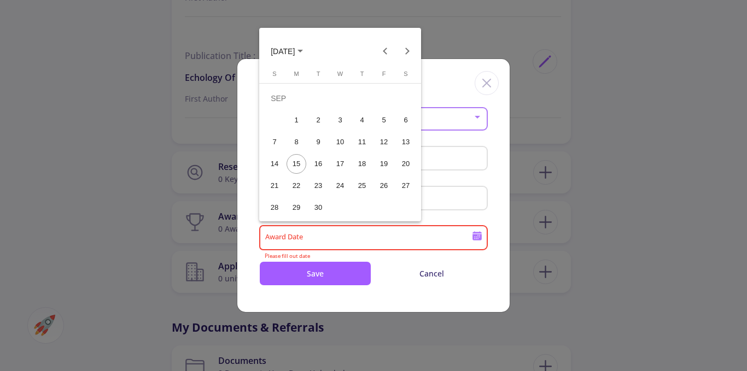
click at [313, 167] on div "16" at bounding box center [318, 164] width 20 height 20
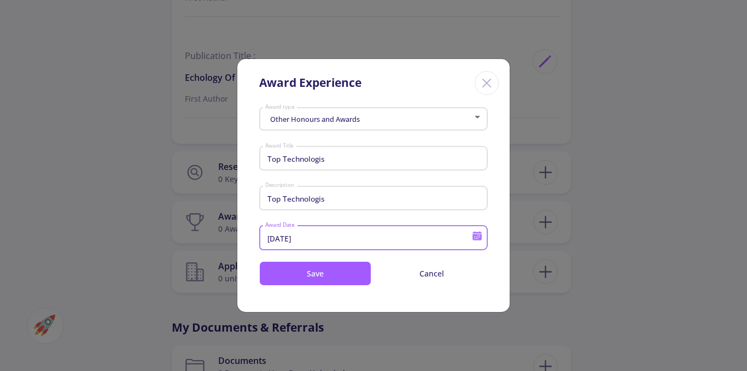
click at [310, 238] on input "[DATE]" at bounding box center [370, 239] width 211 height 10
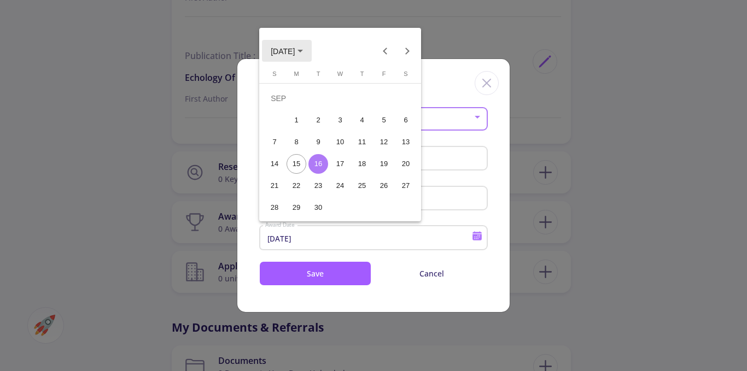
click at [311, 44] on button "[DATE]" at bounding box center [287, 51] width 50 height 22
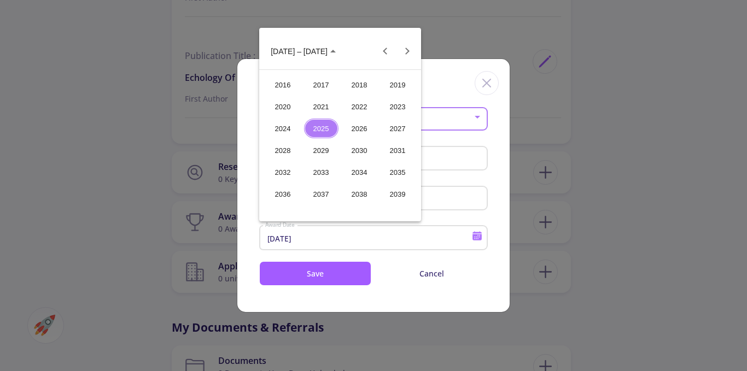
click at [286, 130] on div "2024" at bounding box center [283, 129] width 34 height 20
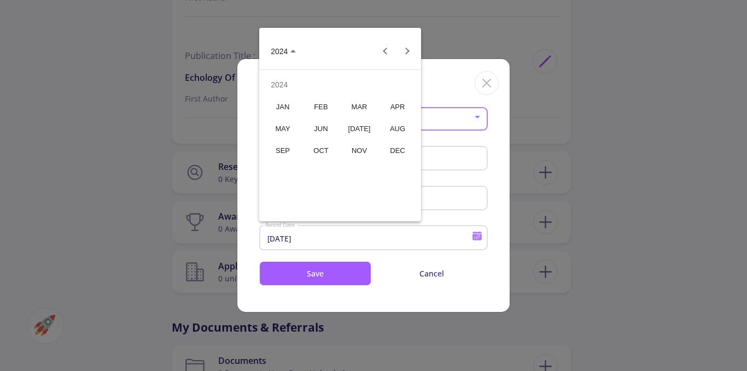
click at [327, 131] on div "JUN" at bounding box center [321, 129] width 34 height 20
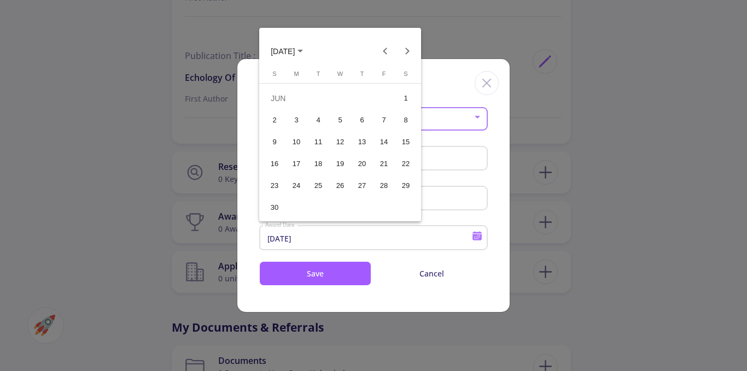
click at [316, 184] on div "25" at bounding box center [318, 186] width 20 height 20
type input "[DATE]"
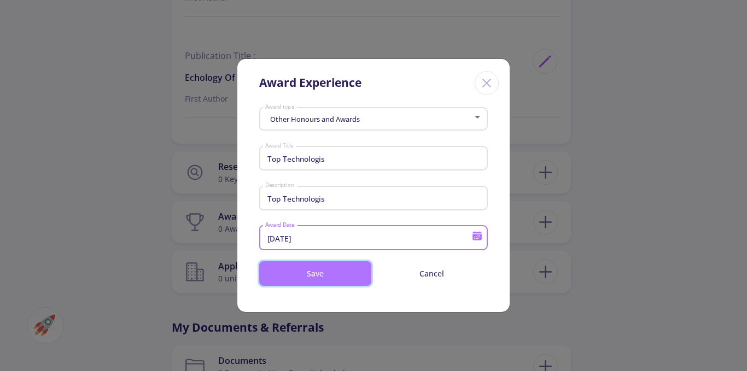
click at [333, 273] on button "Save" at bounding box center [315, 273] width 112 height 25
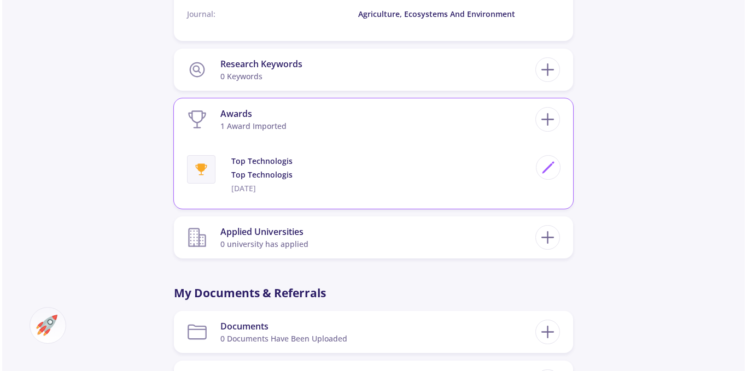
scroll to position [1313, 0]
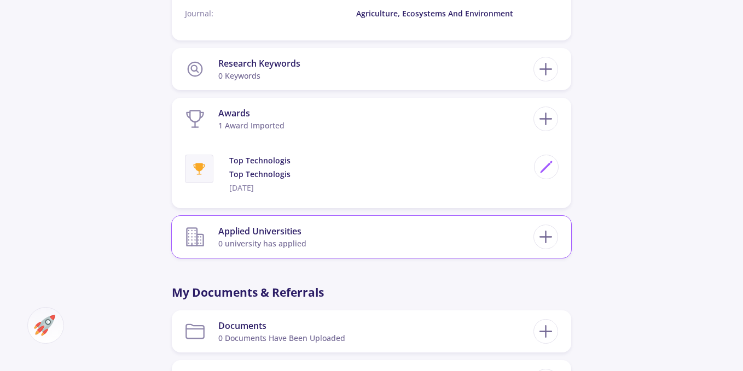
click at [278, 236] on div "Applied Universities" at bounding box center [262, 231] width 88 height 13
click at [537, 234] on icon at bounding box center [545, 237] width 20 height 20
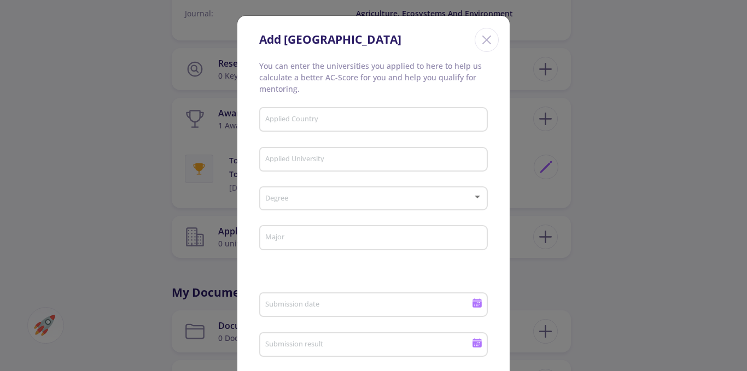
click at [306, 117] on input "Applied Country" at bounding box center [375, 120] width 221 height 10
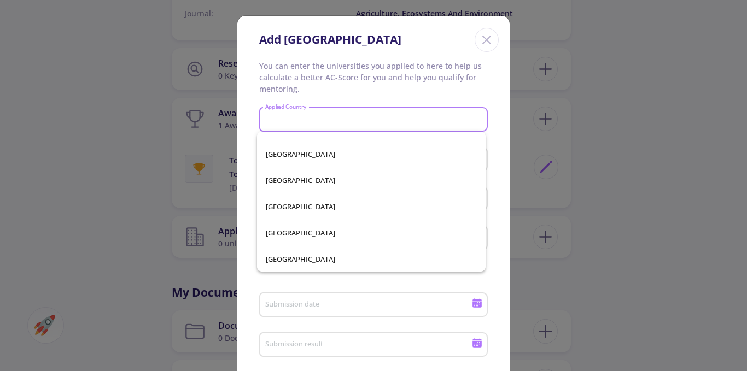
scroll to position [328, 0]
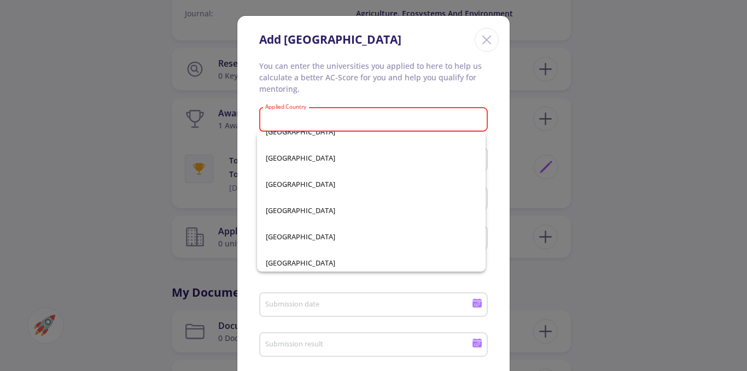
click at [357, 87] on p "You can enter the universities you applied to here to help us calculate a bette…" at bounding box center [373, 77] width 229 height 34
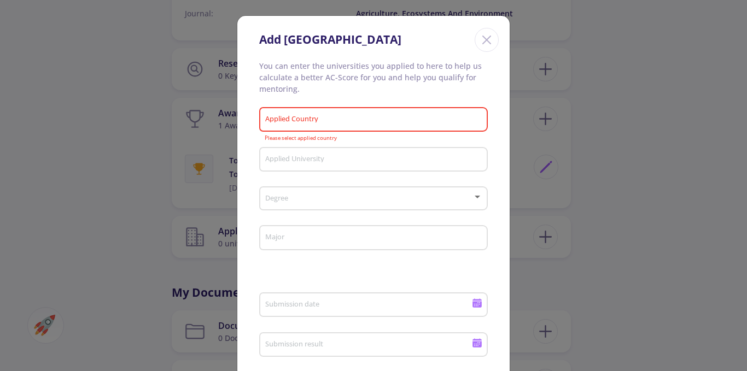
click at [291, 164] on input "Applied University" at bounding box center [375, 160] width 221 height 10
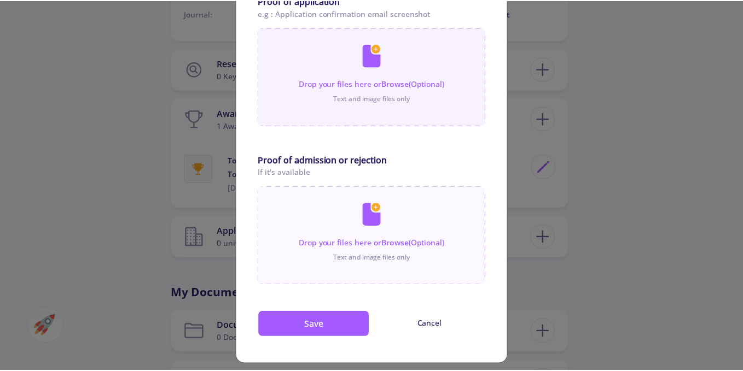
scroll to position [634, 0]
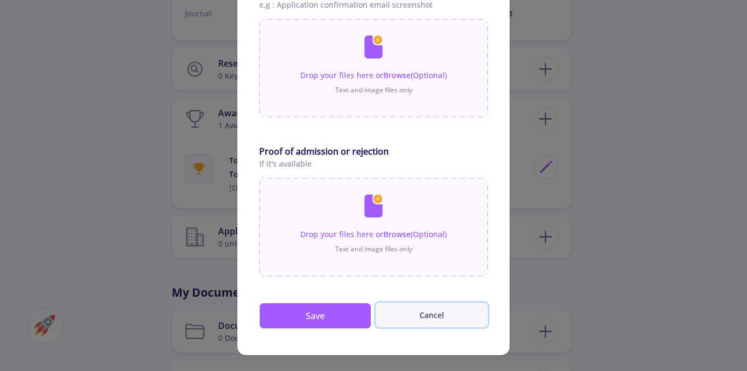
click at [427, 309] on button "Cancel" at bounding box center [432, 315] width 112 height 25
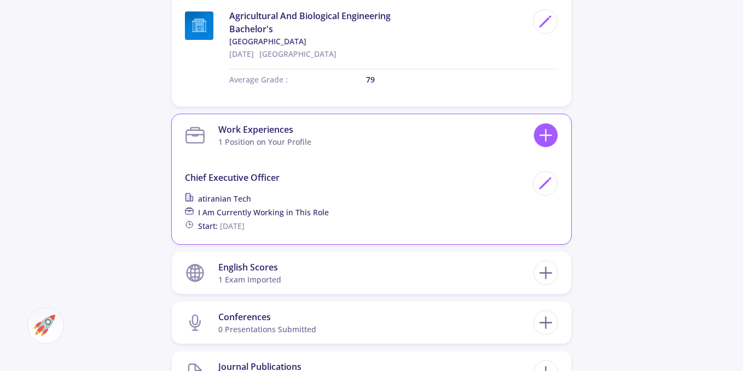
scroll to position [602, 0]
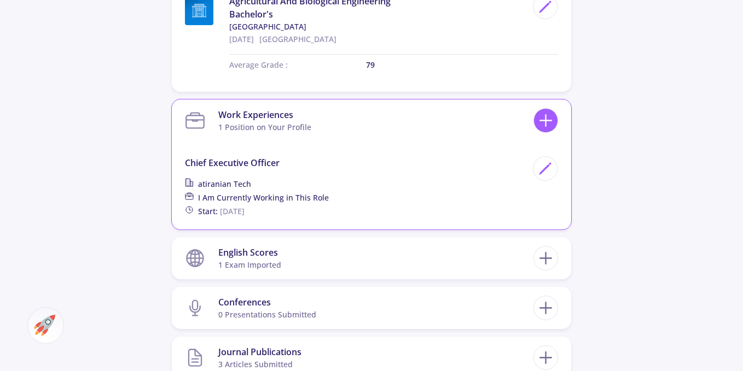
click at [546, 121] on line at bounding box center [545, 121] width 11 height 0
checkbox input "false"
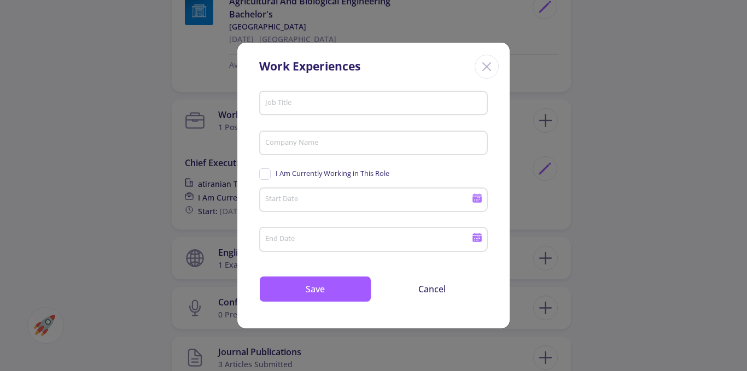
click at [274, 100] on input "Job Title" at bounding box center [375, 104] width 221 height 10
type input "researcher"
click at [308, 142] on input "Company Name" at bounding box center [375, 144] width 221 height 10
type input "fanavar"
click at [325, 196] on input "Start Date" at bounding box center [370, 201] width 211 height 10
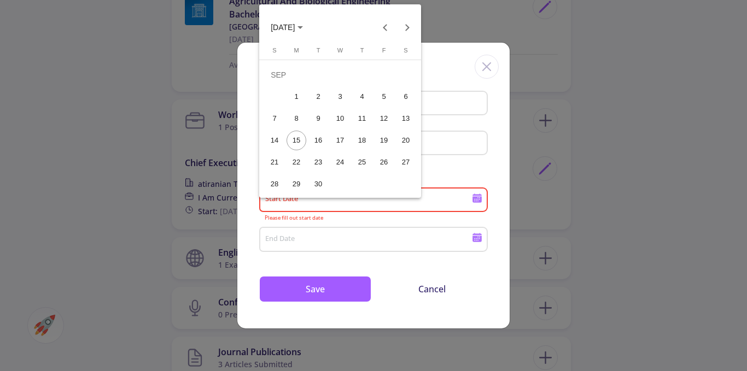
click at [295, 22] on span "[DATE]" at bounding box center [287, 26] width 32 height 9
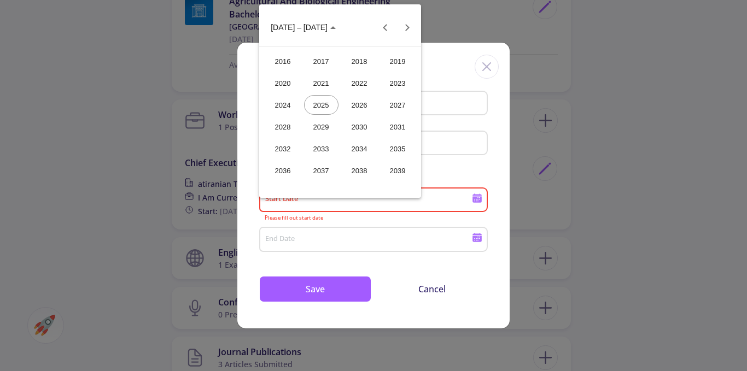
click at [364, 80] on div "2022" at bounding box center [359, 83] width 34 height 20
click at [340, 96] on button "JUN" at bounding box center [321, 105] width 38 height 22
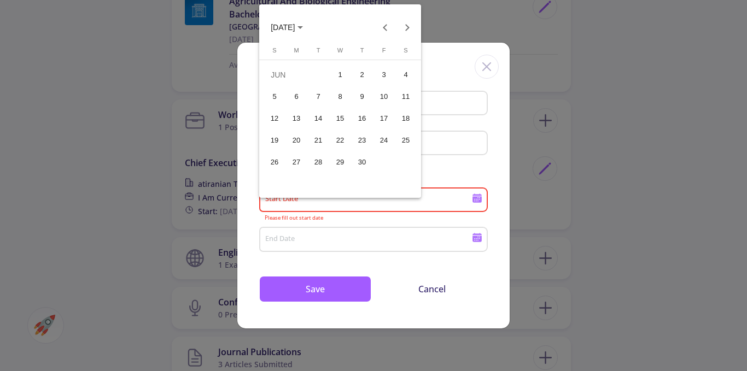
click at [333, 134] on div "22" at bounding box center [340, 141] width 20 height 20
type input "[DATE]"
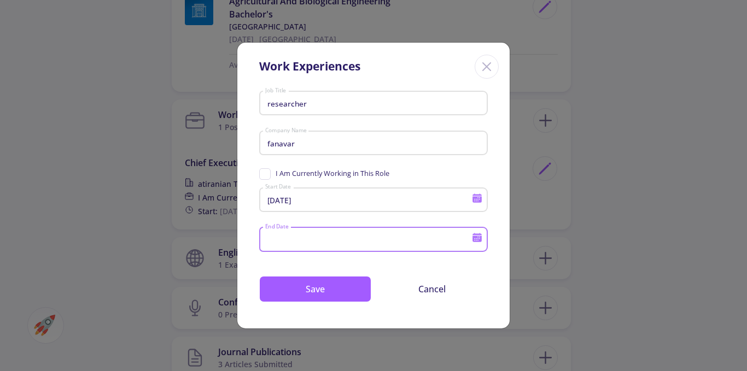
click at [305, 244] on input "End Date" at bounding box center [370, 240] width 211 height 10
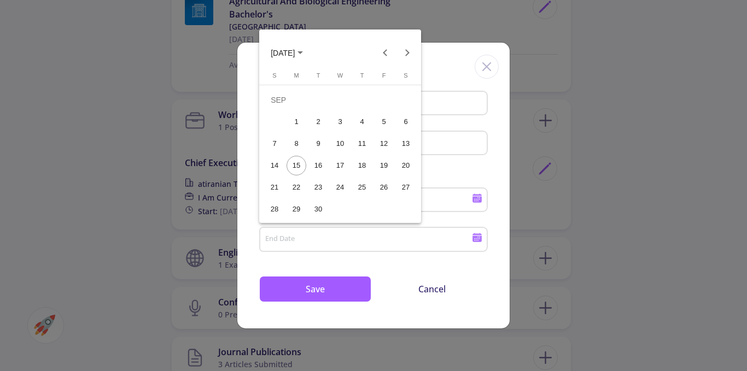
click at [303, 55] on span "[DATE]" at bounding box center [287, 52] width 32 height 9
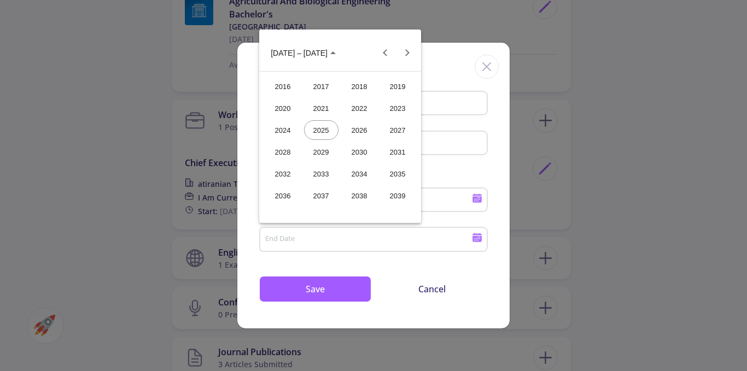
click at [286, 129] on div "2024" at bounding box center [283, 130] width 34 height 20
click at [312, 138] on div "JUN" at bounding box center [321, 130] width 34 height 20
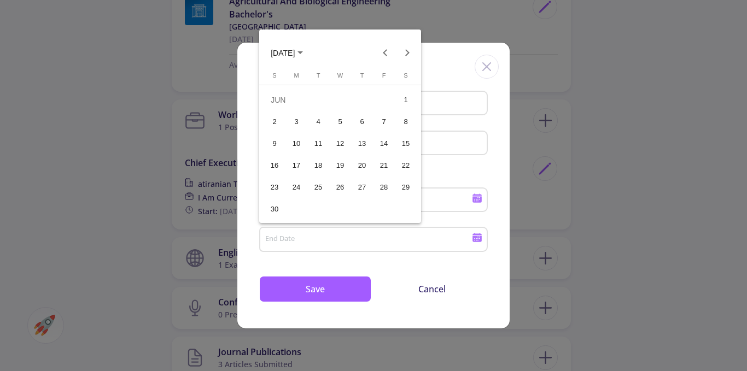
click at [331, 141] on div "12" at bounding box center [340, 144] width 20 height 20
type input "[DATE]"
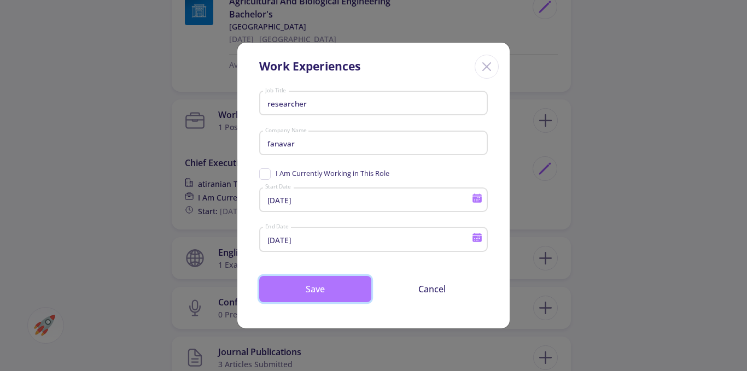
click at [334, 282] on button "Save" at bounding box center [315, 289] width 112 height 26
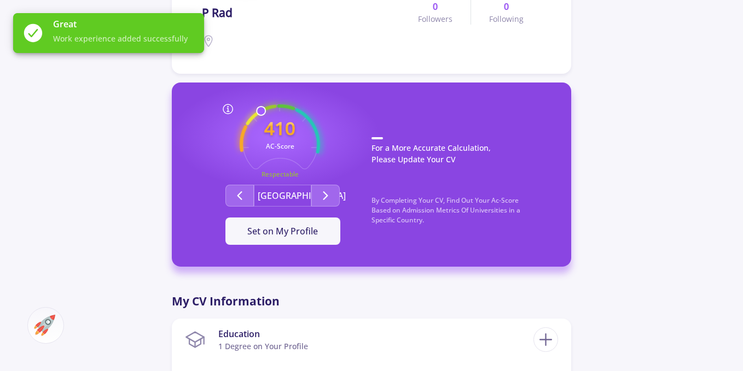
scroll to position [219, 0]
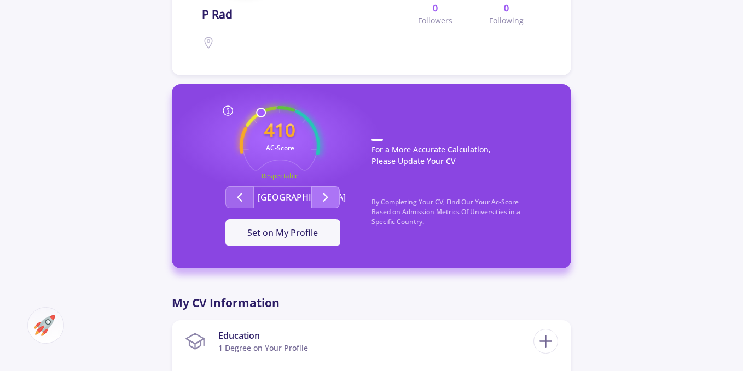
click at [323, 196] on icon "Second group" at bounding box center [325, 197] width 13 height 13
click at [241, 195] on icon "Second group" at bounding box center [239, 197] width 13 height 13
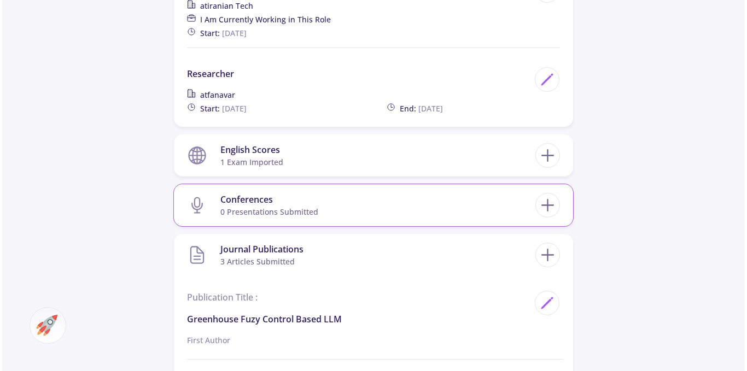
scroll to position [766, 0]
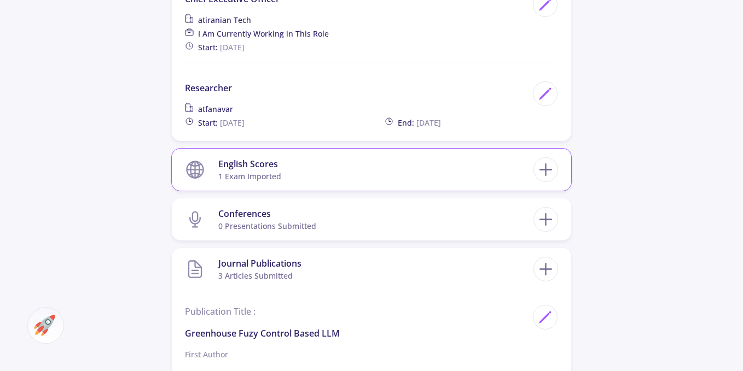
click at [282, 165] on section "English Scores 1 exam imported" at bounding box center [359, 169] width 348 height 33
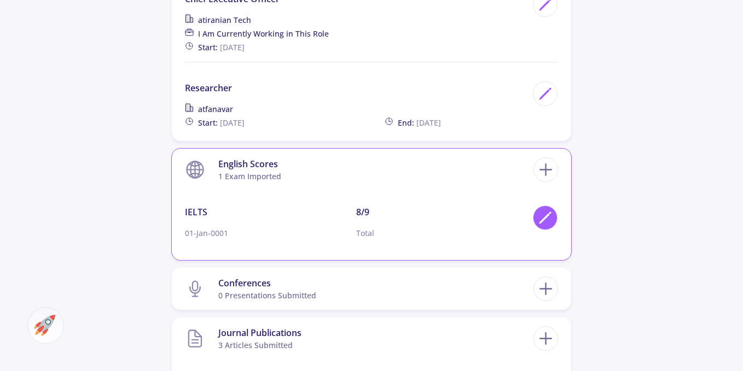
click at [543, 215] on icon at bounding box center [545, 218] width 15 height 15
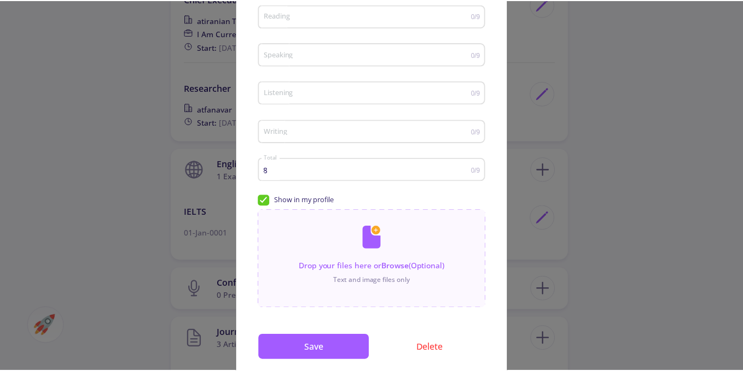
scroll to position [164, 0]
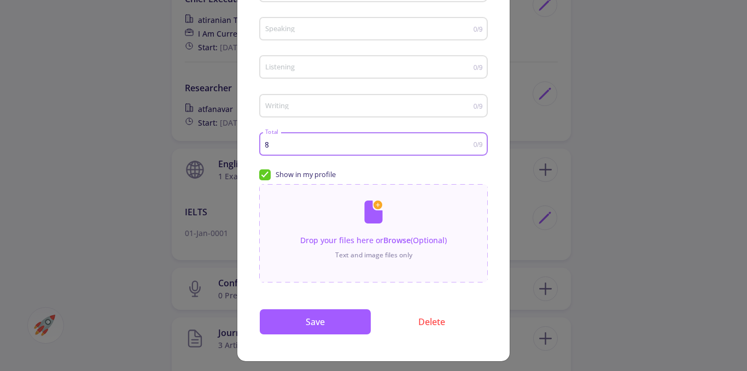
drag, startPoint x: 272, startPoint y: 146, endPoint x: 260, endPoint y: 145, distance: 12.0
click at [260, 145] on div "8 Total 0/9" at bounding box center [373, 142] width 229 height 27
type input "7"
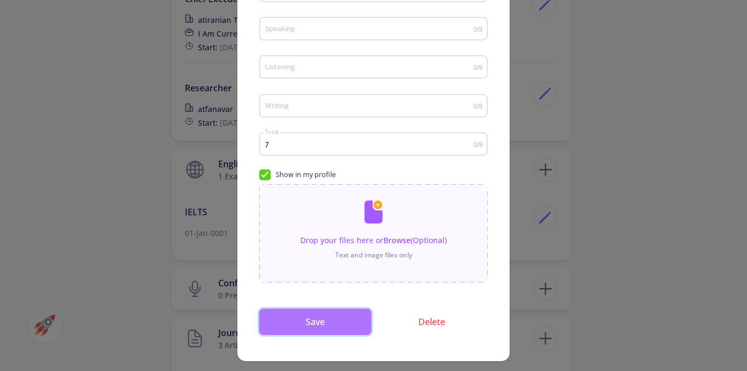
click at [307, 318] on button "Save" at bounding box center [315, 322] width 112 height 26
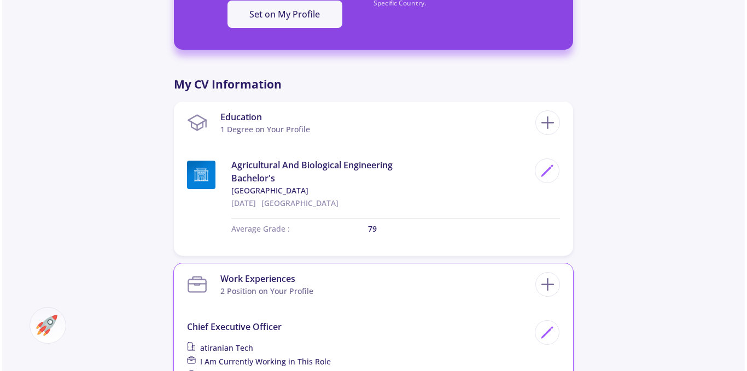
scroll to position [492, 0]
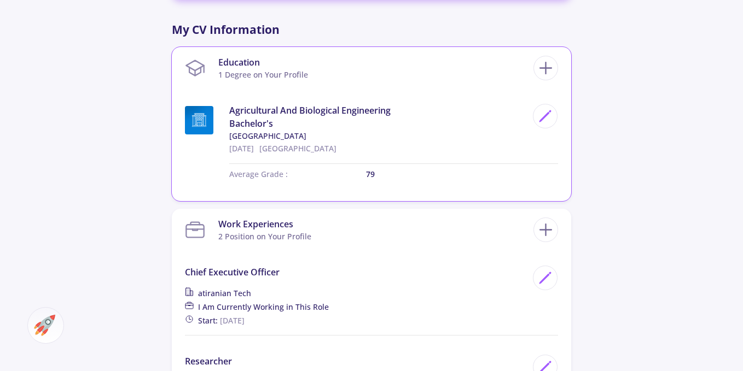
click at [376, 173] on p "79" at bounding box center [462, 173] width 192 height 11
click at [541, 117] on icon at bounding box center [545, 116] width 15 height 15
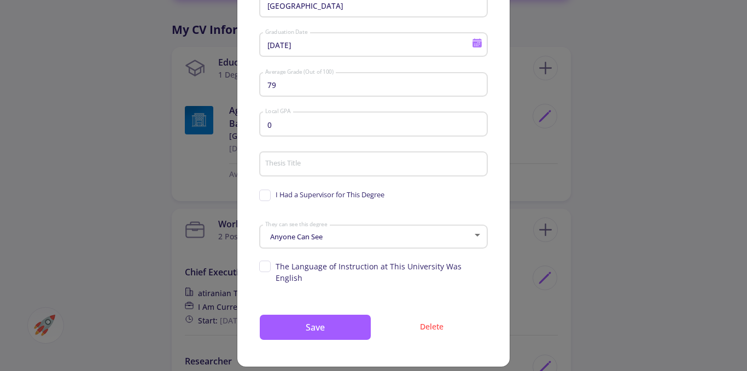
scroll to position [0, 0]
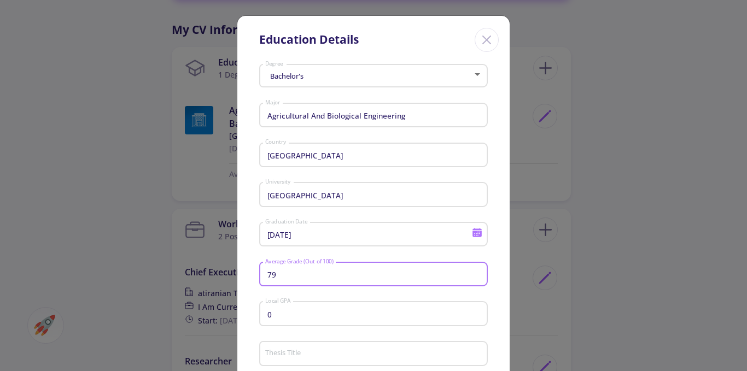
click at [265, 275] on input "79" at bounding box center [375, 275] width 221 height 10
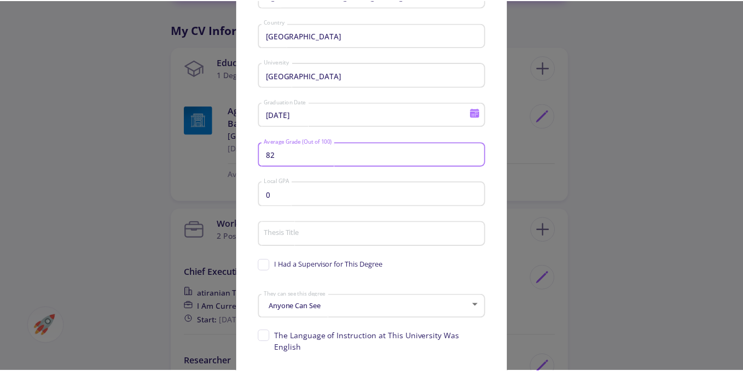
scroll to position [190, 0]
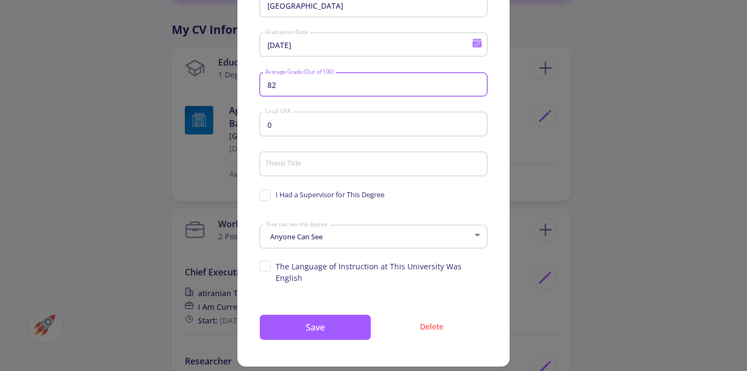
type input "82"
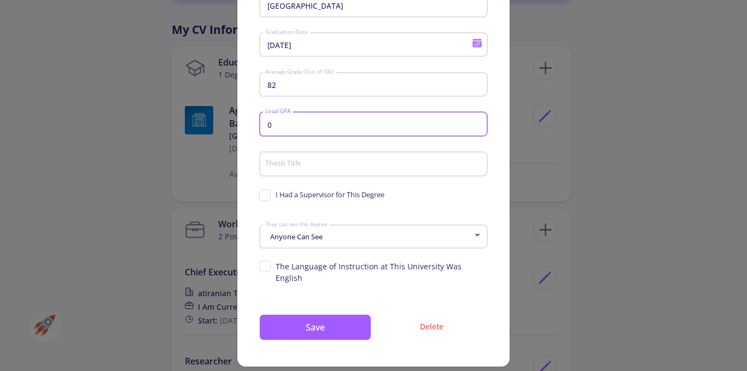
drag, startPoint x: 272, startPoint y: 123, endPoint x: 263, endPoint y: 122, distance: 9.4
click at [265, 122] on input "0" at bounding box center [375, 125] width 221 height 10
click at [272, 123] on input "3.2" at bounding box center [375, 125] width 221 height 10
type input "3.3"
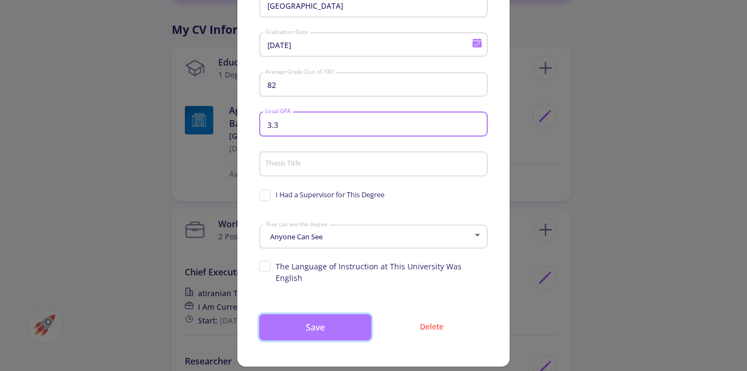
click at [320, 315] on button "Save" at bounding box center [315, 328] width 112 height 26
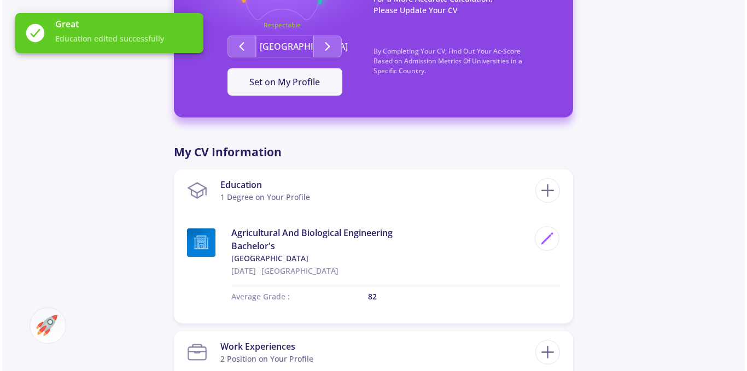
scroll to position [438, 0]
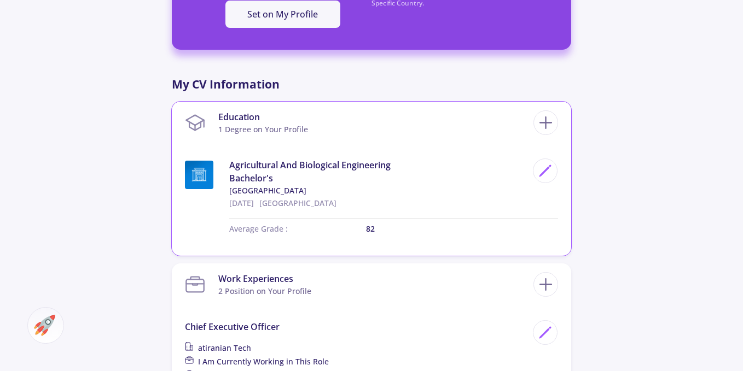
click at [374, 231] on p "82" at bounding box center [462, 228] width 192 height 11
click at [544, 165] on icon at bounding box center [545, 171] width 15 height 15
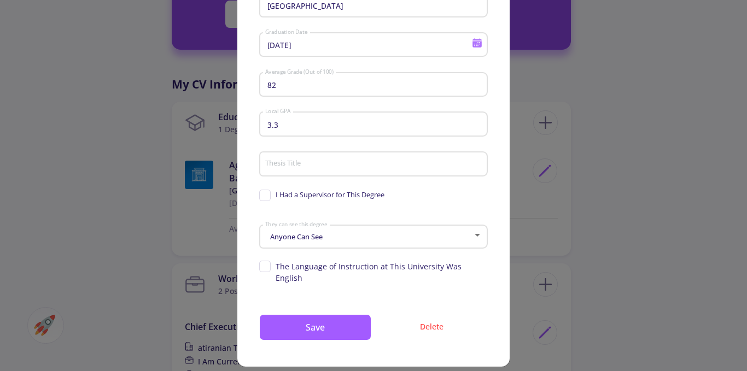
scroll to position [0, 0]
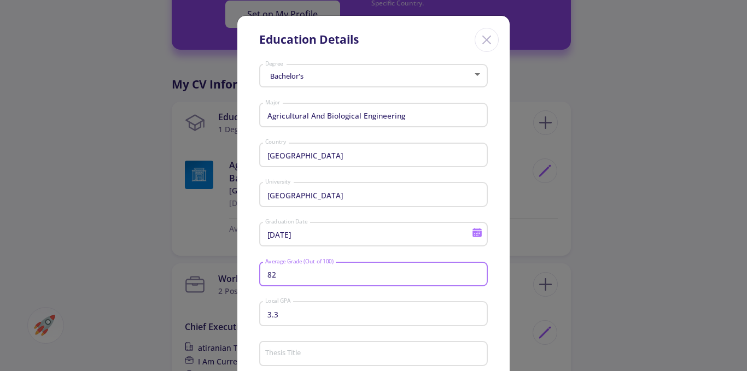
drag, startPoint x: 275, startPoint y: 271, endPoint x: 264, endPoint y: 271, distance: 10.4
click at [265, 271] on input "82" at bounding box center [375, 275] width 221 height 10
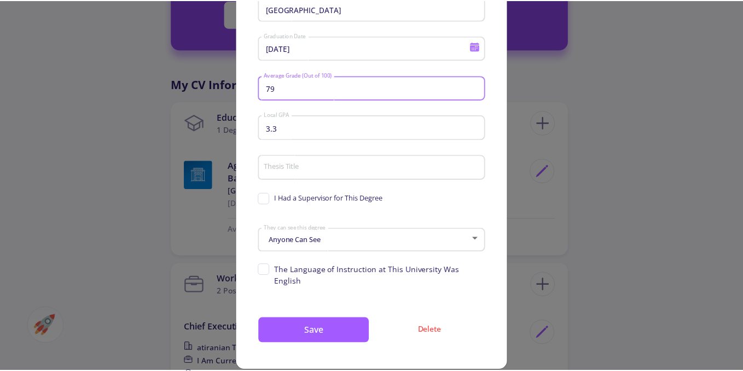
scroll to position [190, 0]
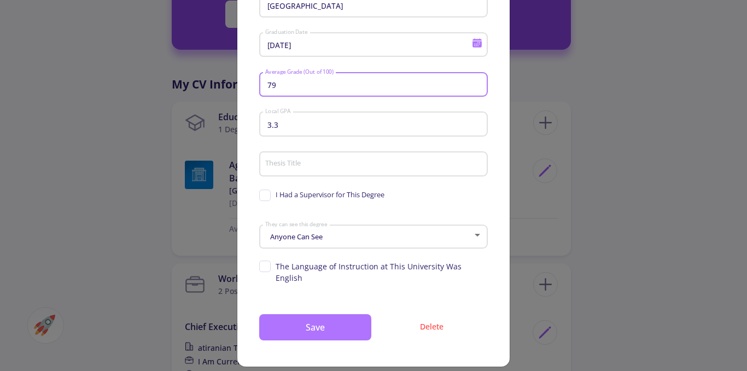
type input "79"
click at [319, 322] on button "Save" at bounding box center [315, 328] width 112 height 26
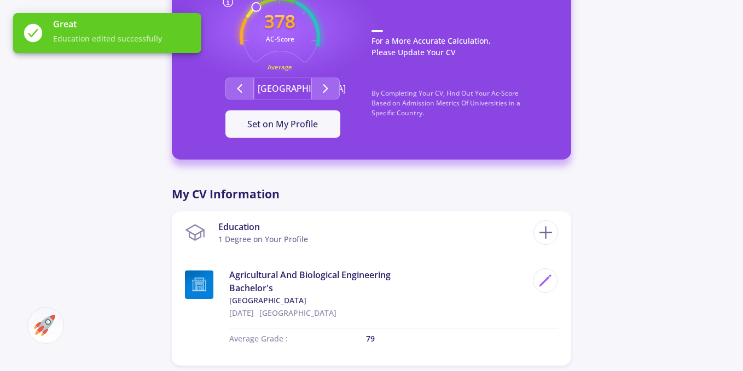
scroll to position [273, 0]
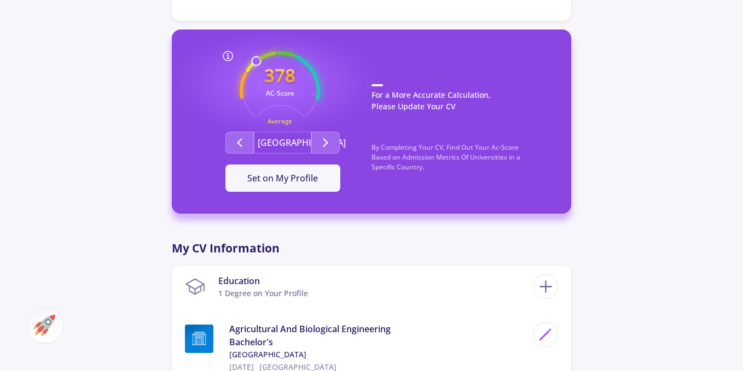
drag, startPoint x: 269, startPoint y: 120, endPoint x: 292, endPoint y: 120, distance: 23.0
click at [298, 120] on icon "378 AC-Score Average" at bounding box center [280, 91] width 80 height 80
click at [292, 120] on icon "378 AC-Score Average" at bounding box center [280, 91] width 80 height 80
click at [314, 133] on button "Second group" at bounding box center [325, 143] width 28 height 22
click at [244, 138] on icon "Second group" at bounding box center [239, 142] width 13 height 13
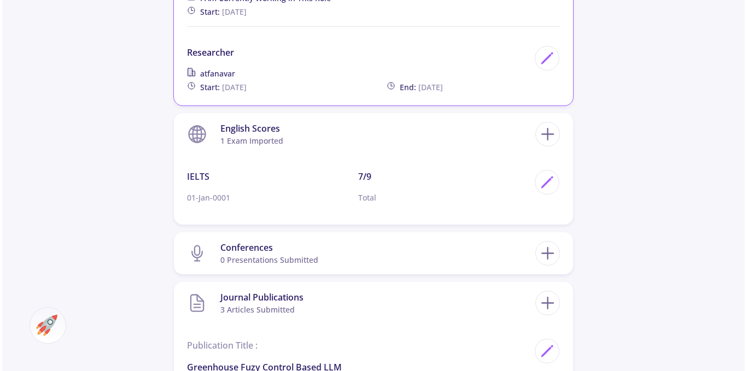
scroll to position [820, 0]
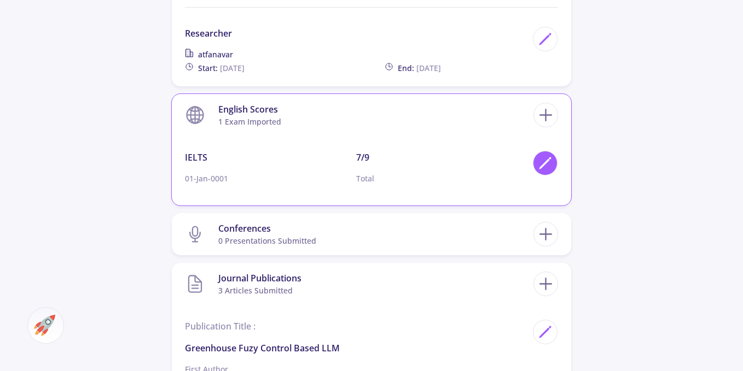
click at [547, 161] on polygon at bounding box center [544, 164] width 9 height 9
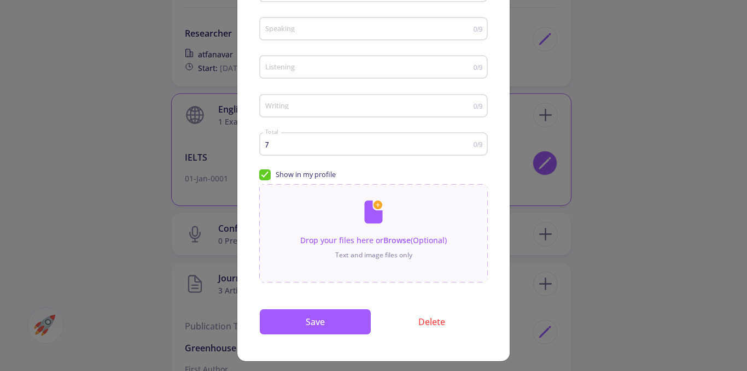
scroll to position [0, 0]
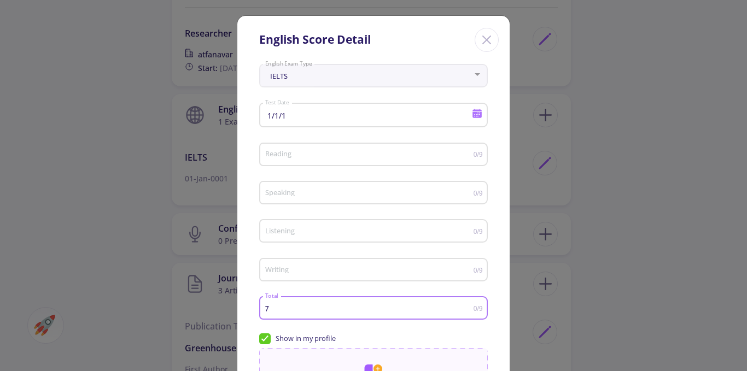
drag, startPoint x: 266, startPoint y: 307, endPoint x: 257, endPoint y: 307, distance: 9.3
click at [259, 307] on div "7 Total 0/9" at bounding box center [373, 306] width 229 height 27
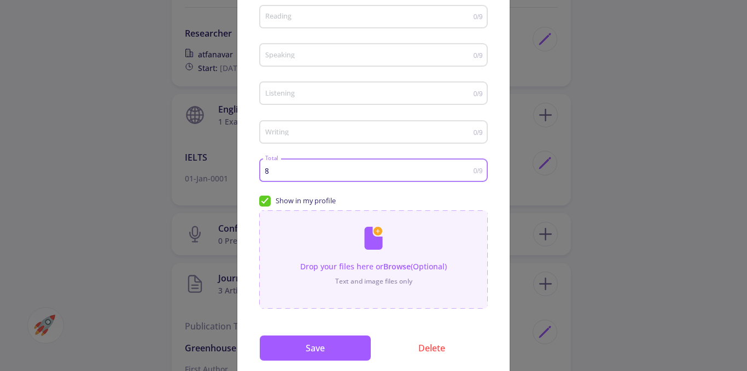
scroll to position [170, 0]
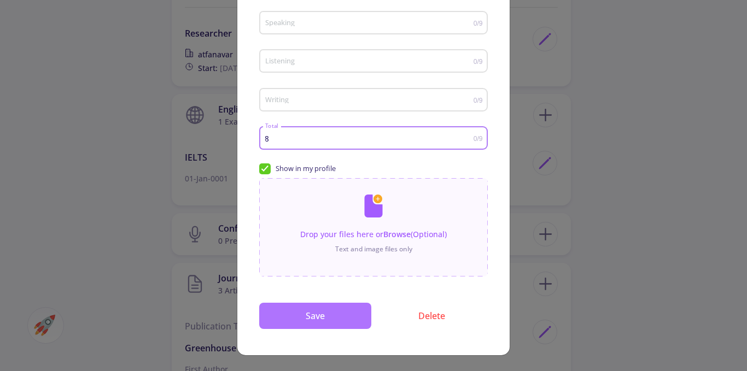
type input "8"
click at [317, 315] on button "Save" at bounding box center [315, 316] width 112 height 26
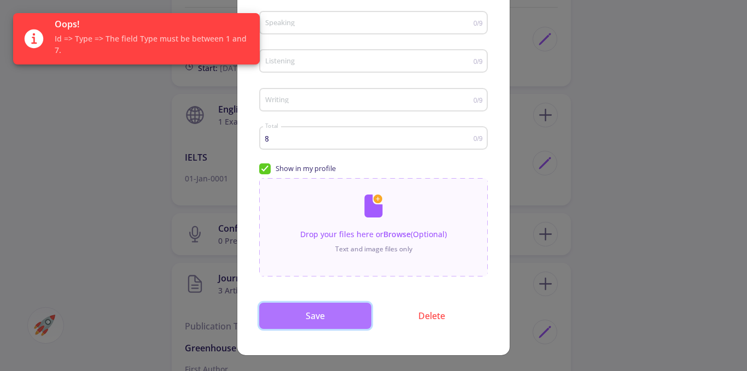
click at [330, 307] on button "Save" at bounding box center [315, 316] width 112 height 26
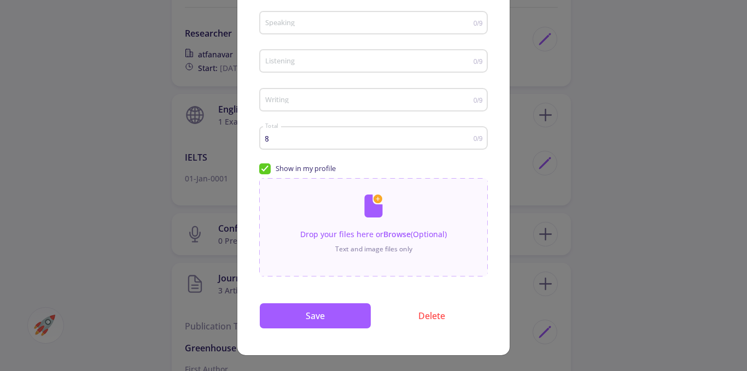
click at [265, 139] on input "8" at bounding box center [369, 139] width 209 height 8
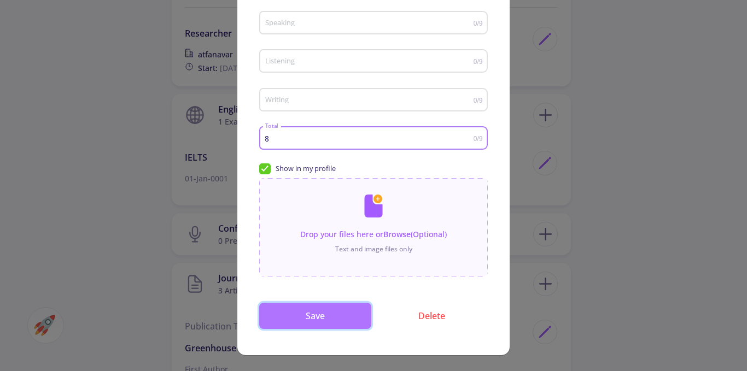
click at [335, 313] on button "Save" at bounding box center [315, 316] width 112 height 26
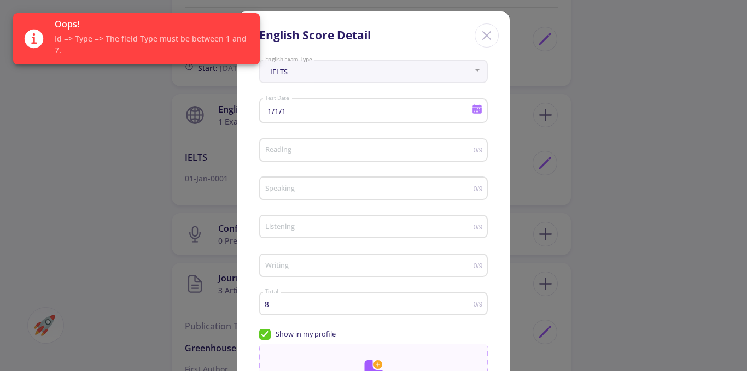
scroll to position [0, 0]
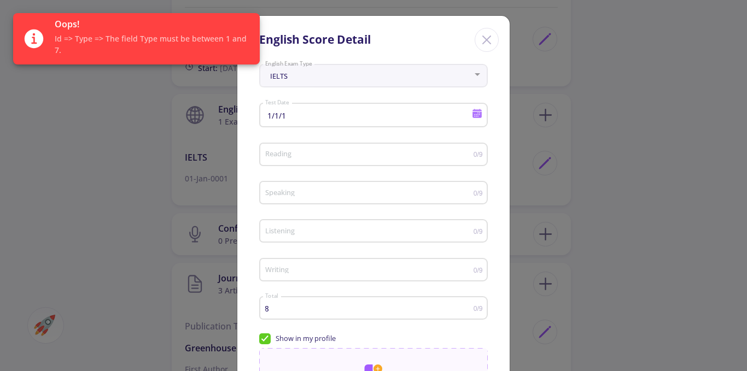
click at [484, 27] on div "English Score Detail" at bounding box center [373, 38] width 272 height 44
click at [482, 39] on icon "Close" at bounding box center [487, 40] width 18 height 18
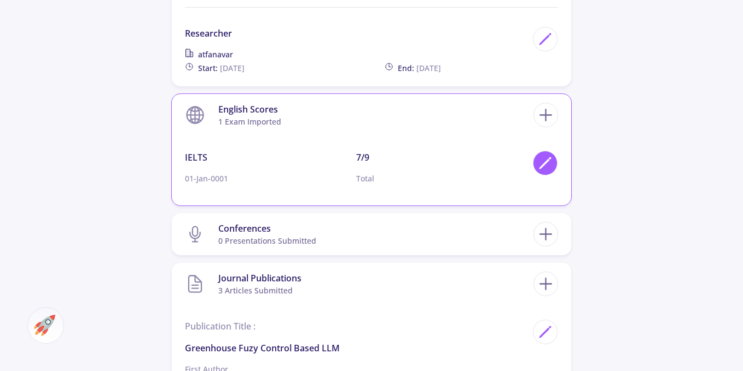
click at [552, 157] on div at bounding box center [545, 163] width 25 height 25
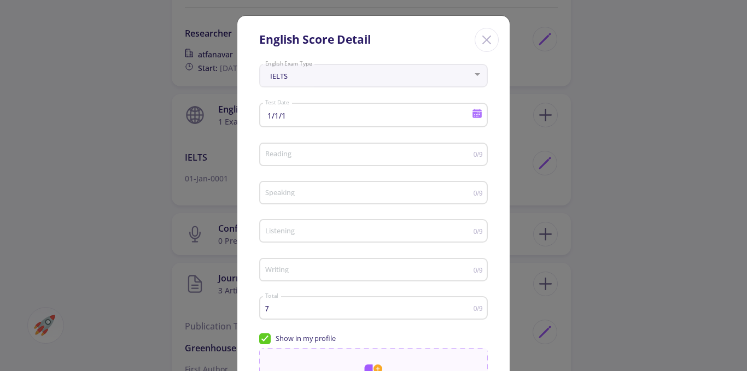
click at [269, 305] on input "7" at bounding box center [369, 309] width 209 height 8
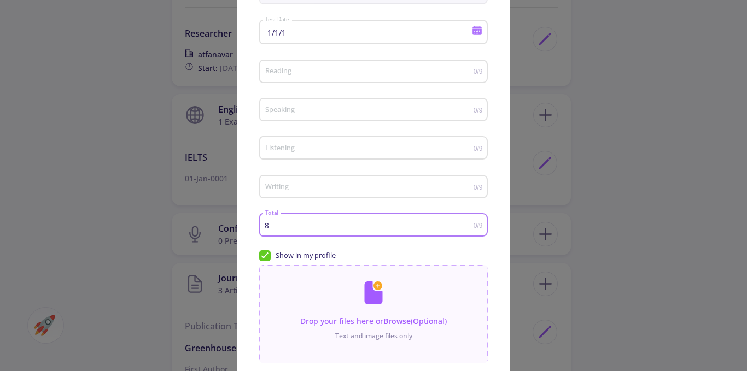
scroll to position [170, 0]
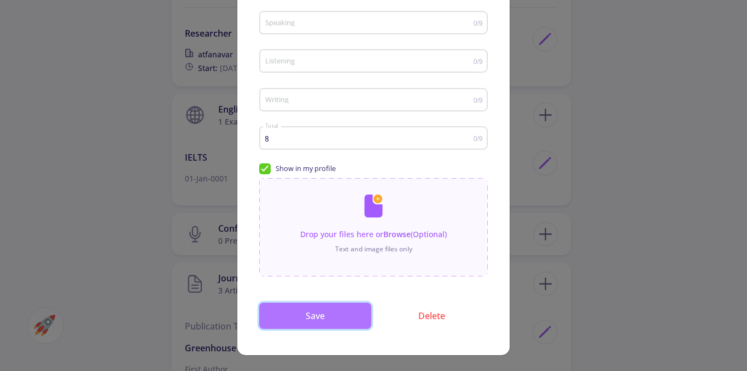
click at [319, 305] on button "Save" at bounding box center [315, 316] width 112 height 26
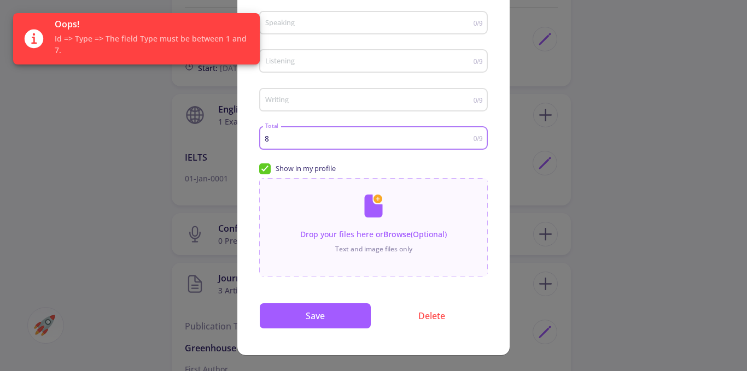
drag, startPoint x: 269, startPoint y: 138, endPoint x: 262, endPoint y: 136, distance: 7.1
click at [265, 136] on div "8 Total" at bounding box center [369, 136] width 209 height 27
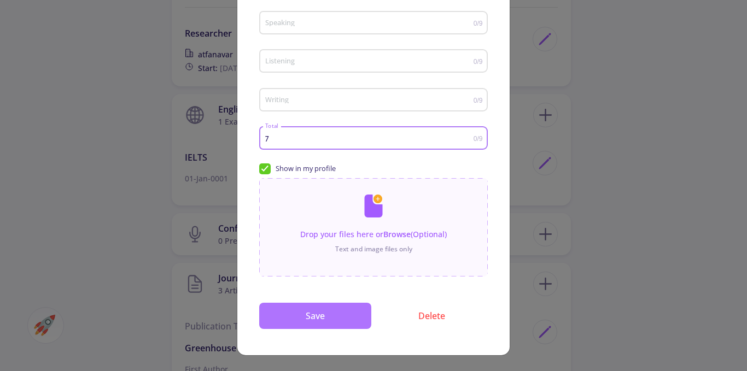
type input "7"
click at [284, 313] on button "Save" at bounding box center [315, 316] width 112 height 26
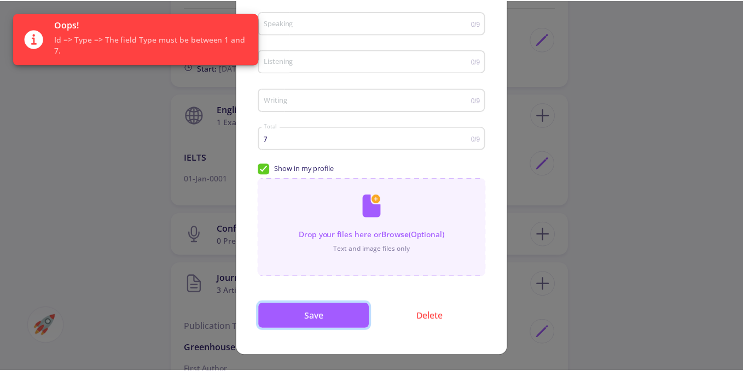
scroll to position [0, 0]
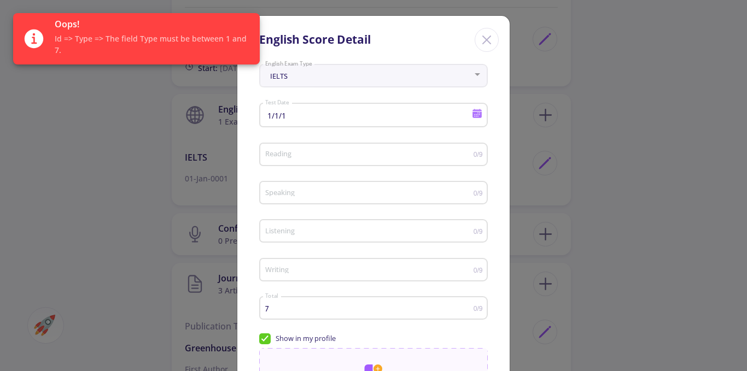
click at [487, 34] on icon "Close" at bounding box center [487, 40] width 18 height 18
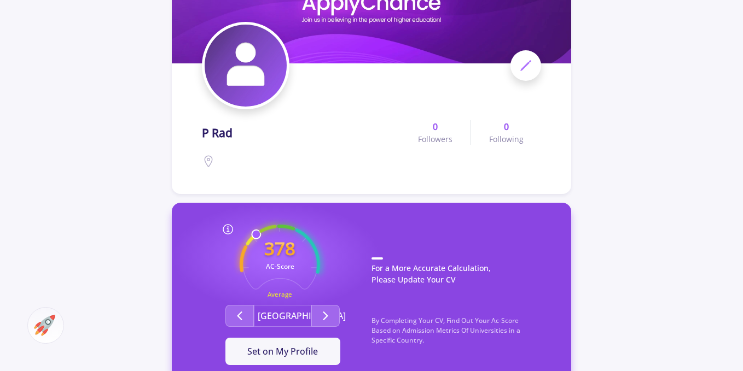
scroll to position [109, 0]
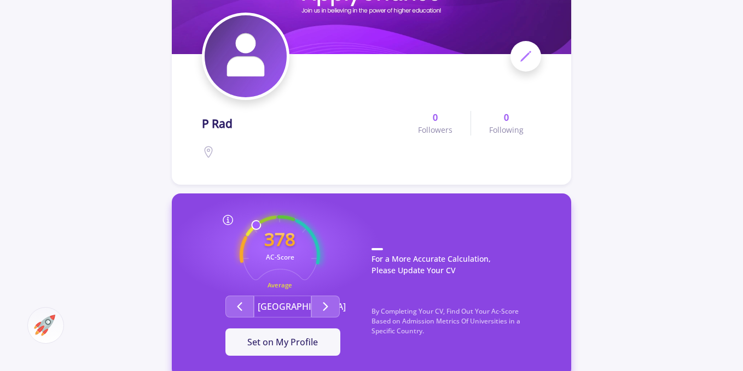
drag, startPoint x: 266, startPoint y: 243, endPoint x: 295, endPoint y: 242, distance: 28.4
click at [295, 242] on text "378" at bounding box center [279, 239] width 31 height 25
click at [284, 242] on text "378" at bounding box center [279, 239] width 31 height 25
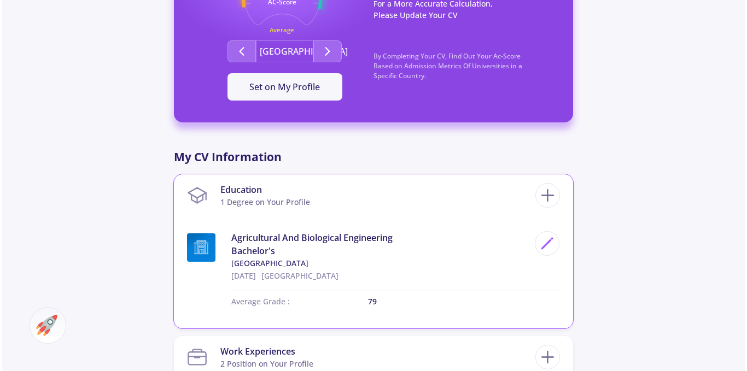
scroll to position [438, 0]
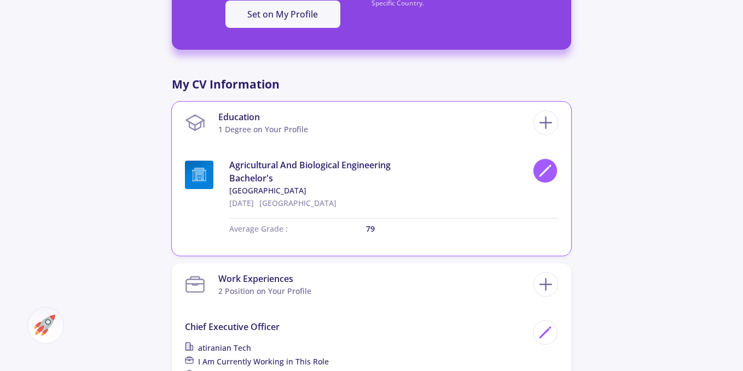
click at [552, 166] on div at bounding box center [545, 171] width 25 height 25
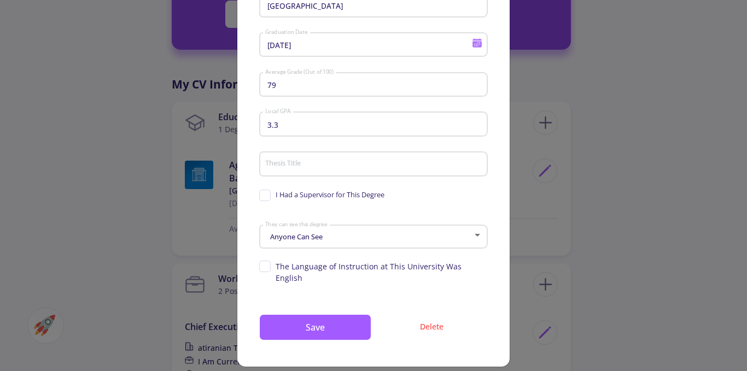
scroll to position [0, 0]
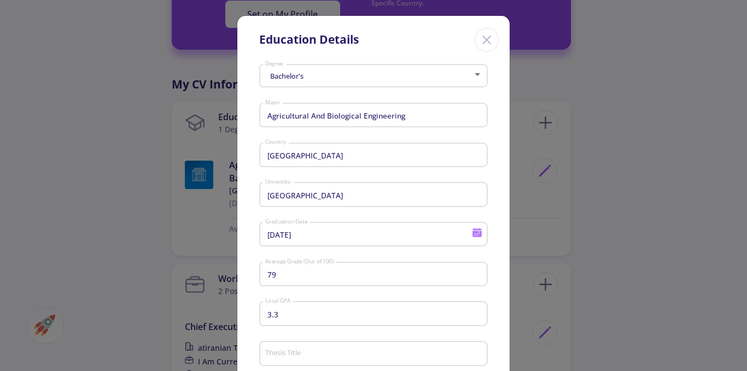
click at [323, 114] on input "Agricultural And Biological Engineering" at bounding box center [375, 116] width 221 height 10
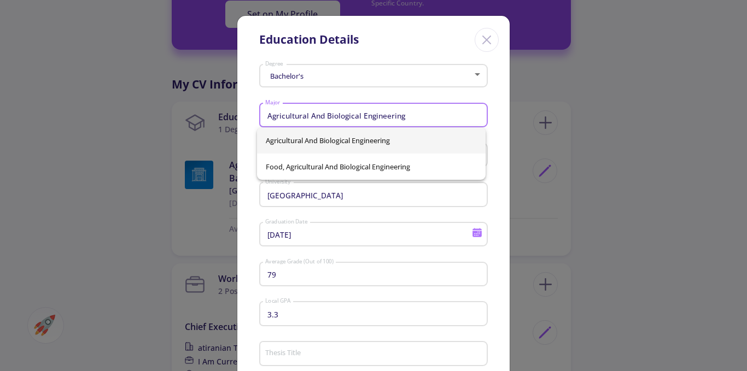
drag, startPoint x: 412, startPoint y: 119, endPoint x: 253, endPoint y: 112, distance: 159.3
click at [253, 112] on div "Bachelor's Degree Agricultural And Biological Engineering Major [GEOGRAPHIC_DAT…" at bounding box center [373, 308] width 272 height 497
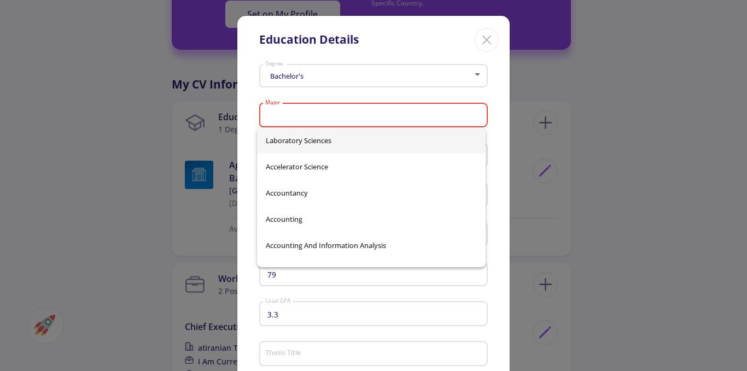
type input "ث"
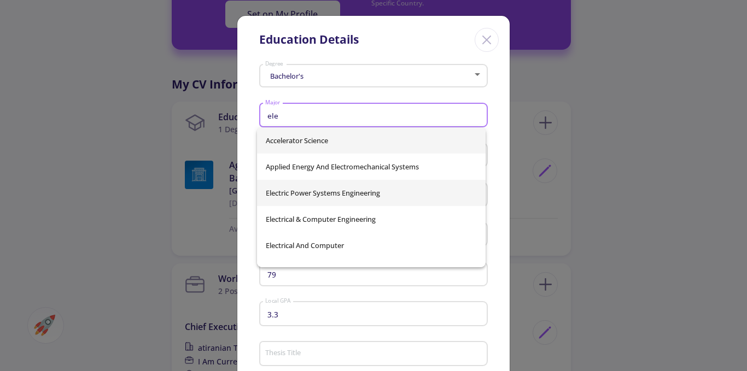
click at [334, 194] on span "Electric Power Systems Engineering" at bounding box center [371, 193] width 211 height 26
type input "Electric Power Systems Engineering"
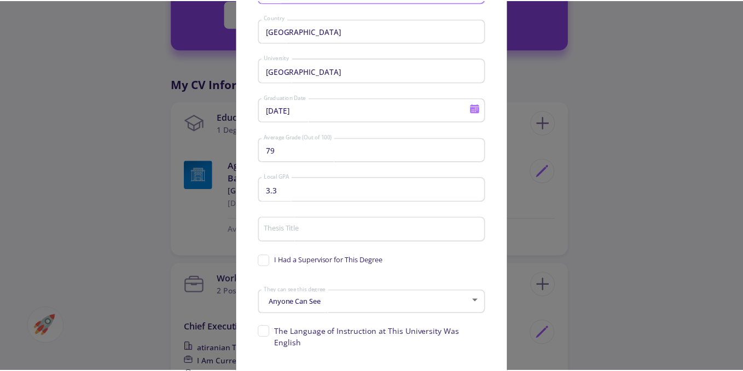
scroll to position [190, 0]
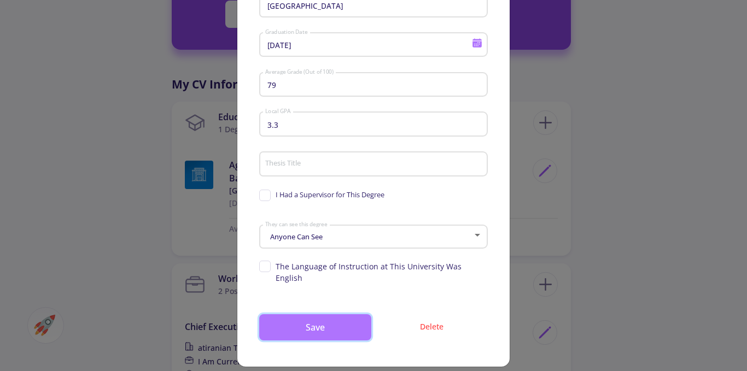
click at [336, 315] on button "Save" at bounding box center [315, 328] width 112 height 26
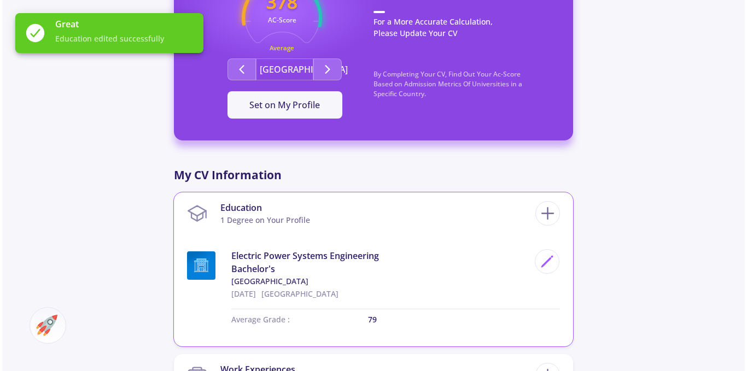
scroll to position [438, 0]
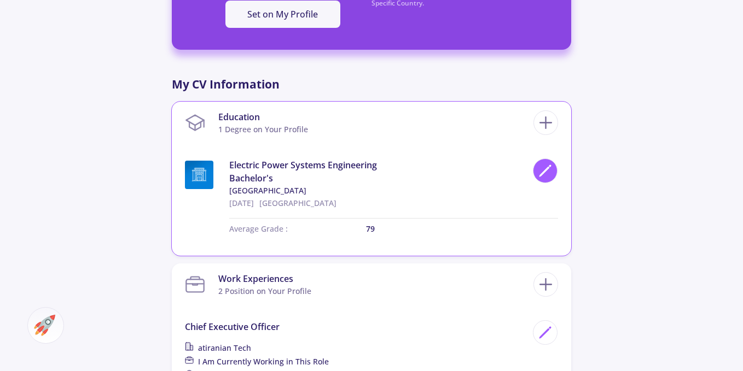
click at [538, 174] on icon at bounding box center [545, 171] width 15 height 15
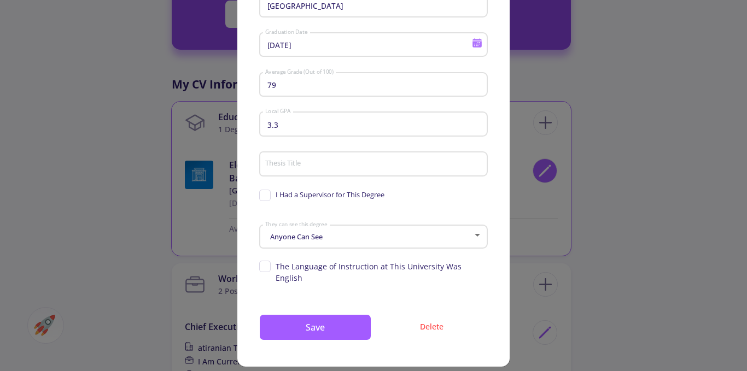
scroll to position [0, 0]
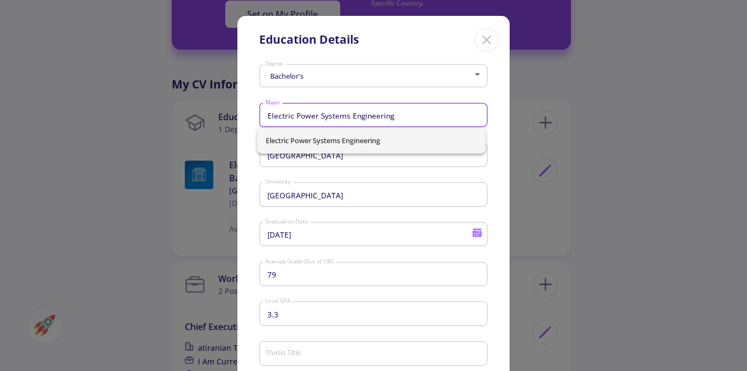
click at [305, 112] on input "Electric Power Systems Engineering" at bounding box center [375, 116] width 221 height 10
click at [372, 118] on input "Electric Power Systems Engineering" at bounding box center [375, 116] width 221 height 10
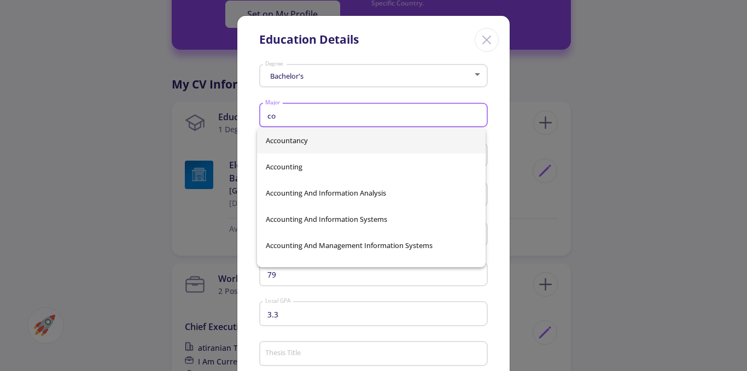
type input "c"
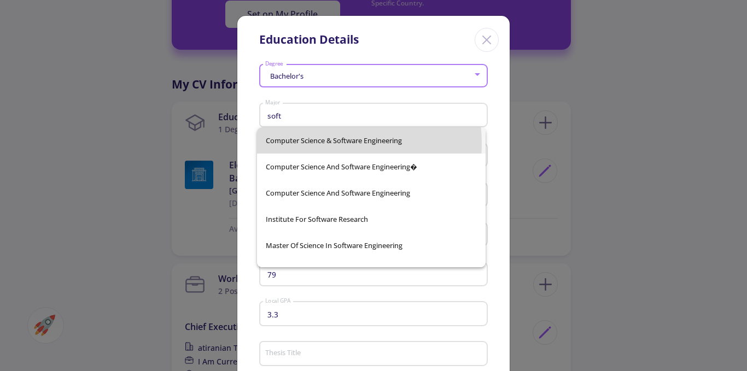
click at [316, 144] on span "Computer Science & Software Engineering" at bounding box center [371, 140] width 211 height 26
type input "Computer Science & Software Engineering"
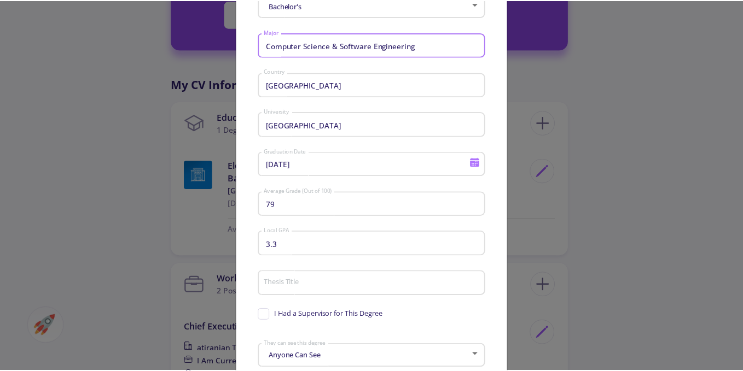
scroll to position [190, 0]
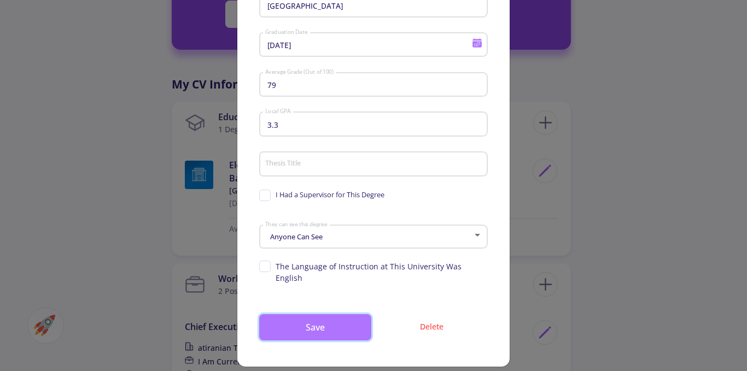
click at [306, 316] on button "Save" at bounding box center [315, 328] width 112 height 26
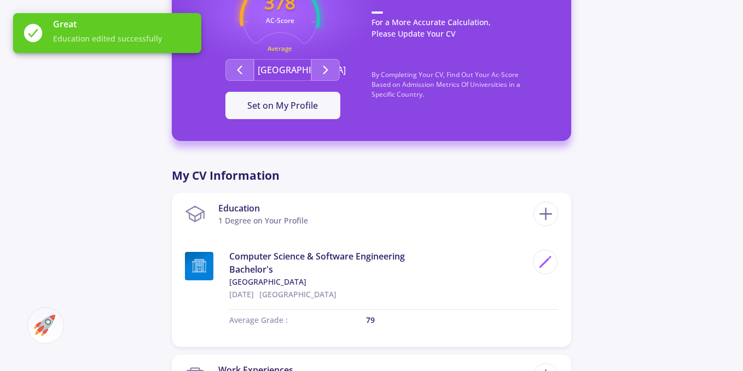
scroll to position [328, 0]
